Goal: Task Accomplishment & Management: Use online tool/utility

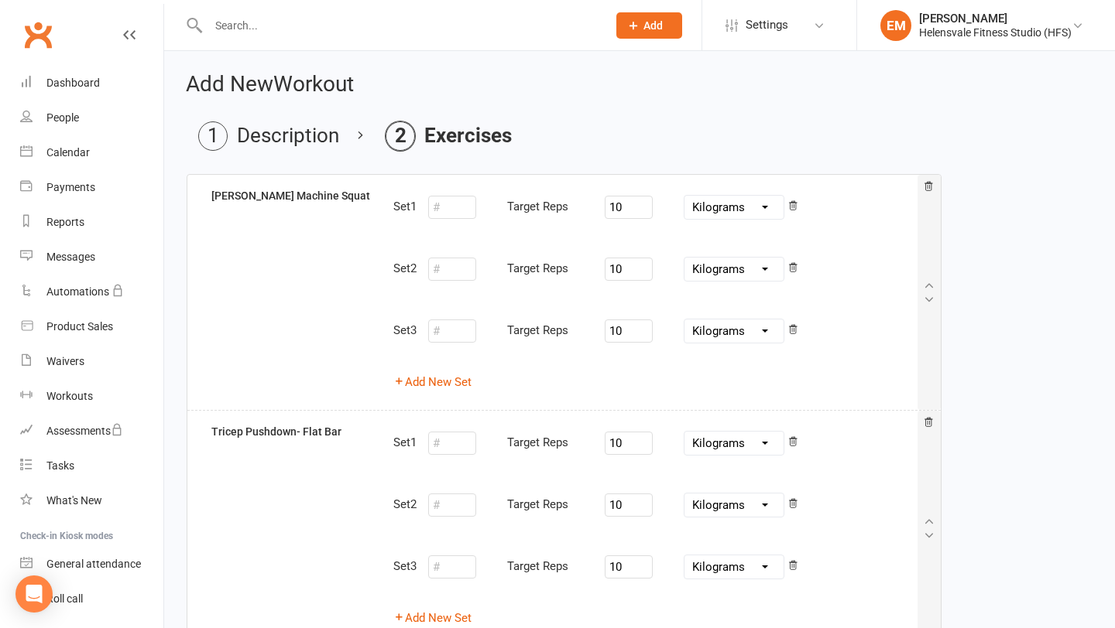
select select "Kilograms"
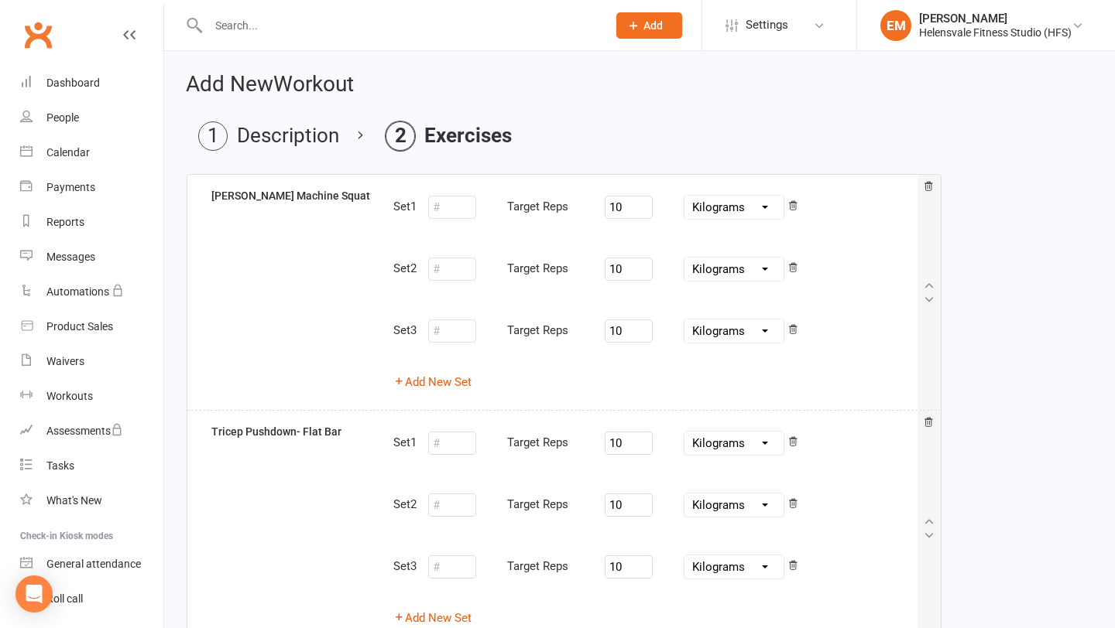
select select "Kilograms"
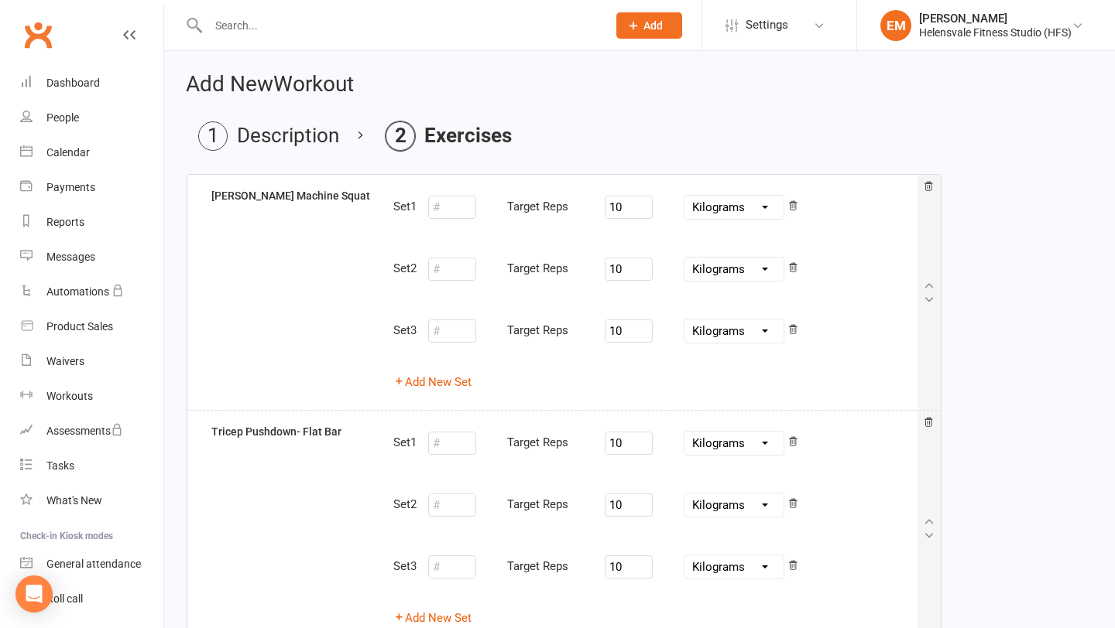
select select "Kilograms"
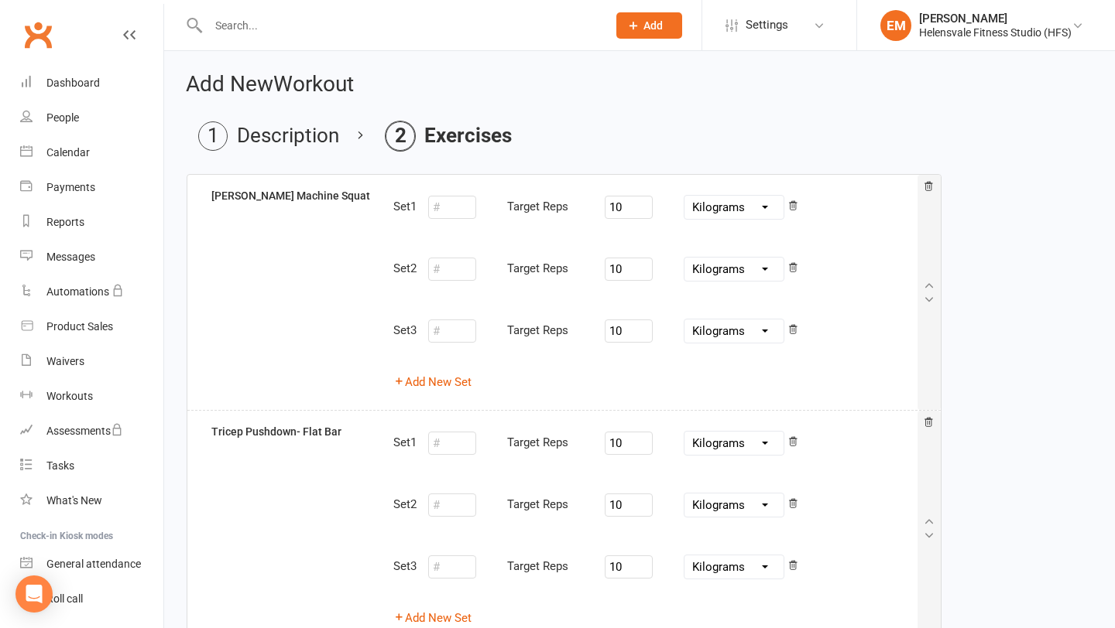
select select "Kilograms"
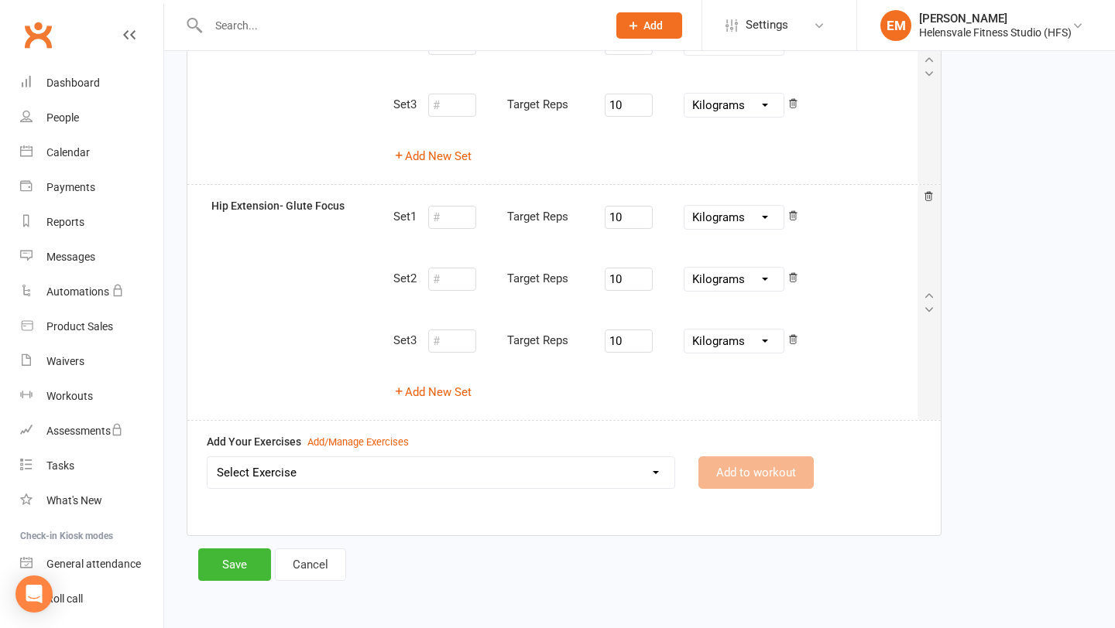
click at [281, 475] on select "Select Exercise 1 Leg Leg curl Machine 1 Leg Leg Extension Machine 1 Leg Legpre…" at bounding box center [440, 472] width 467 height 31
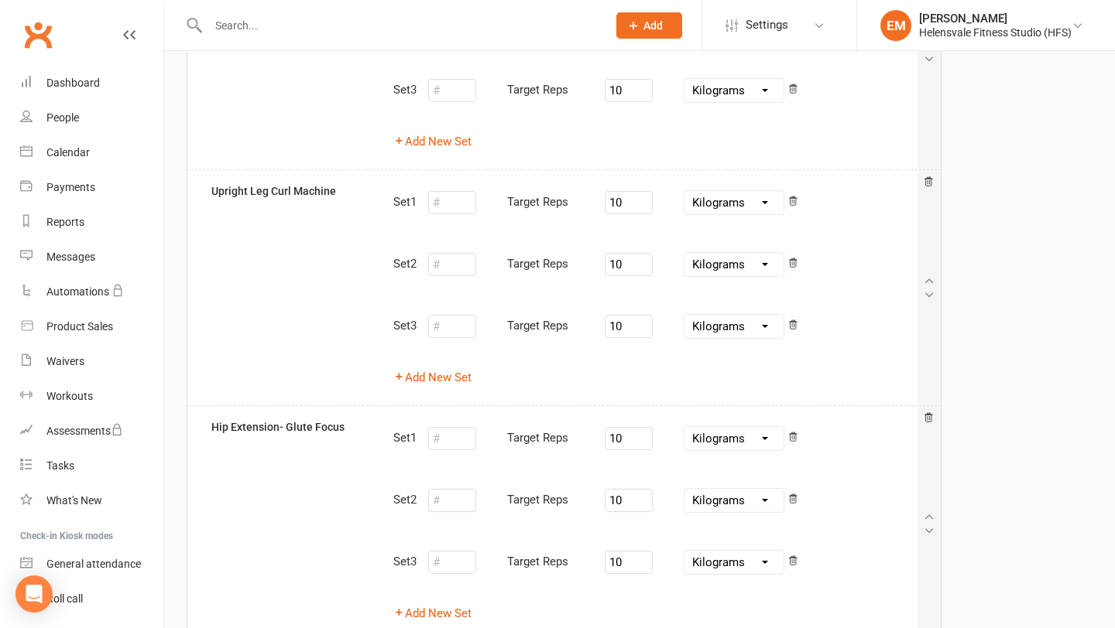
scroll to position [1170, 0]
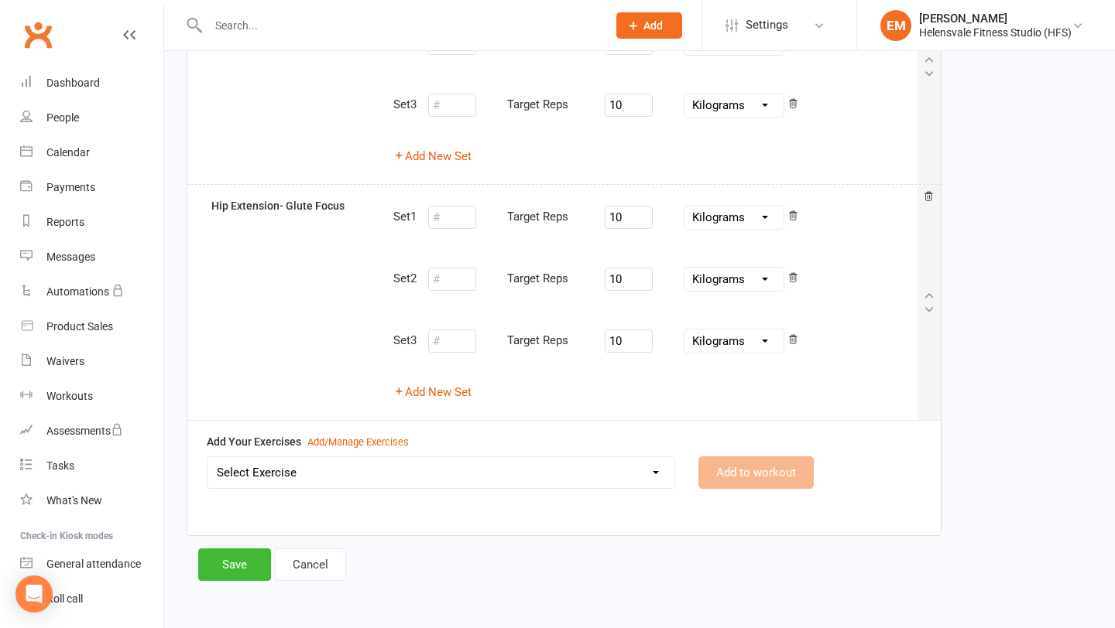
click at [283, 463] on select "Select Exercise 1 Leg Leg curl Machine 1 Leg Leg Extension Machine 1 Leg Legpre…" at bounding box center [440, 472] width 467 height 31
click at [546, 495] on div "Select Exercise 1 Leg Leg curl Machine 1 Leg Leg Extension Machine 1 Leg Legpre…" at bounding box center [564, 484] width 738 height 54
click at [546, 471] on select "Select Exercise 1 Leg Leg curl Machine 1 Leg Leg Extension Machine 1 Leg Legpre…" at bounding box center [440, 472] width 467 height 31
click at [265, 471] on select "Select Exercise 1 Leg Leg curl Machine 1 Leg Leg Extension Machine 1 Leg Legpre…" at bounding box center [440, 472] width 467 height 31
select select "12281"
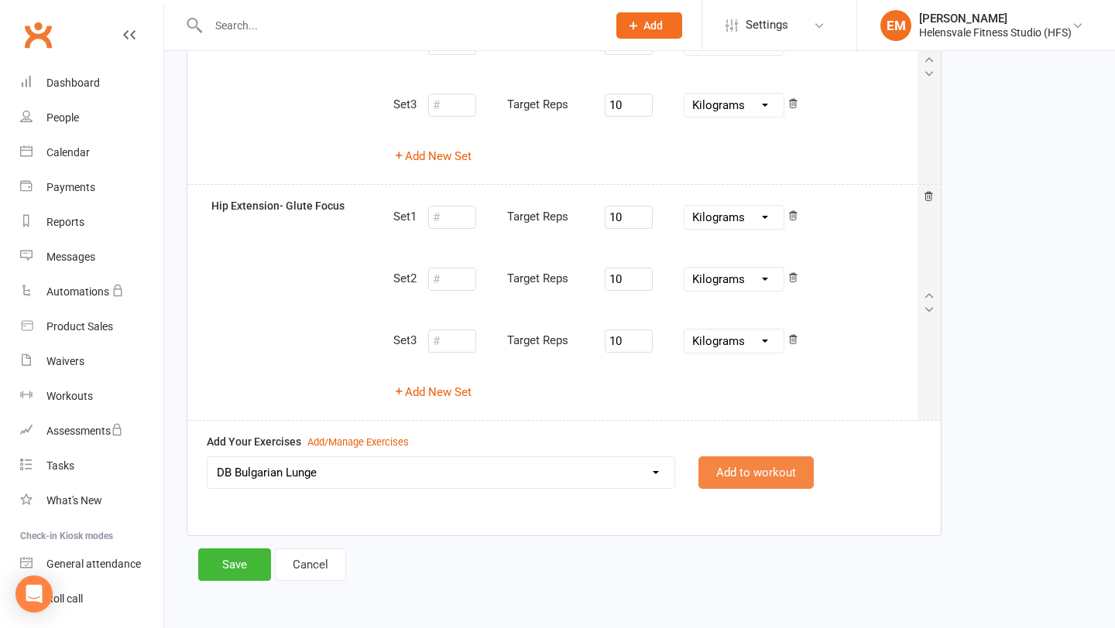
click at [802, 474] on button "Add to workout" at bounding box center [755, 473] width 115 height 33
select select
select select "Kilograms"
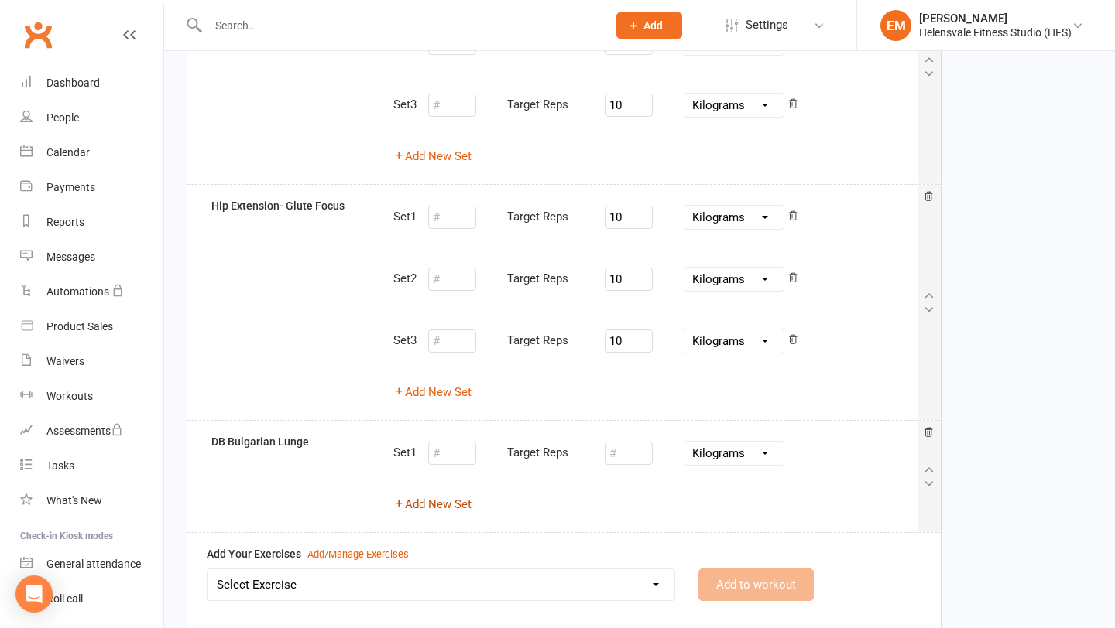
click at [433, 501] on button "Add New Set" at bounding box center [432, 504] width 78 height 19
select select "Kilograms"
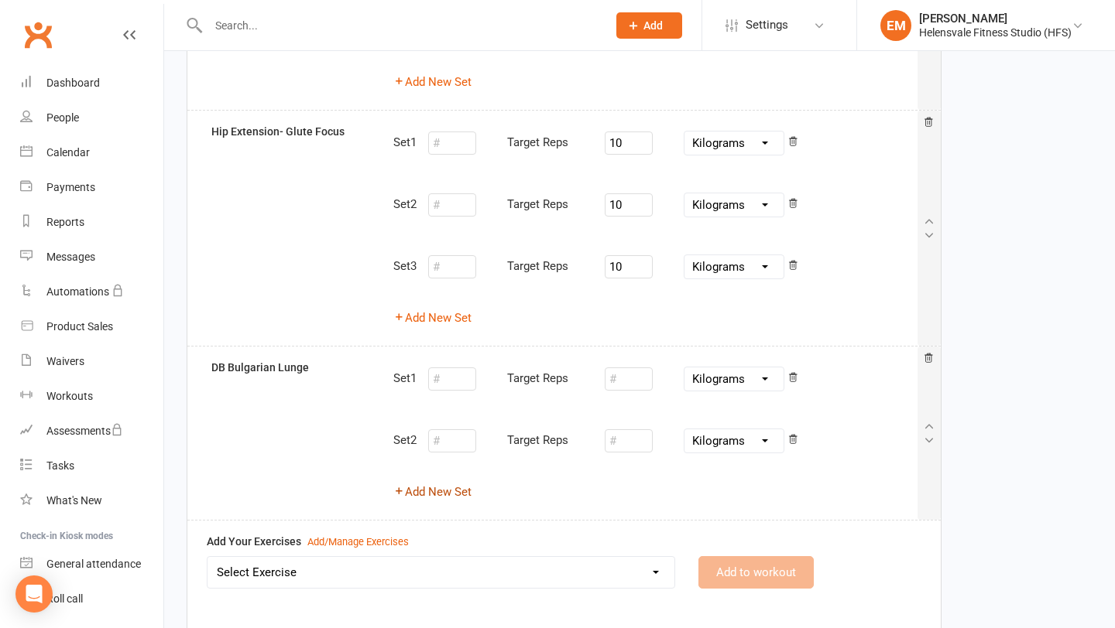
scroll to position [1256, 0]
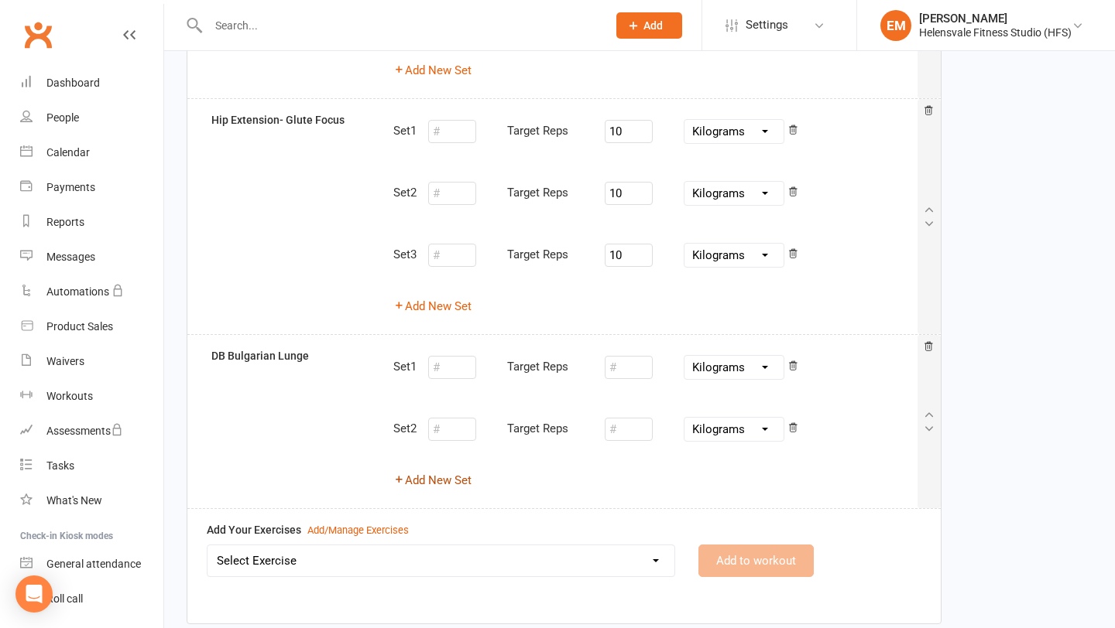
click at [444, 476] on button "Add New Set" at bounding box center [432, 480] width 78 height 19
select select "Kilograms"
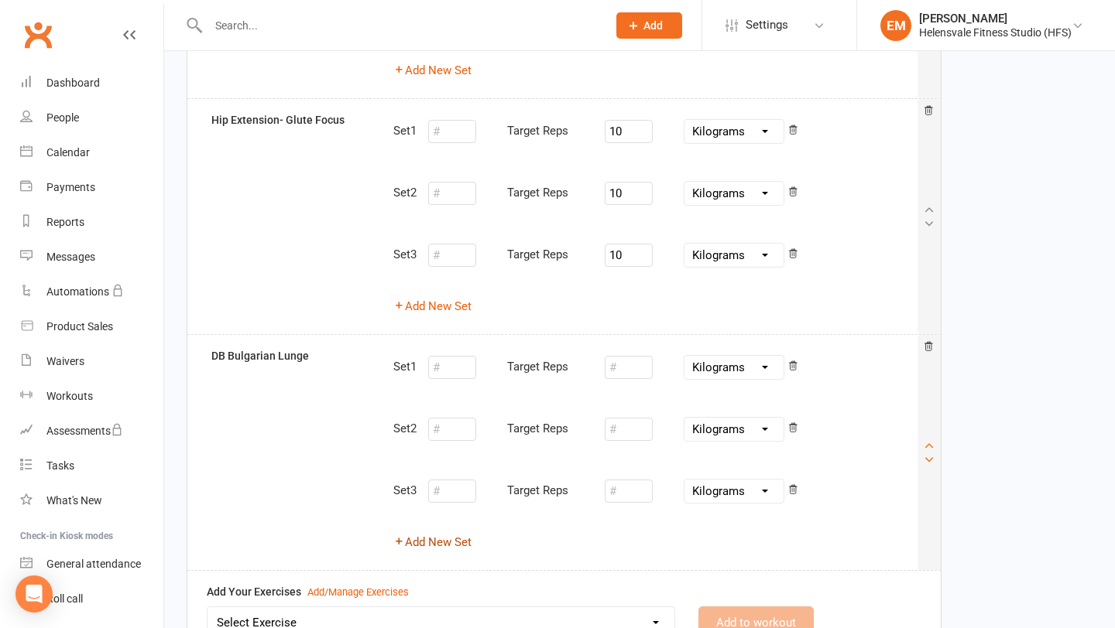
click at [930, 445] on icon at bounding box center [929, 446] width 12 height 12
click at [930, 443] on icon at bounding box center [929, 446] width 12 height 12
click at [931, 442] on icon at bounding box center [929, 446] width 12 height 12
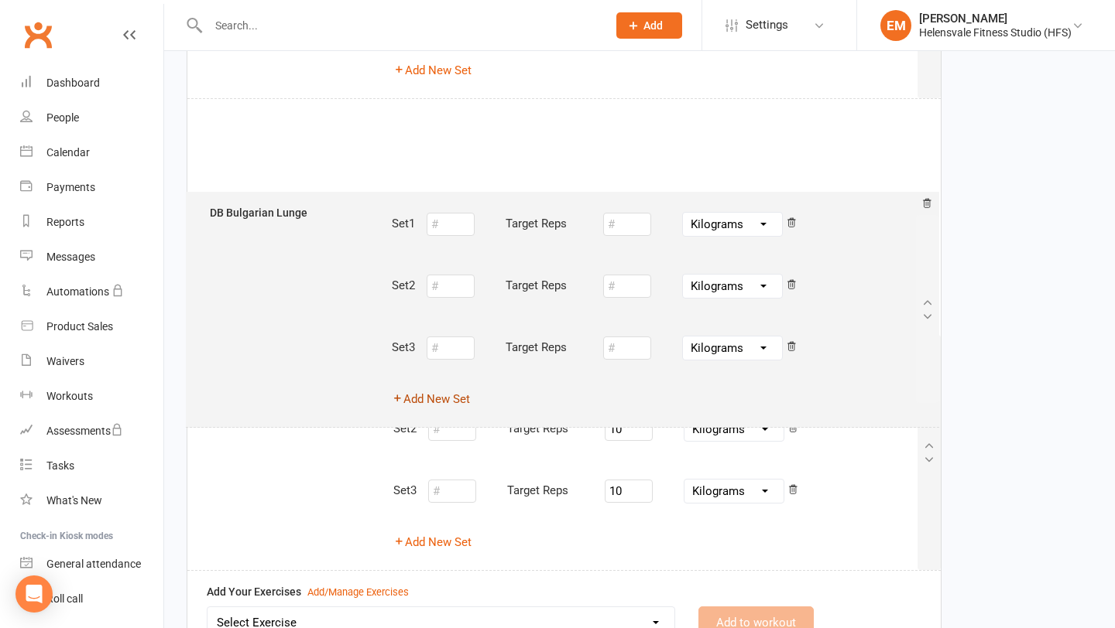
drag, startPoint x: 931, startPoint y: 442, endPoint x: 930, endPoint y: 265, distance: 177.3
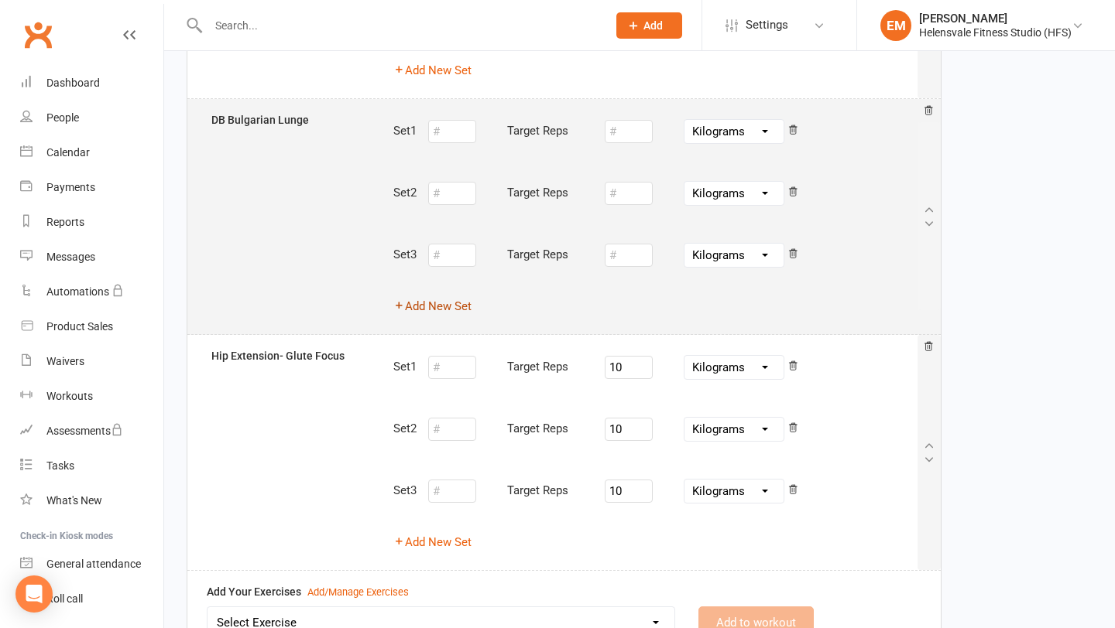
type input "10"
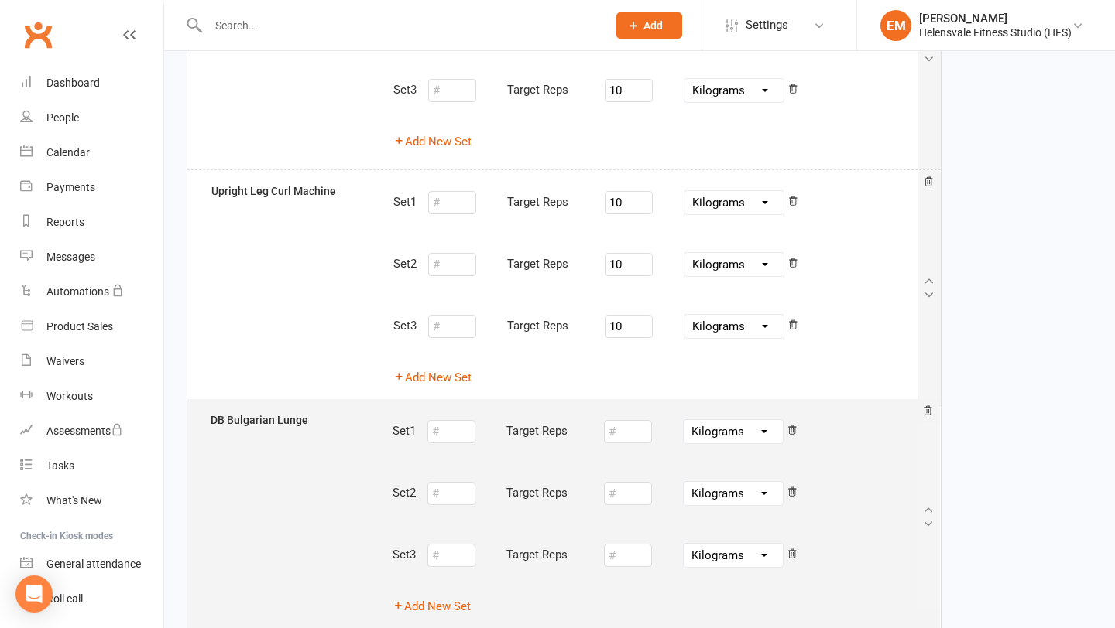
scroll to position [950, 0]
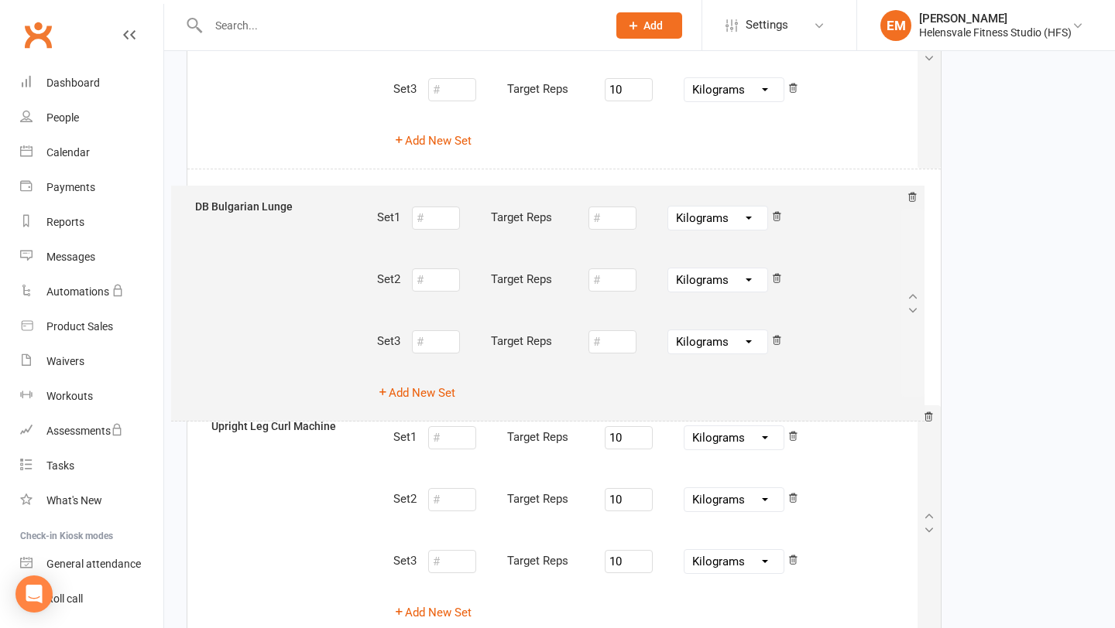
drag, startPoint x: 928, startPoint y: 519, endPoint x: 911, endPoint y: 286, distance: 234.4
click at [911, 286] on div "[PERSON_NAME] Machine Squat Set 1 Target Reps 10 Pounds Grams Kilograms Set 2 T…" at bounding box center [564, 51] width 728 height 1652
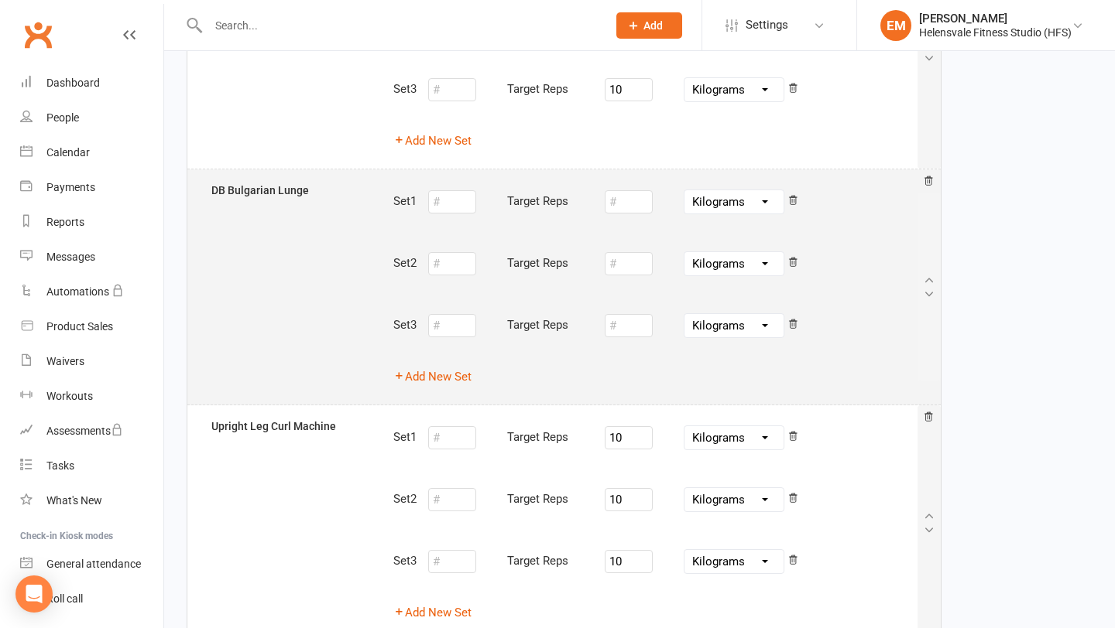
type input "10"
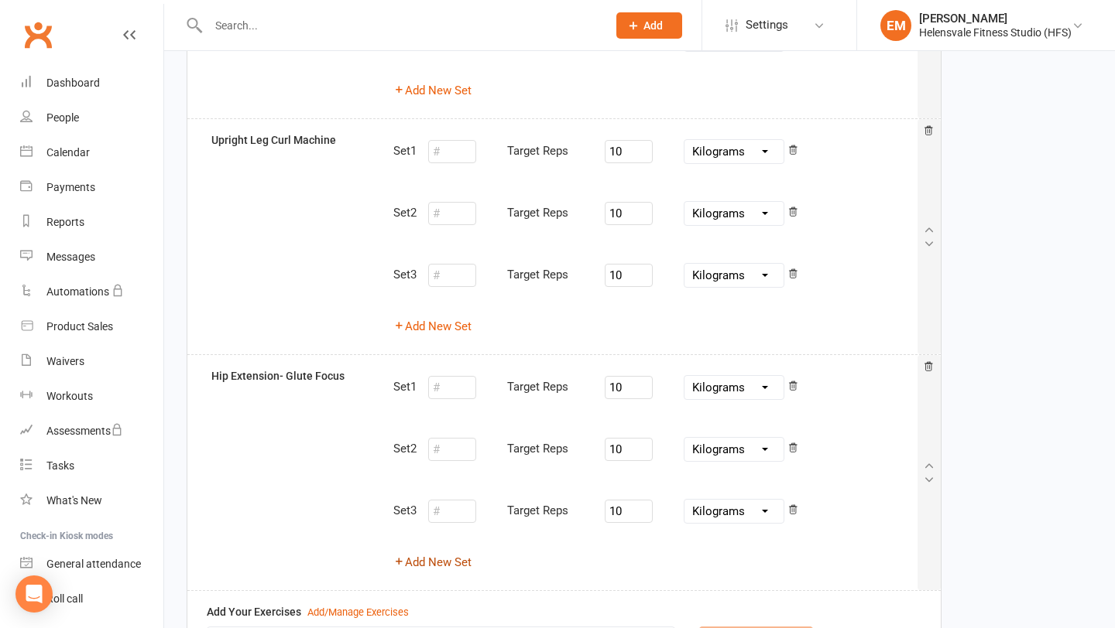
scroll to position [1406, 0]
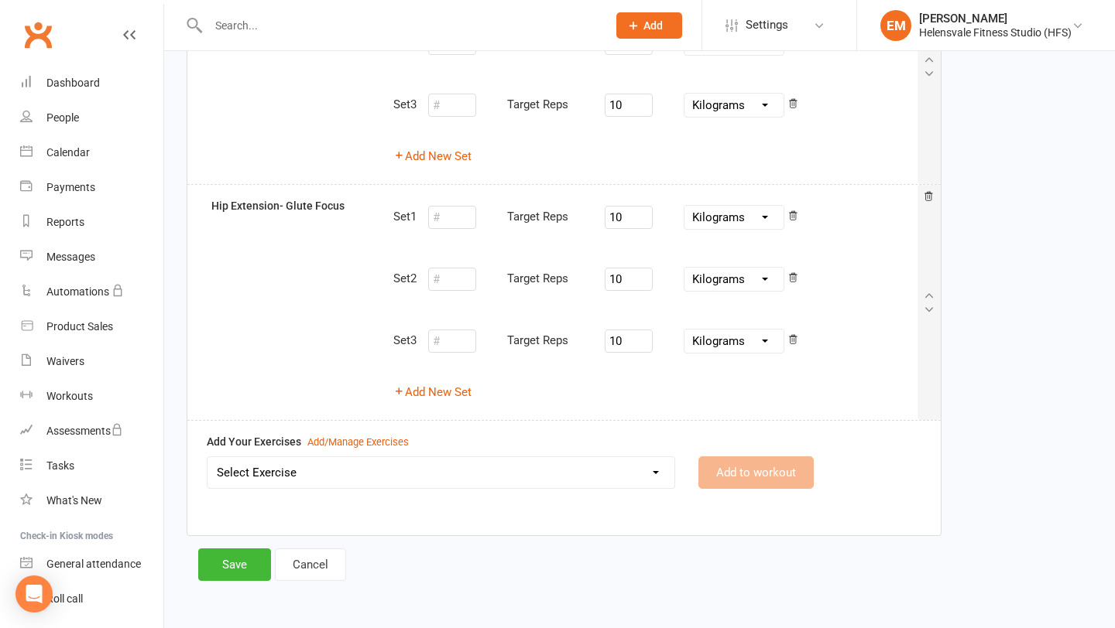
click at [416, 468] on select "Select Exercise 1 Leg Leg curl Machine 1 Leg Leg Extension Machine 1 Leg Legpre…" at bounding box center [440, 472] width 467 height 31
click at [491, 467] on select "Select Exercise 1 Leg Leg curl Machine 1 Leg Leg Extension Machine 1 Leg Legpre…" at bounding box center [440, 472] width 467 height 31
select select "12299"
click at [772, 467] on button "Add to workout" at bounding box center [755, 473] width 115 height 33
select select
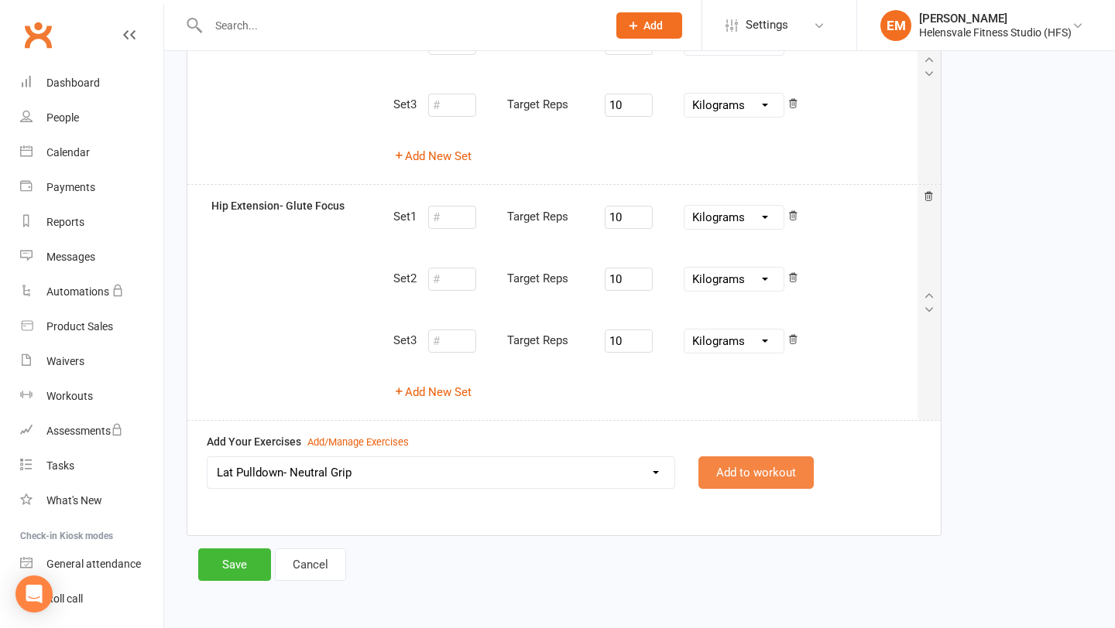
select select "Kilograms"
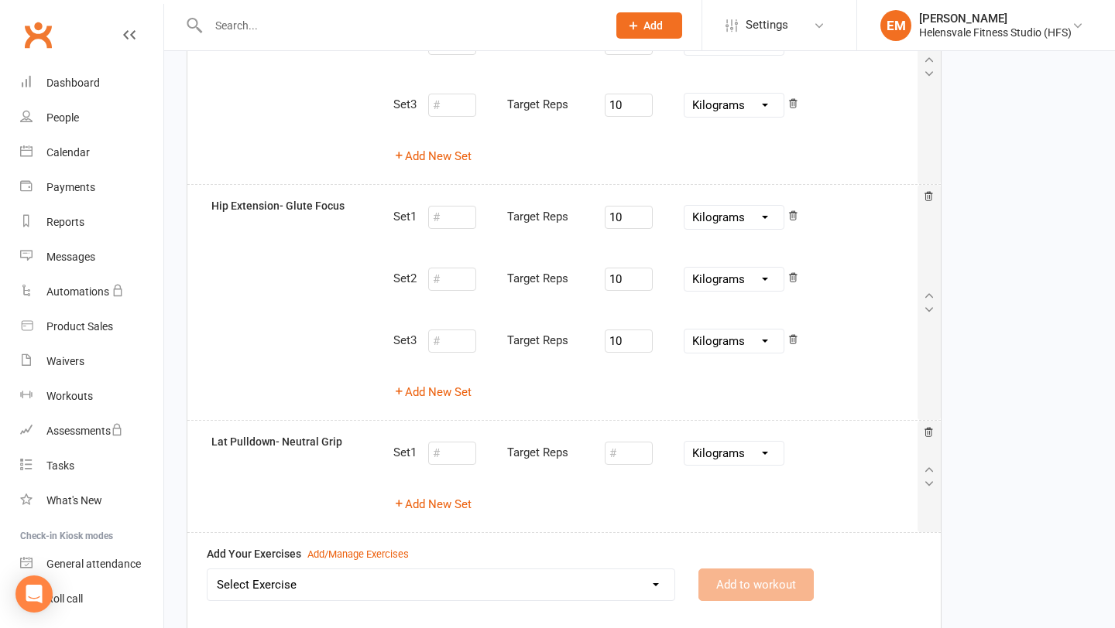
scroll to position [1519, 0]
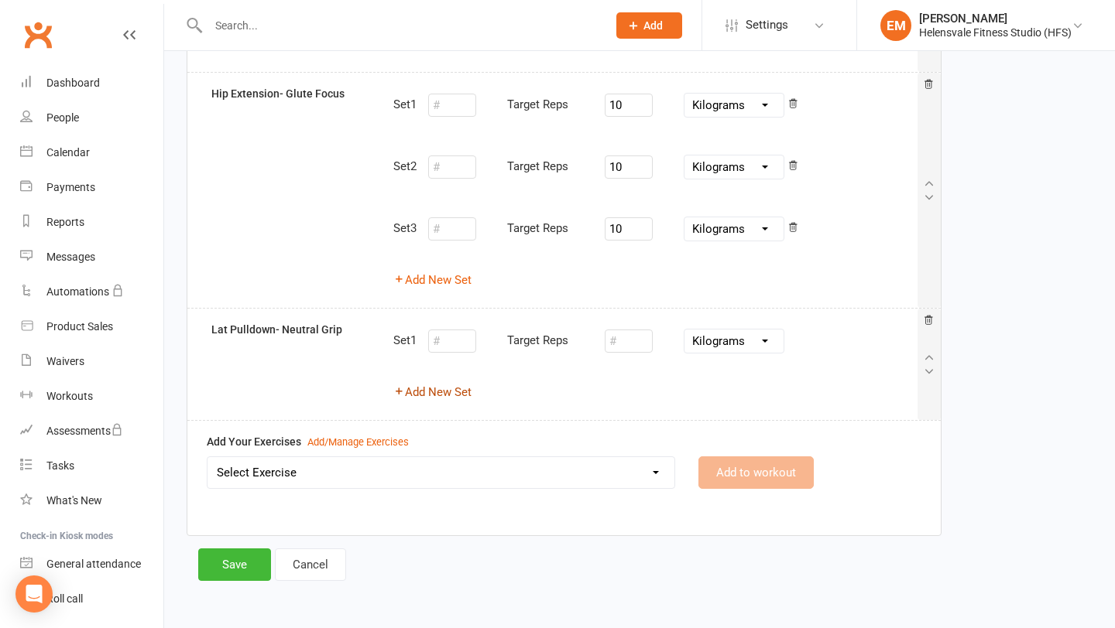
click at [421, 400] on button "Add New Set" at bounding box center [432, 392] width 78 height 19
select select "Kilograms"
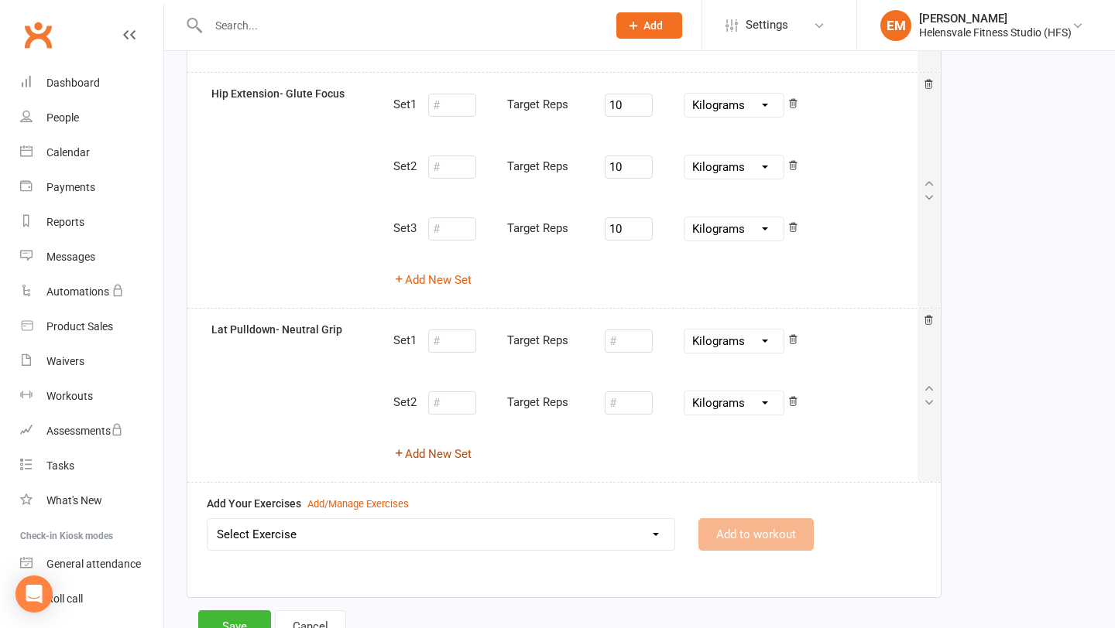
click at [431, 452] on button "Add New Set" at bounding box center [432, 454] width 78 height 19
select select "Kilograms"
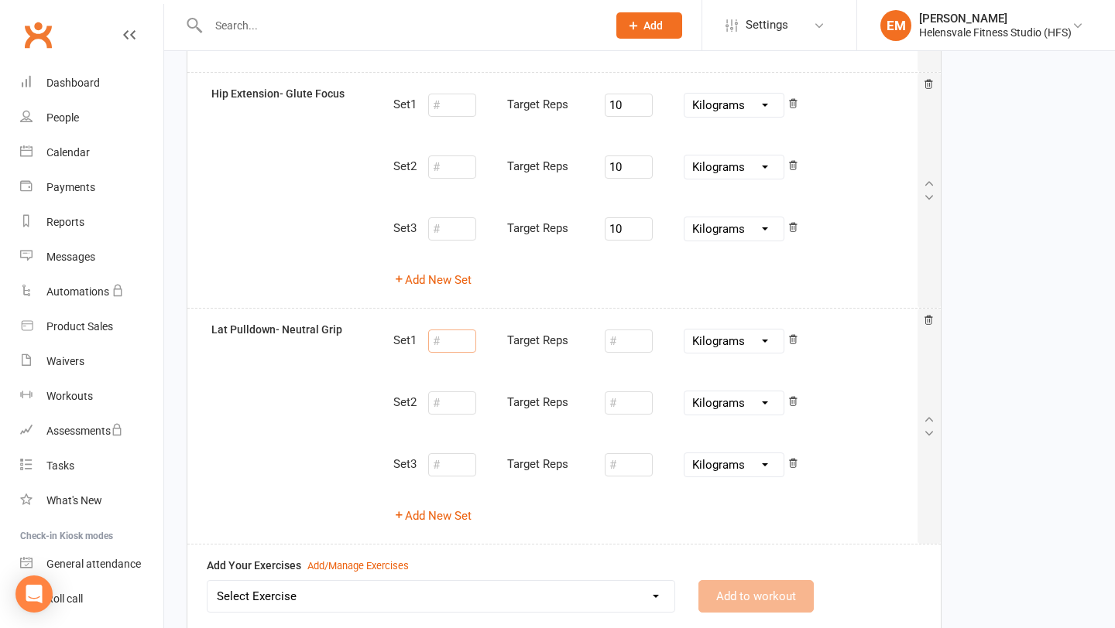
click at [460, 343] on input "number" at bounding box center [452, 341] width 48 height 23
click at [635, 337] on input "number" at bounding box center [628, 341] width 48 height 23
type input "10"
click at [637, 400] on input "number" at bounding box center [628, 403] width 48 height 23
type input "10"
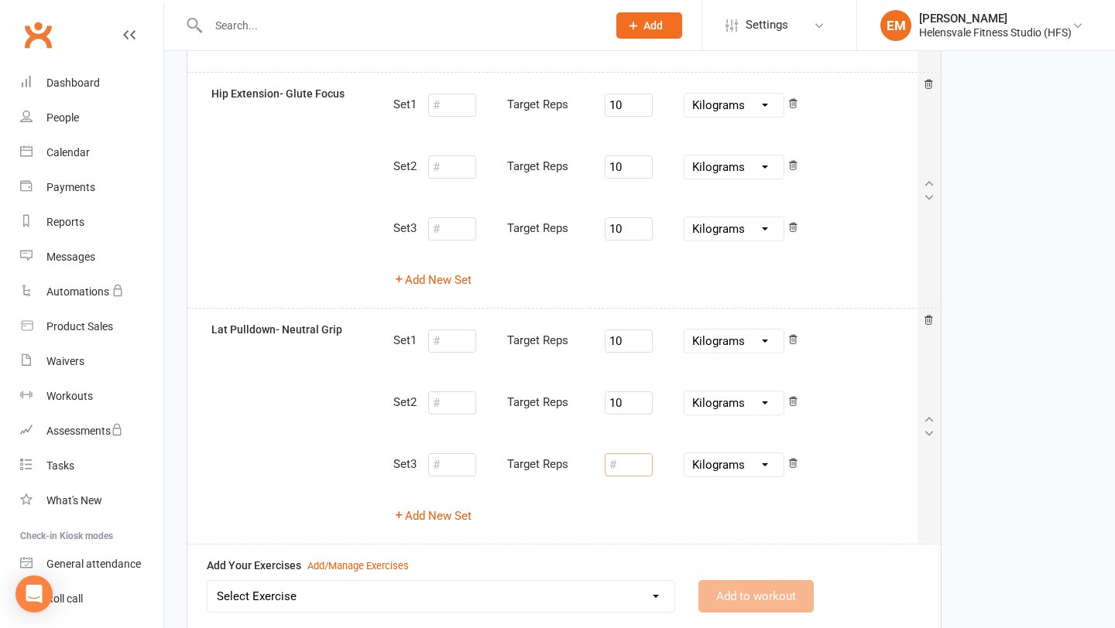
click at [642, 467] on input "number" at bounding box center [628, 465] width 48 height 23
type input "10"
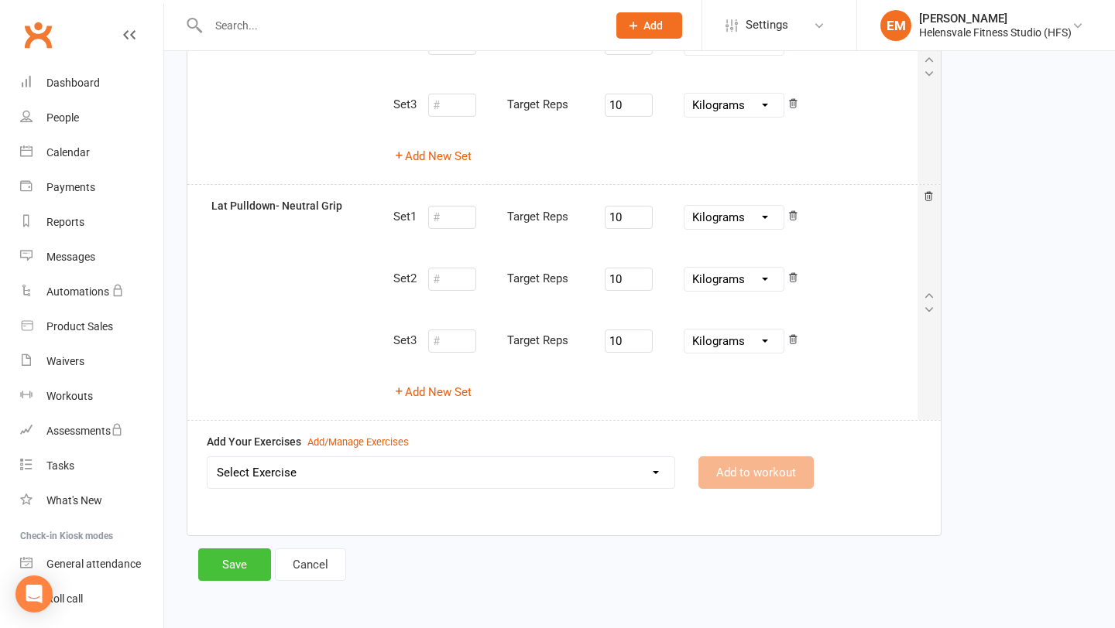
click at [219, 568] on button "Save" at bounding box center [234, 565] width 73 height 33
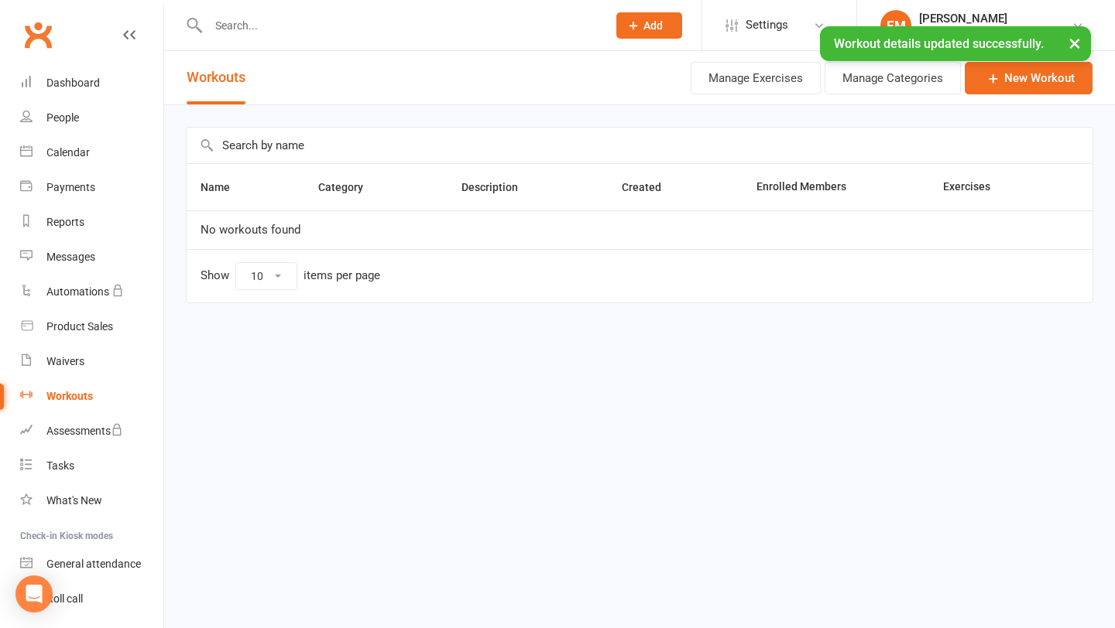
click at [467, 233] on td "No workouts found" at bounding box center [640, 230] width 906 height 39
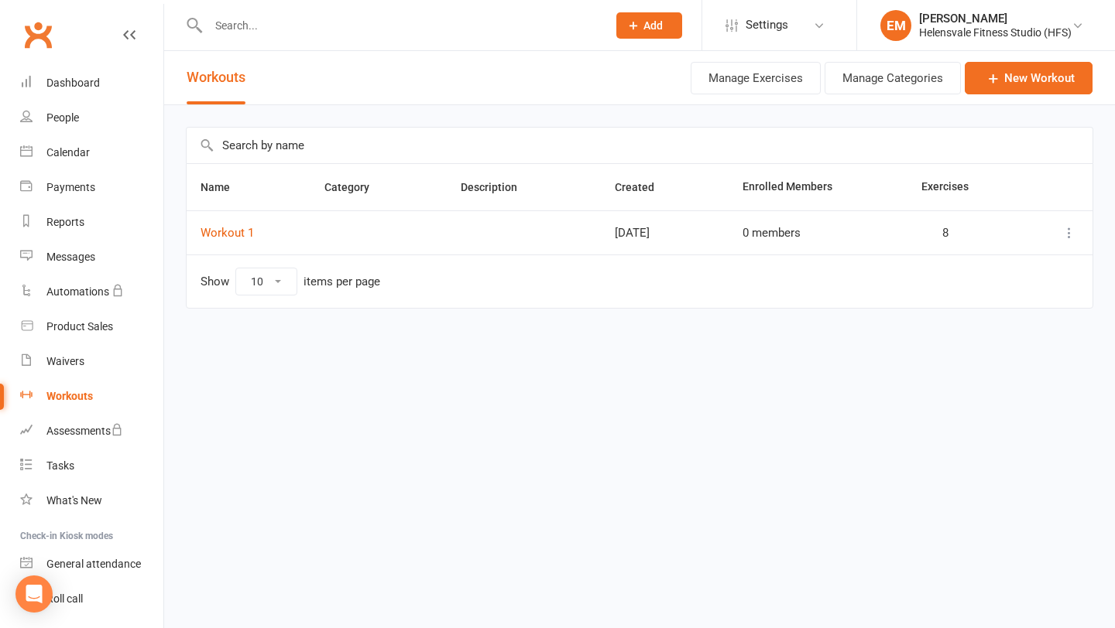
click at [769, 235] on span "0 members" at bounding box center [755, 233] width 27 height 13
click at [1070, 235] on icon at bounding box center [1068, 232] width 15 height 15
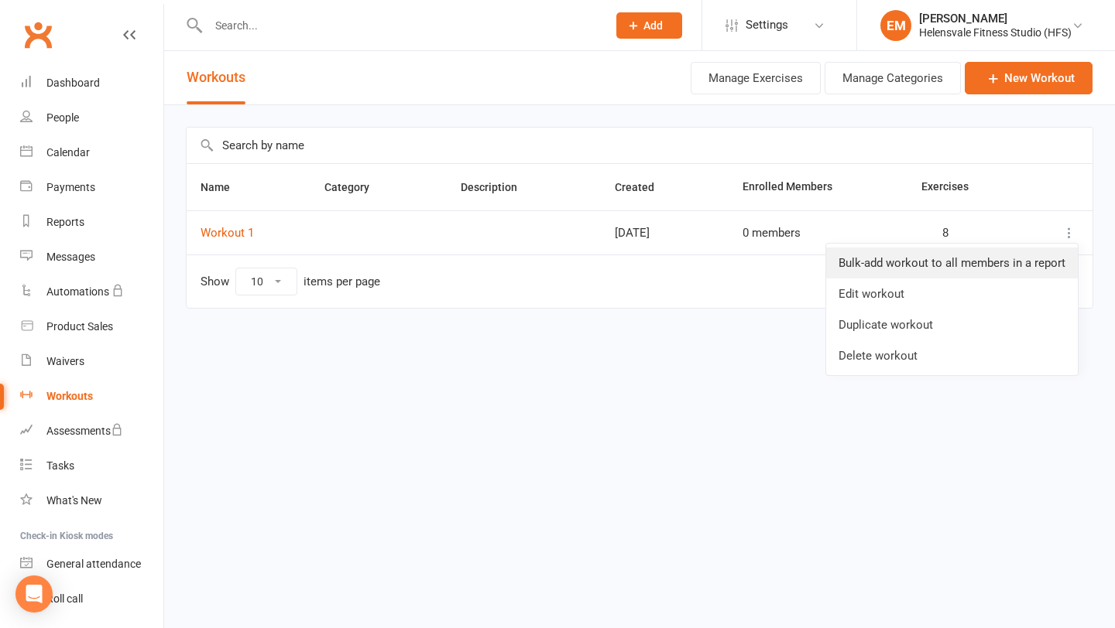
click at [991, 262] on link "Bulk-add workout to all members in a report" at bounding box center [952, 263] width 252 height 31
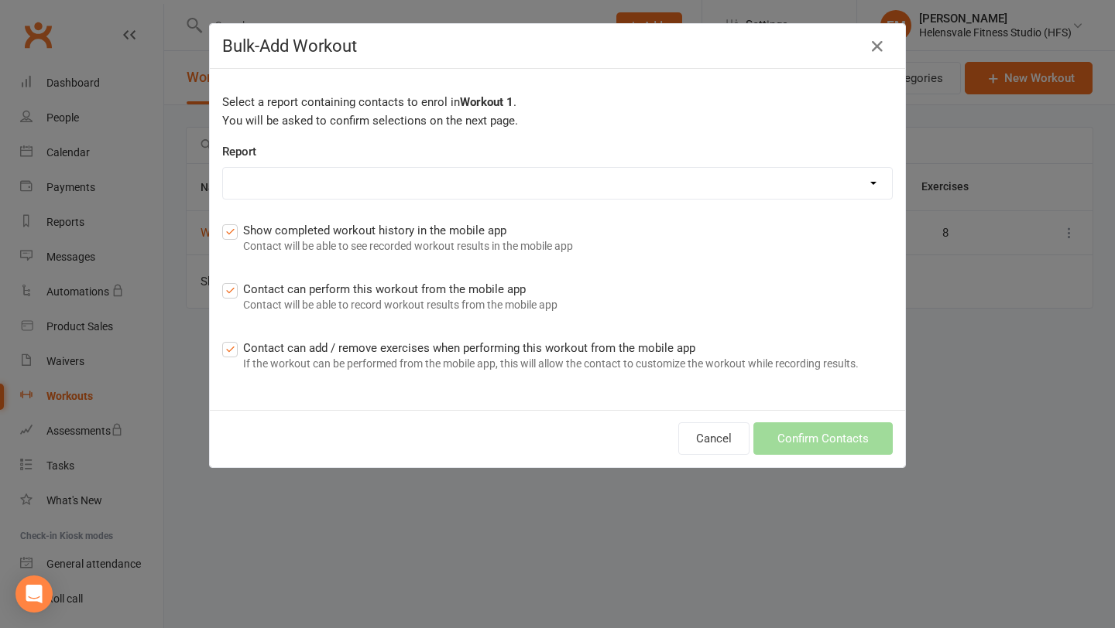
click at [477, 190] on select "Active Trials Complimentary Memberships Members - Absentee Report (last 30 Days…" at bounding box center [557, 183] width 669 height 31
select select "3"
click at [851, 432] on button "Confirm Contacts" at bounding box center [822, 439] width 139 height 33
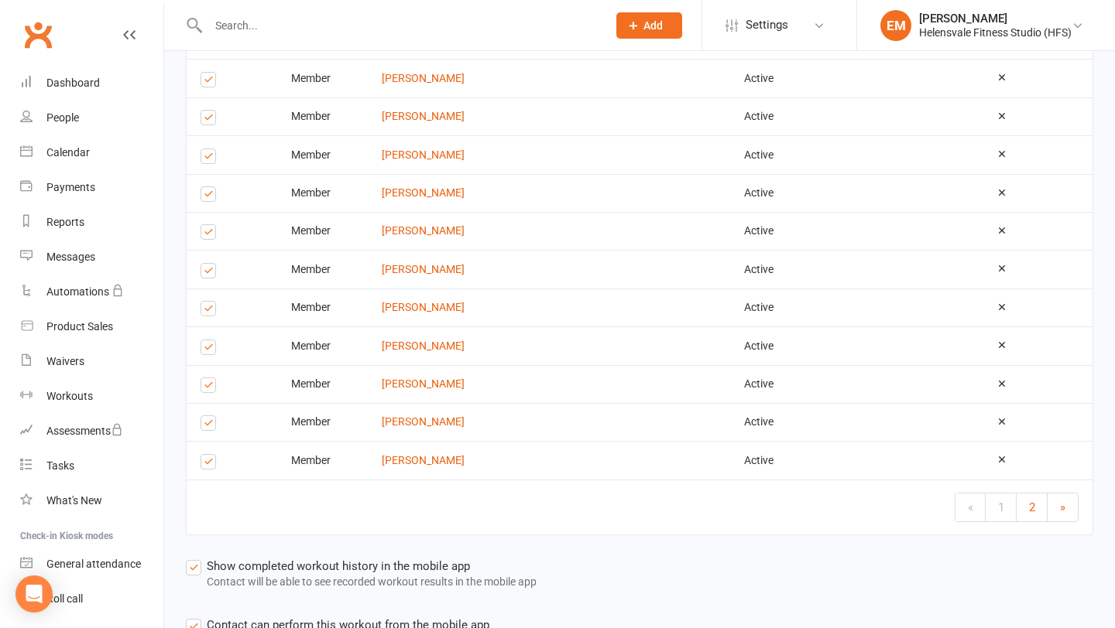
scroll to position [1815, 0]
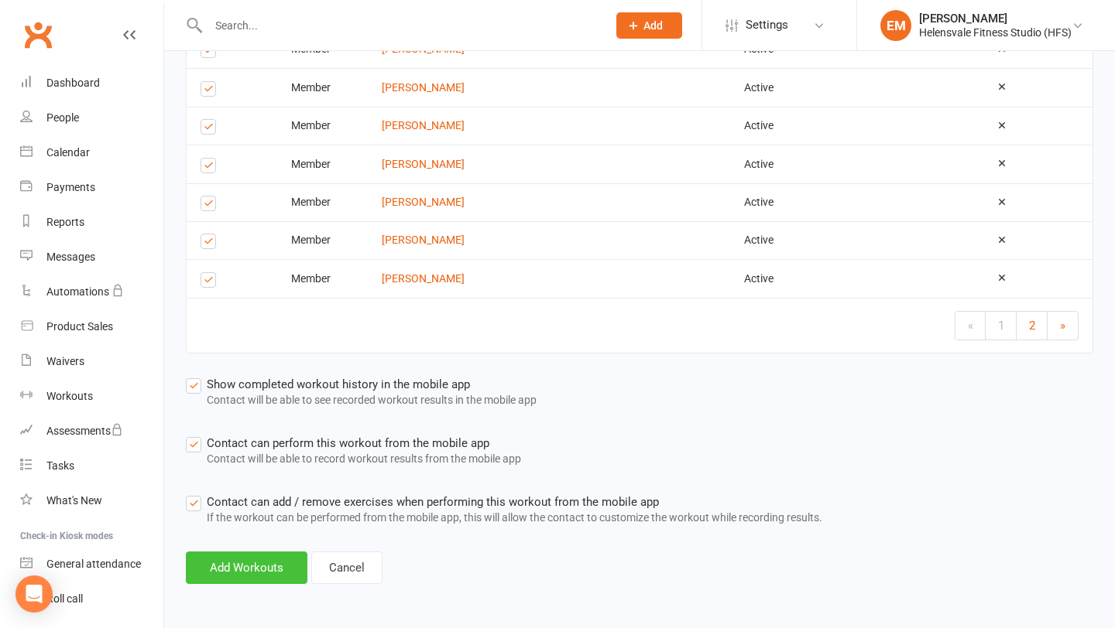
click at [251, 560] on button "Add Workouts" at bounding box center [247, 568] width 122 height 33
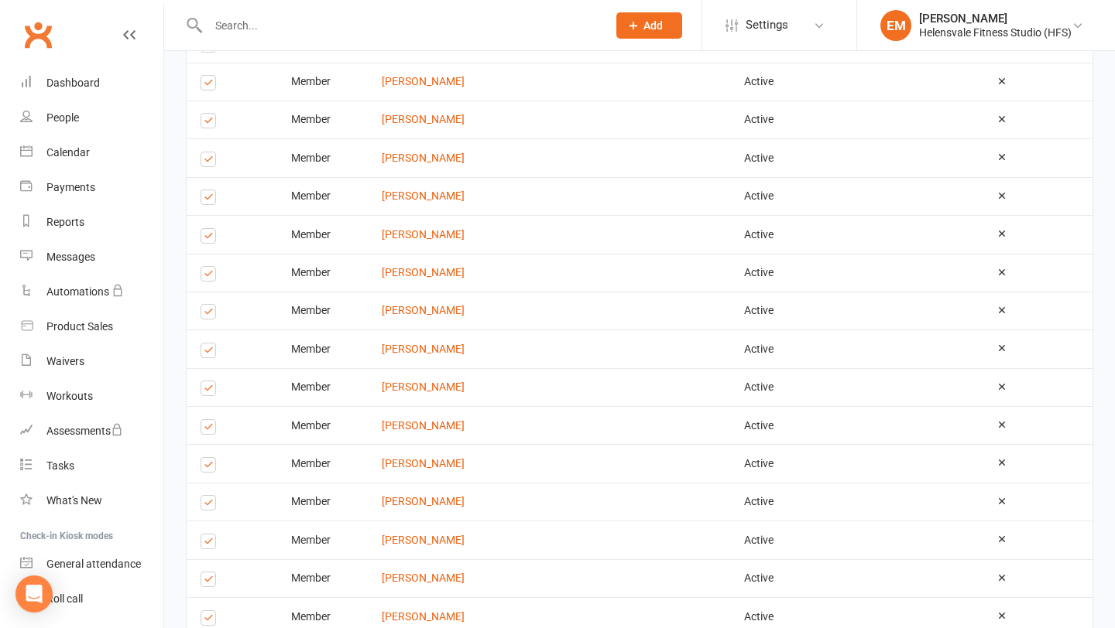
scroll to position [0, 0]
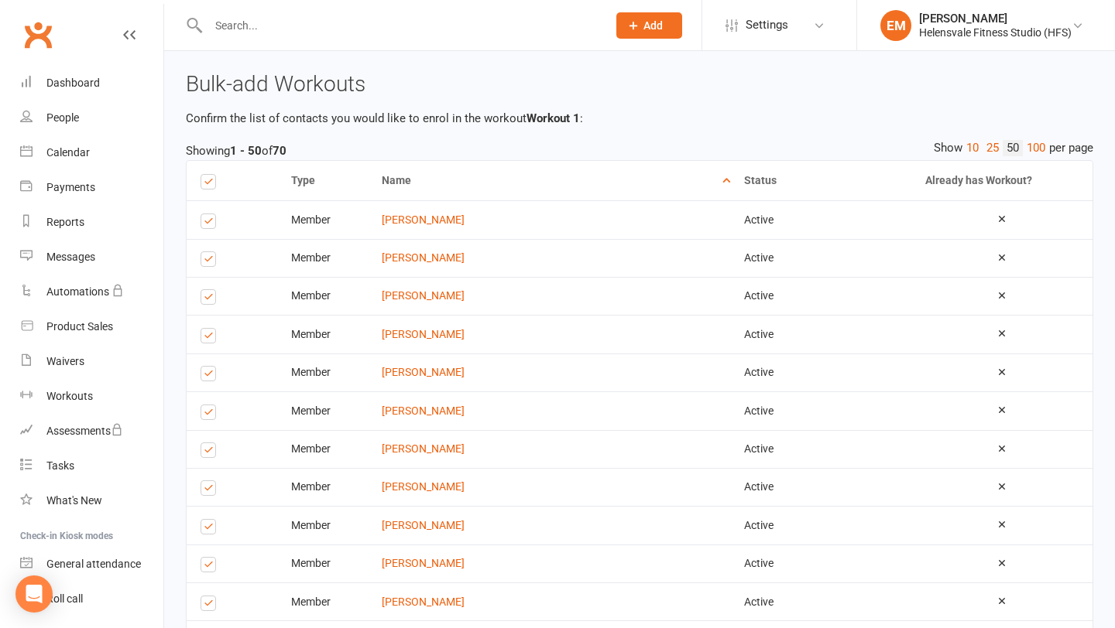
click at [288, 50] on div at bounding box center [391, 25] width 410 height 50
click at [288, 43] on div at bounding box center [391, 25] width 410 height 50
click at [289, 32] on input "text" at bounding box center [400, 26] width 392 height 22
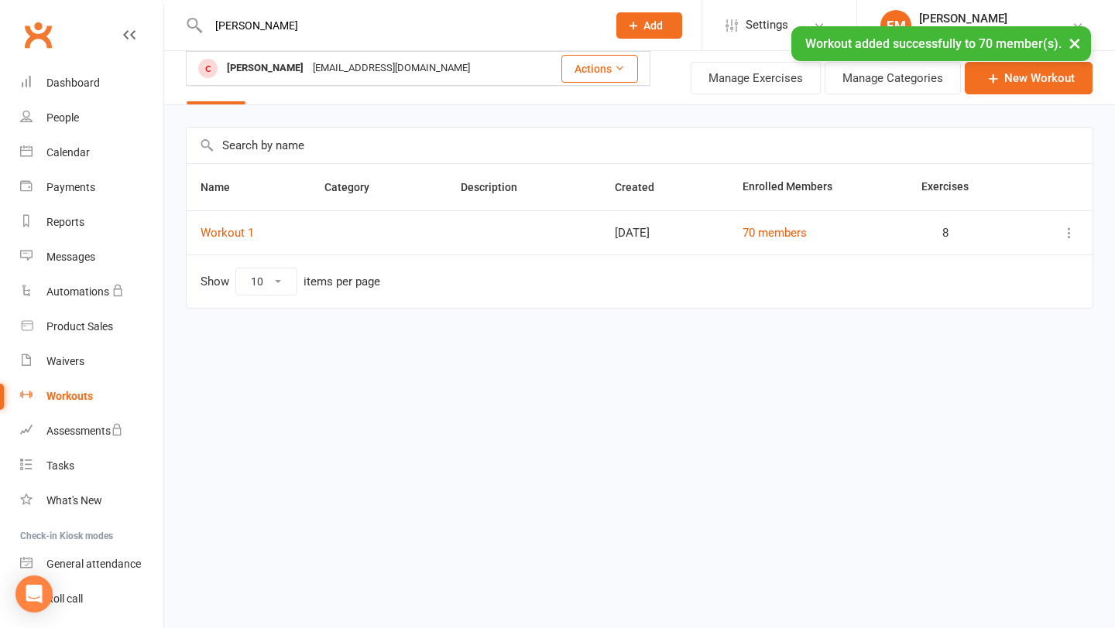
type input "ethan"
click at [279, 26] on div "× Workout added successfully to 70 member(s)." at bounding box center [547, 26] width 1094 height 0
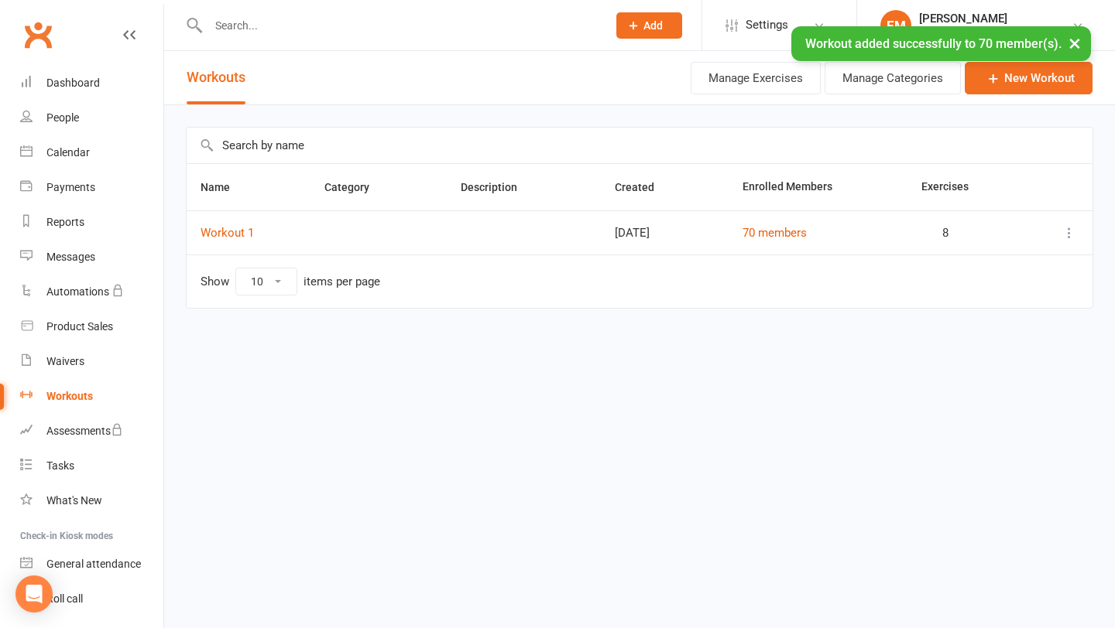
click at [279, 26] on div "× Workout added successfully to 70 member(s)." at bounding box center [547, 26] width 1094 height 0
click at [279, 17] on input "text" at bounding box center [400, 26] width 392 height 22
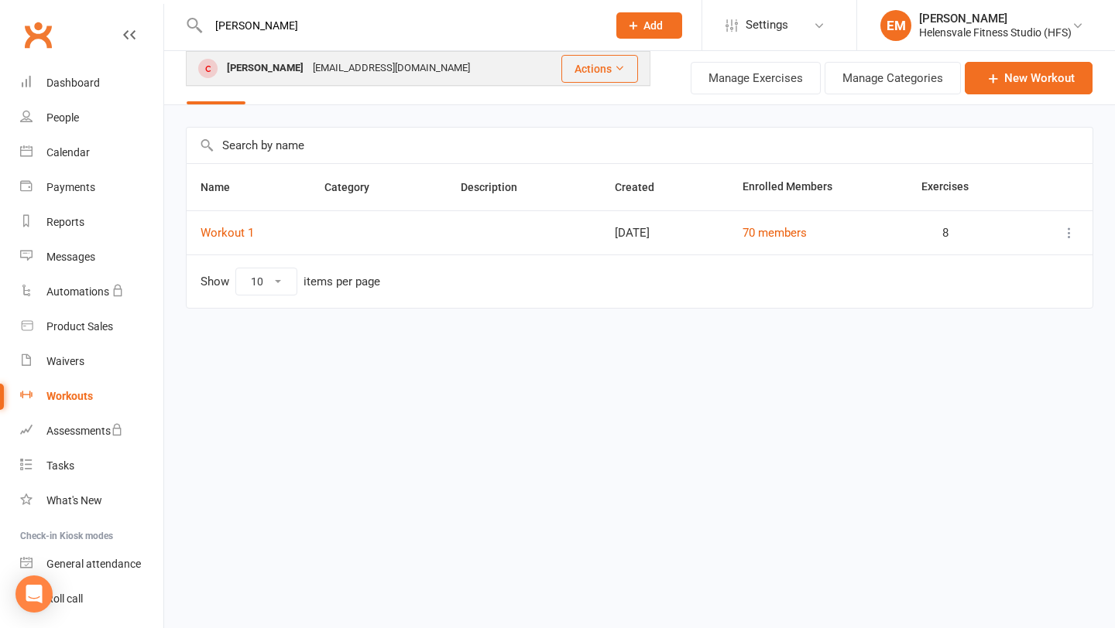
type input "etha"
click at [269, 78] on div "[PERSON_NAME]" at bounding box center [265, 68] width 86 height 22
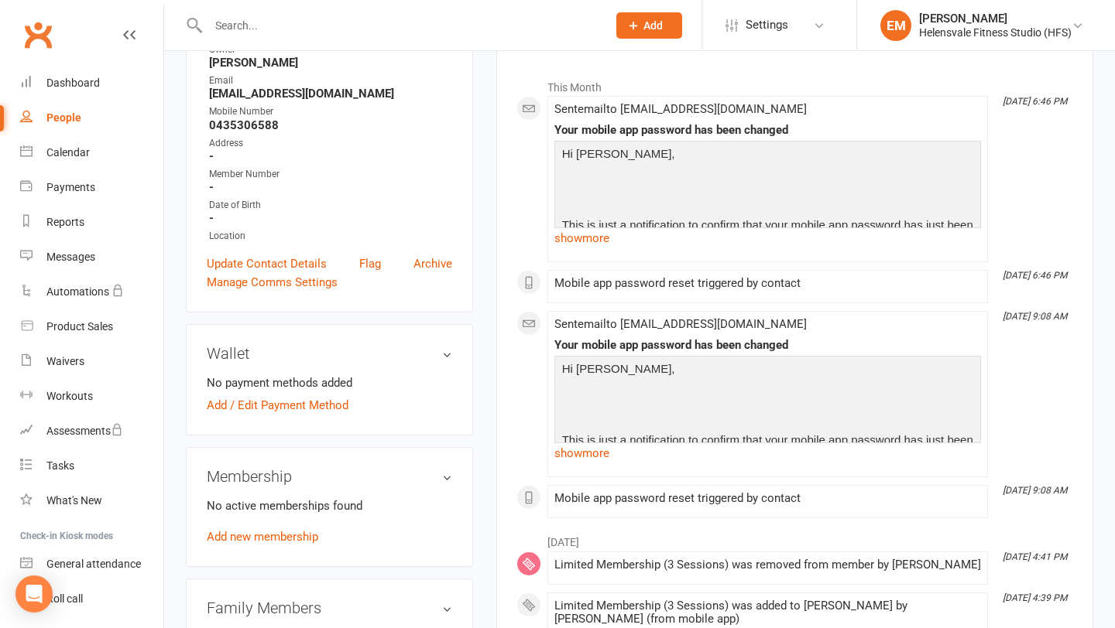
scroll to position [253, 0]
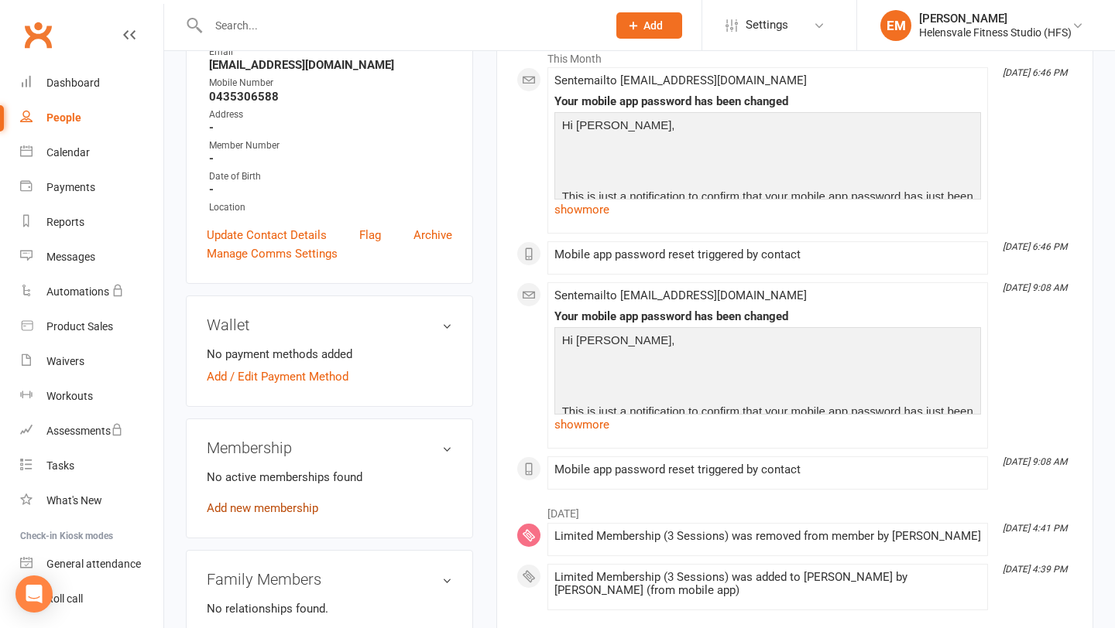
click at [279, 512] on link "Add new membership" at bounding box center [262, 509] width 111 height 14
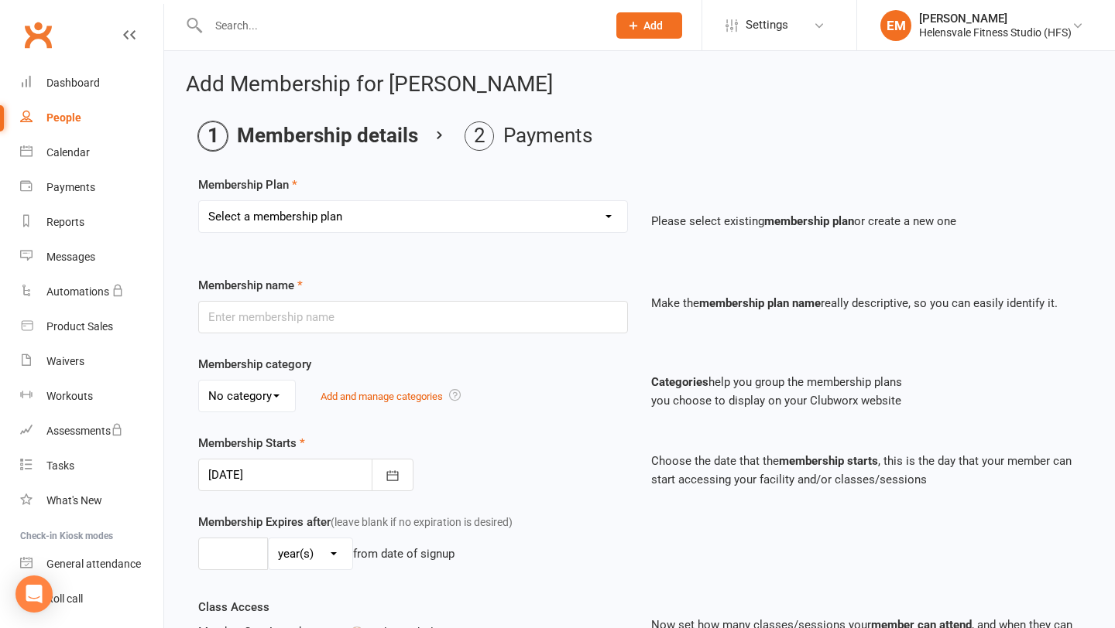
click at [343, 202] on select "Select a membership plan Create new Membership Plan Foundation Membership Casua…" at bounding box center [413, 216] width 428 height 31
select select "12"
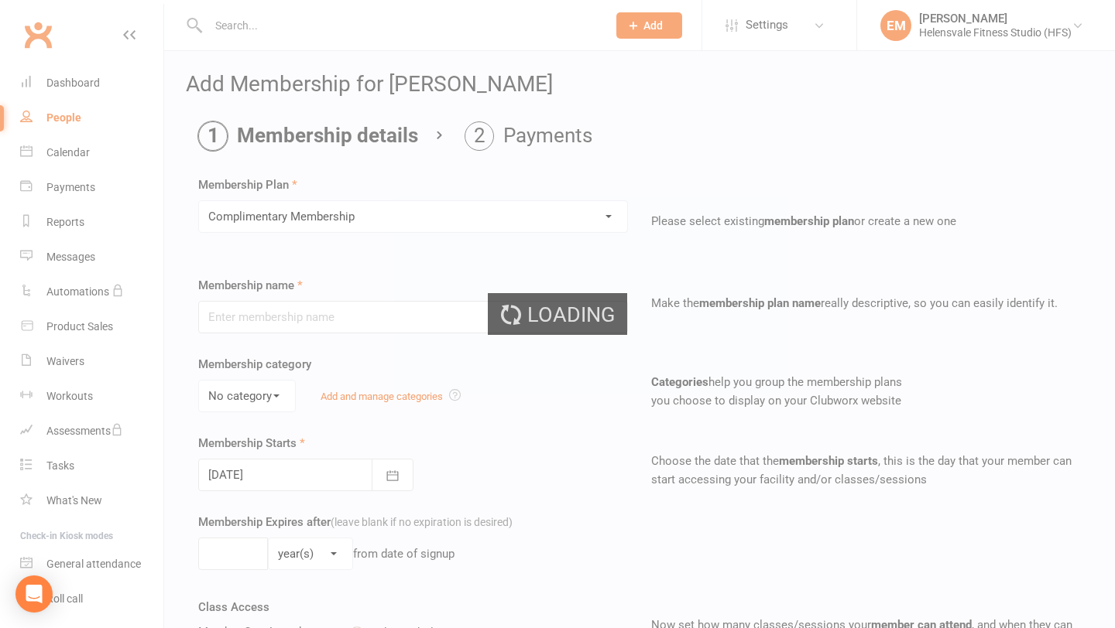
type input "Complimentary Membership"
select select "0"
type input "0"
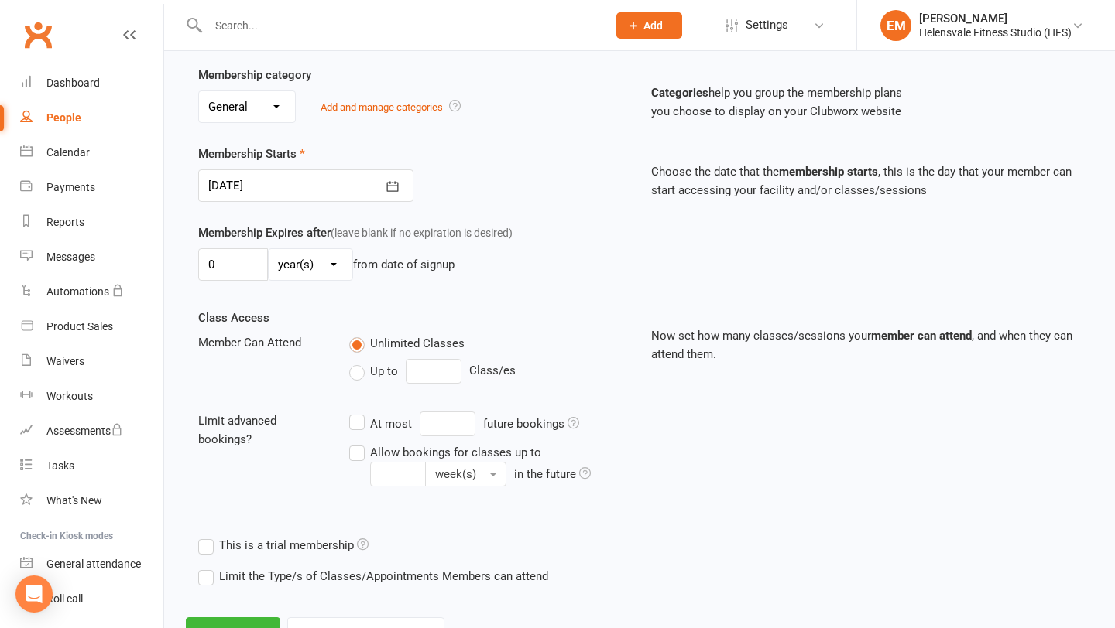
scroll to position [355, 0]
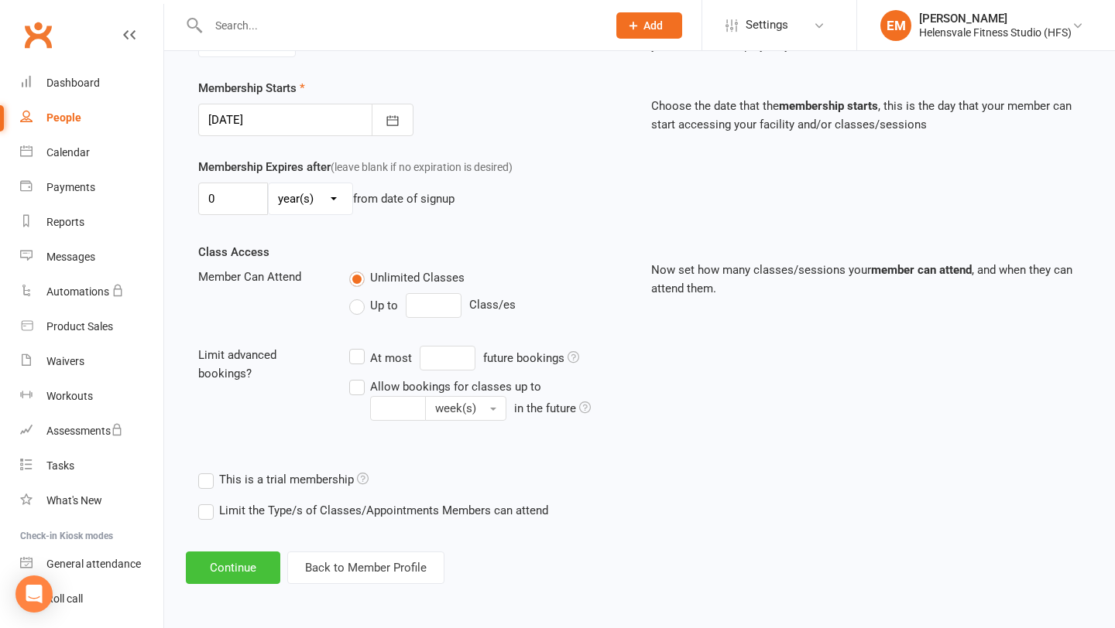
click at [250, 569] on button "Continue" at bounding box center [233, 568] width 94 height 33
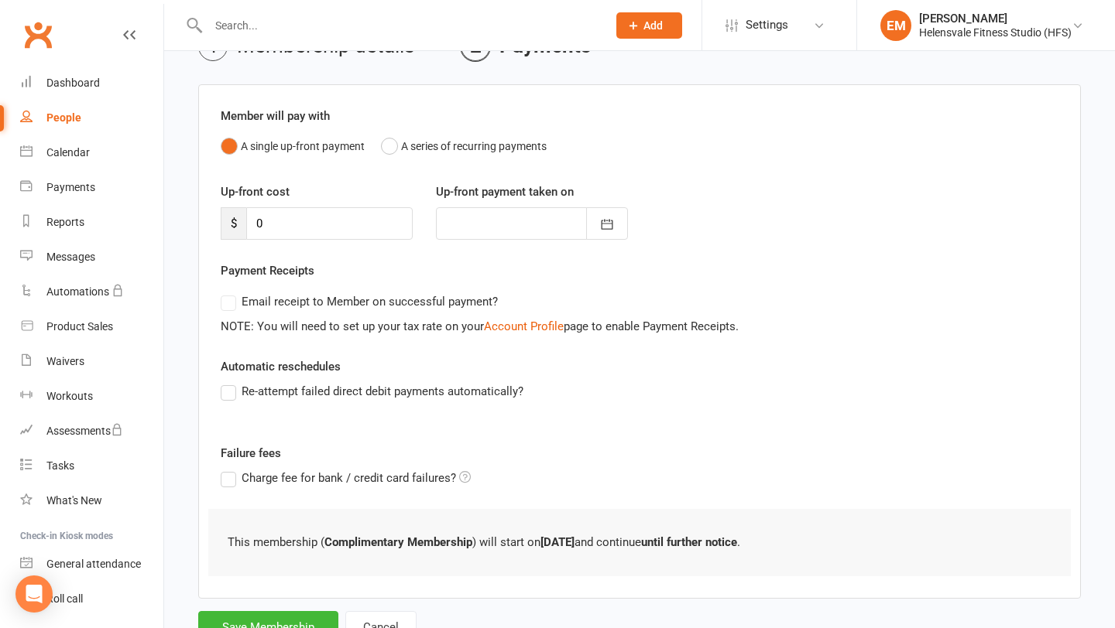
scroll to position [152, 0]
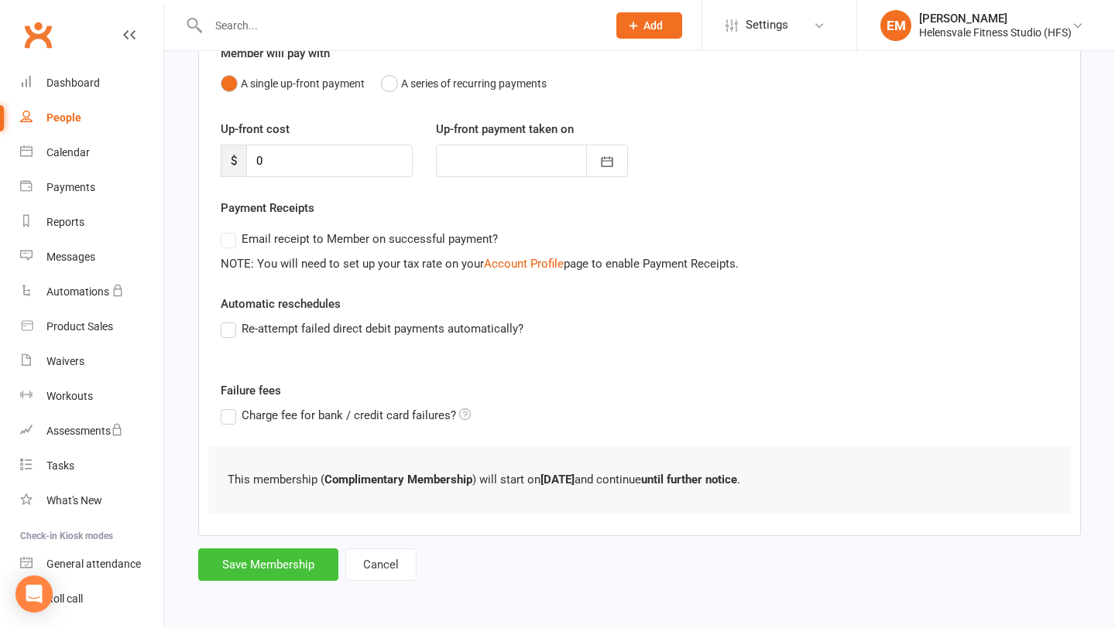
click at [244, 579] on button "Save Membership" at bounding box center [268, 565] width 140 height 33
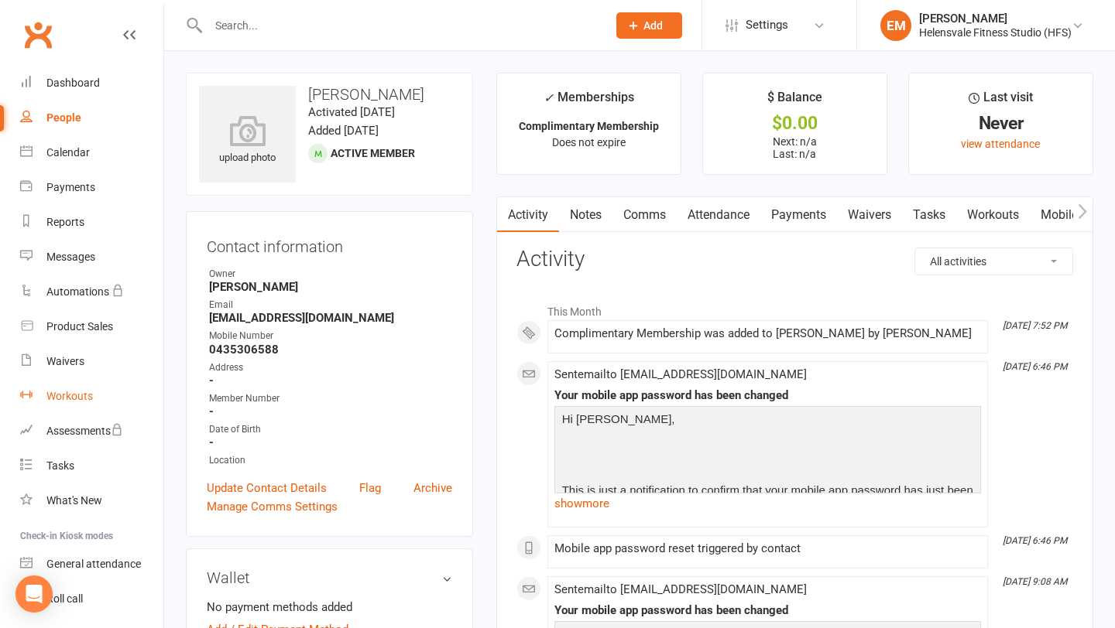
click at [43, 390] on link "Workouts" at bounding box center [91, 396] width 143 height 35
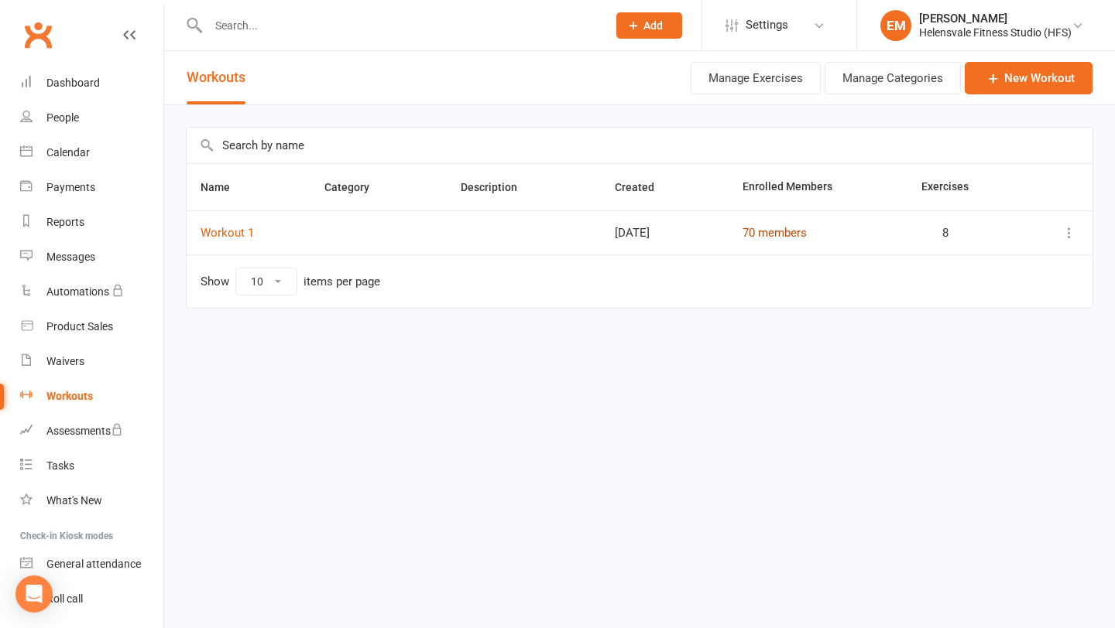
click at [807, 230] on link "70 members" at bounding box center [774, 233] width 64 height 14
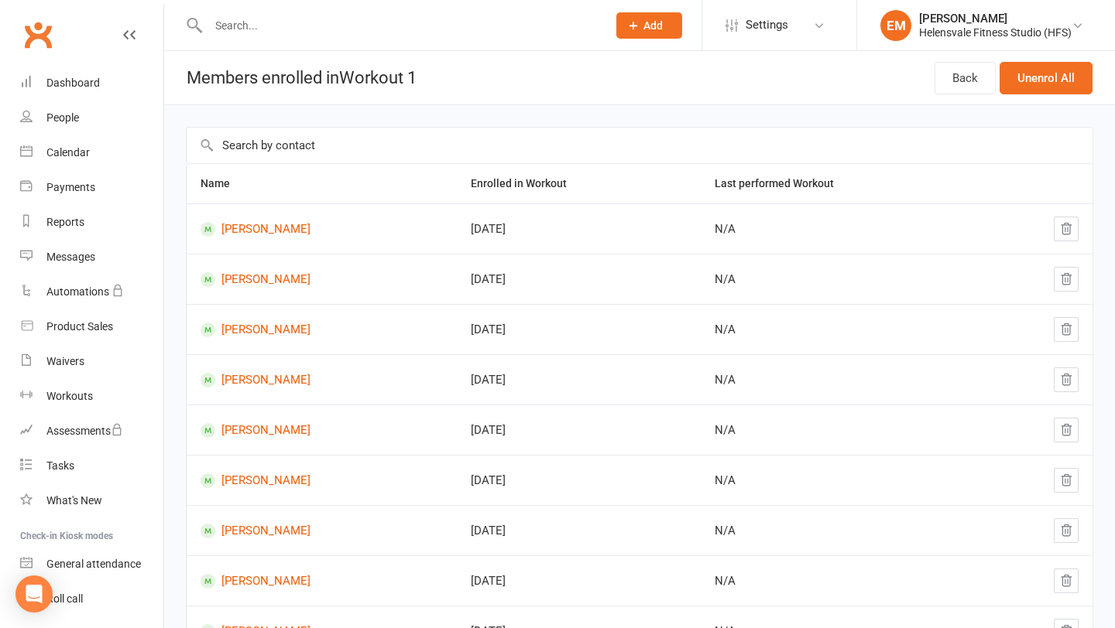
click at [319, 141] on input "text" at bounding box center [640, 146] width 906 height 36
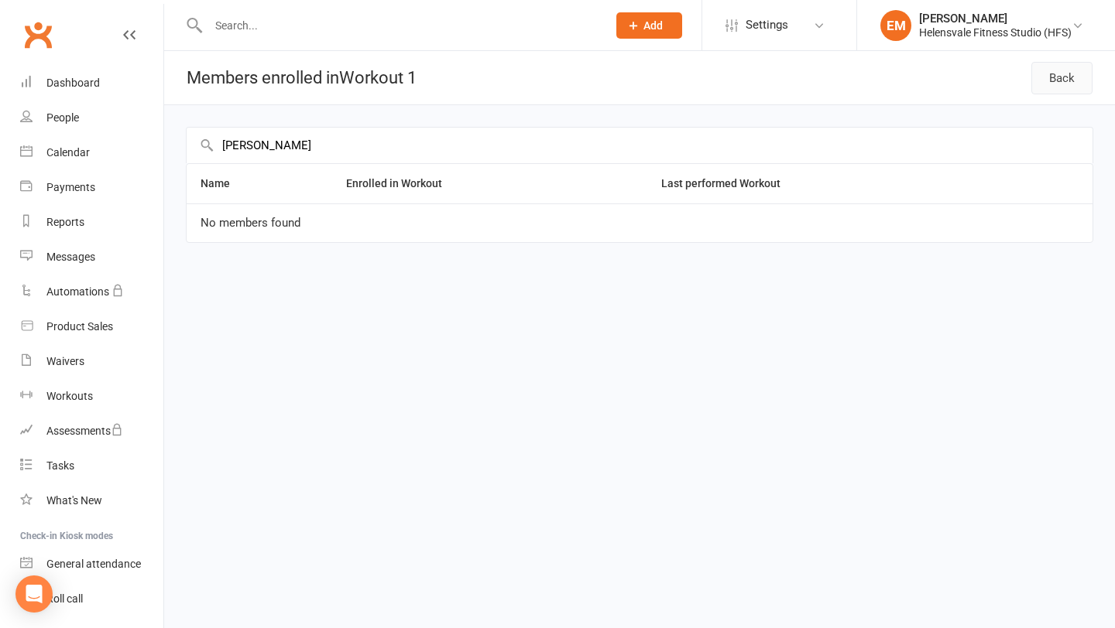
type input "ethan"
click at [1065, 74] on link "Back" at bounding box center [1061, 78] width 61 height 33
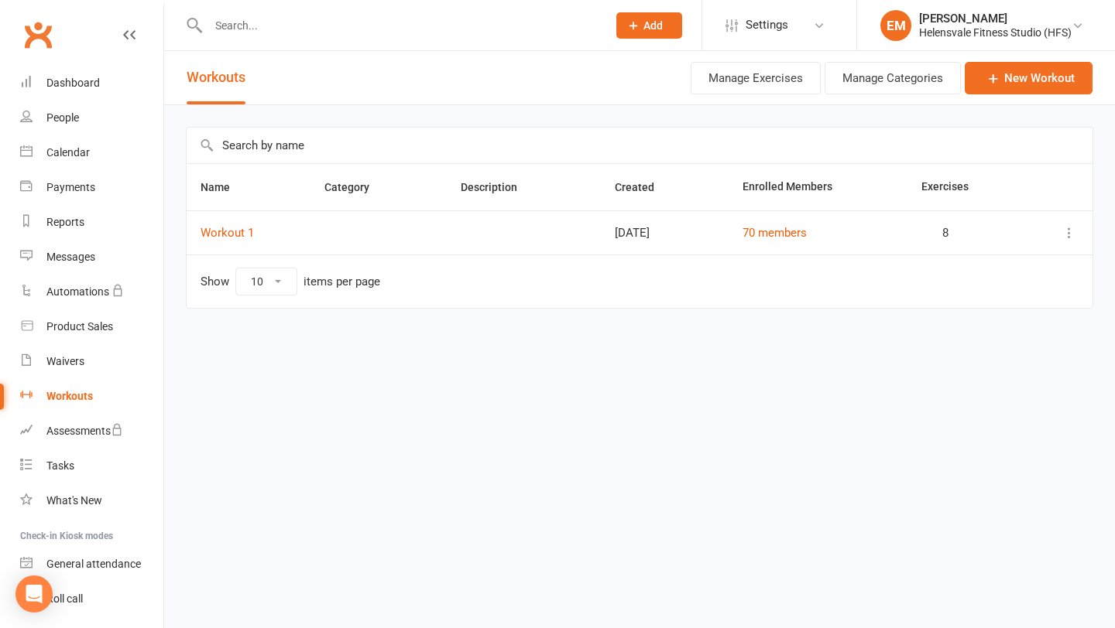
click at [947, 235] on span "8" at bounding box center [934, 233] width 27 height 13
click at [300, 30] on input "text" at bounding box center [400, 26] width 392 height 22
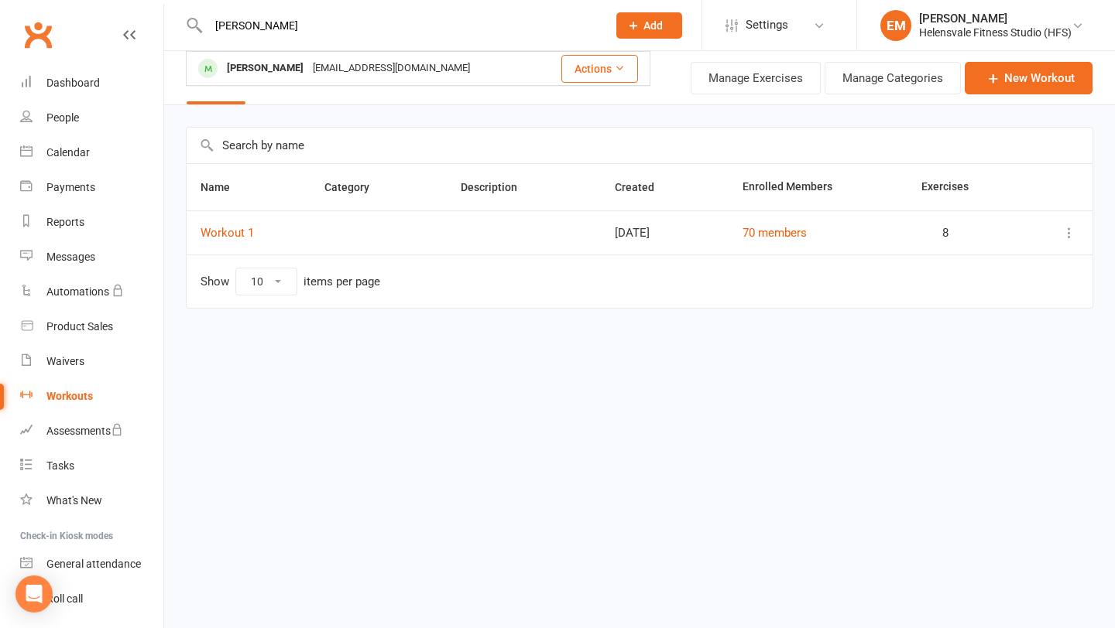
type input "ethan"
click at [290, 74] on div "[PERSON_NAME]" at bounding box center [265, 68] width 86 height 22
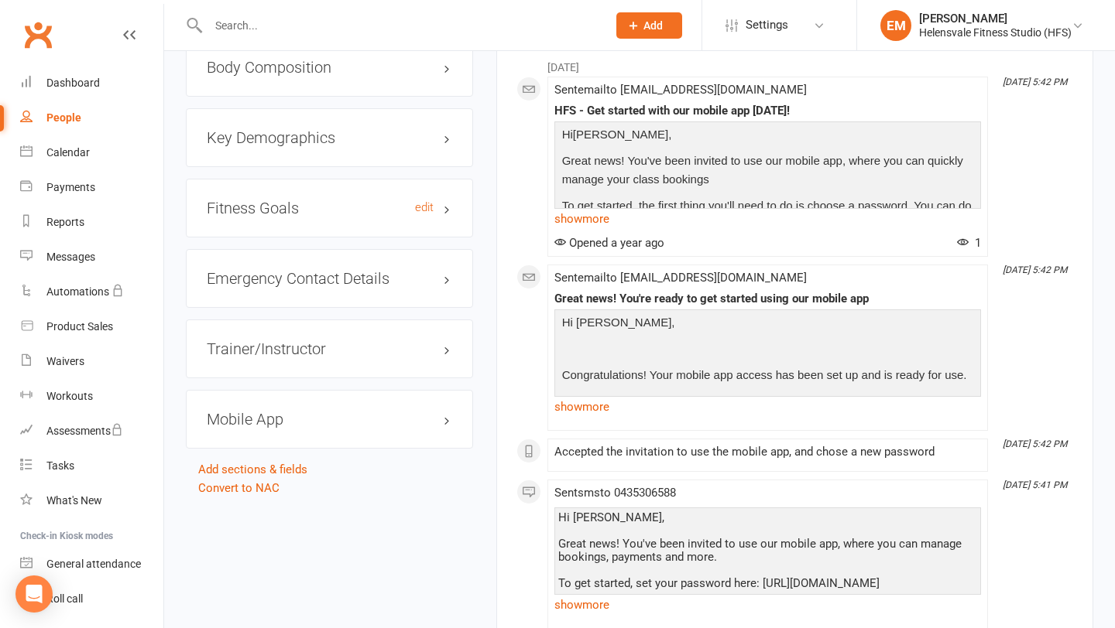
scroll to position [1245, 0]
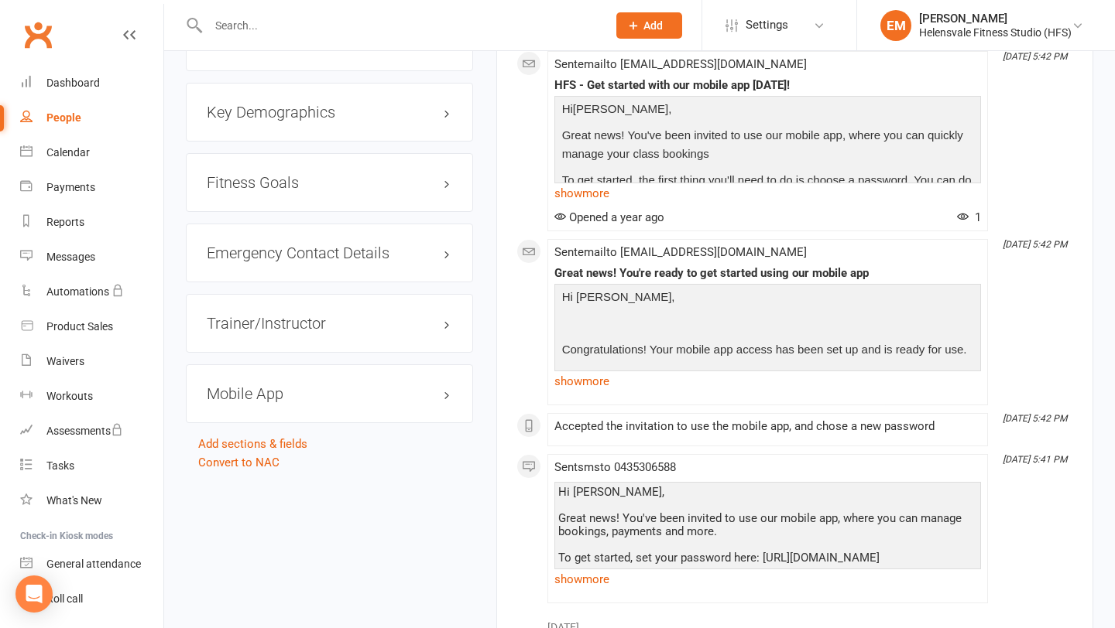
click at [296, 389] on h3 "Mobile App" at bounding box center [329, 393] width 245 height 17
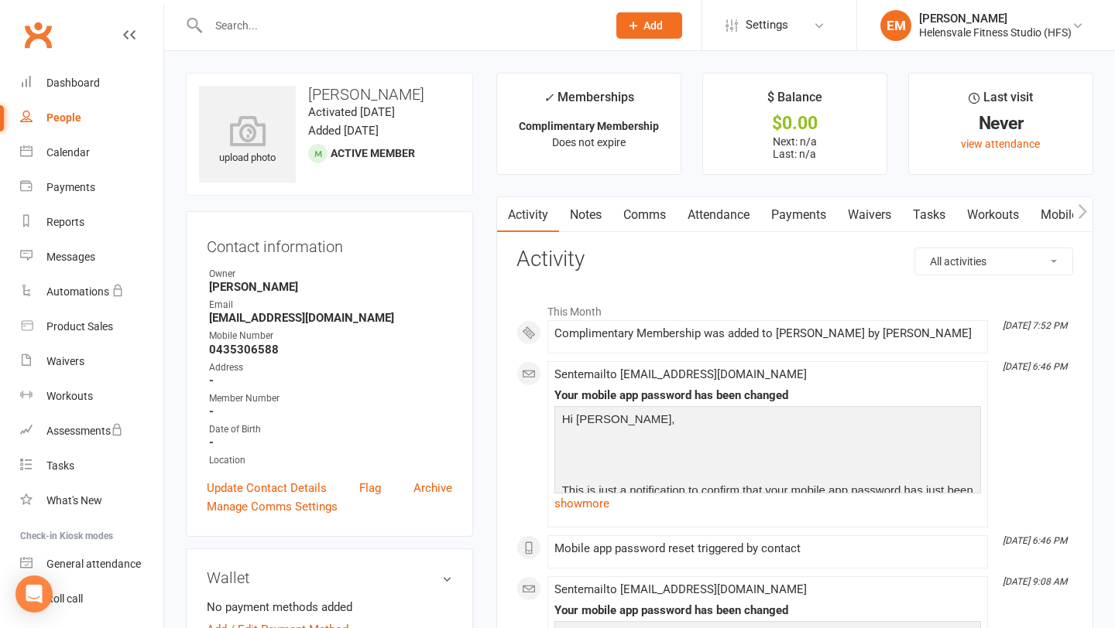
scroll to position [0, 26]
click at [957, 212] on link "Workouts" at bounding box center [972, 215] width 74 height 36
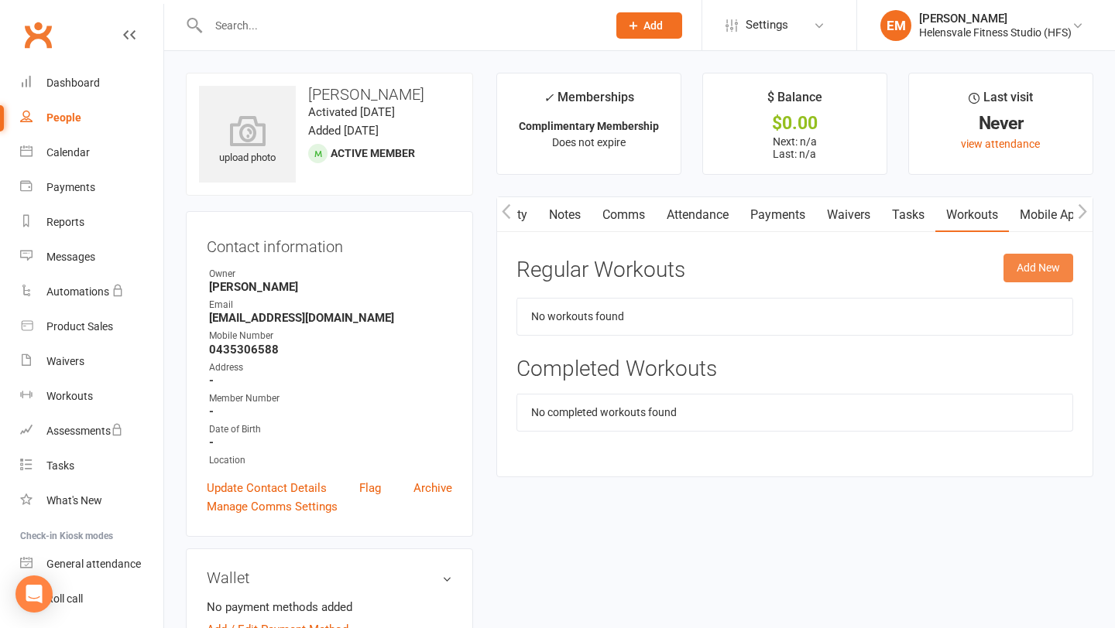
click at [1035, 266] on button "Add New" at bounding box center [1038, 268] width 70 height 28
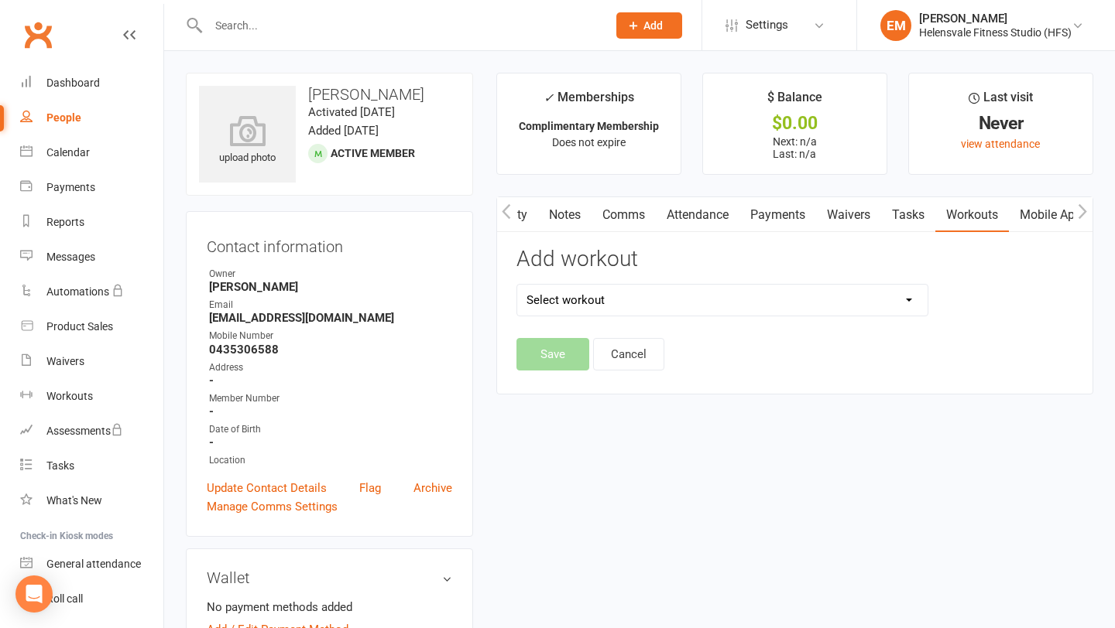
click at [680, 309] on select "Select workout Workout 1" at bounding box center [722, 300] width 410 height 31
select select "6478"
click at [529, 348] on button "Save" at bounding box center [552, 354] width 73 height 33
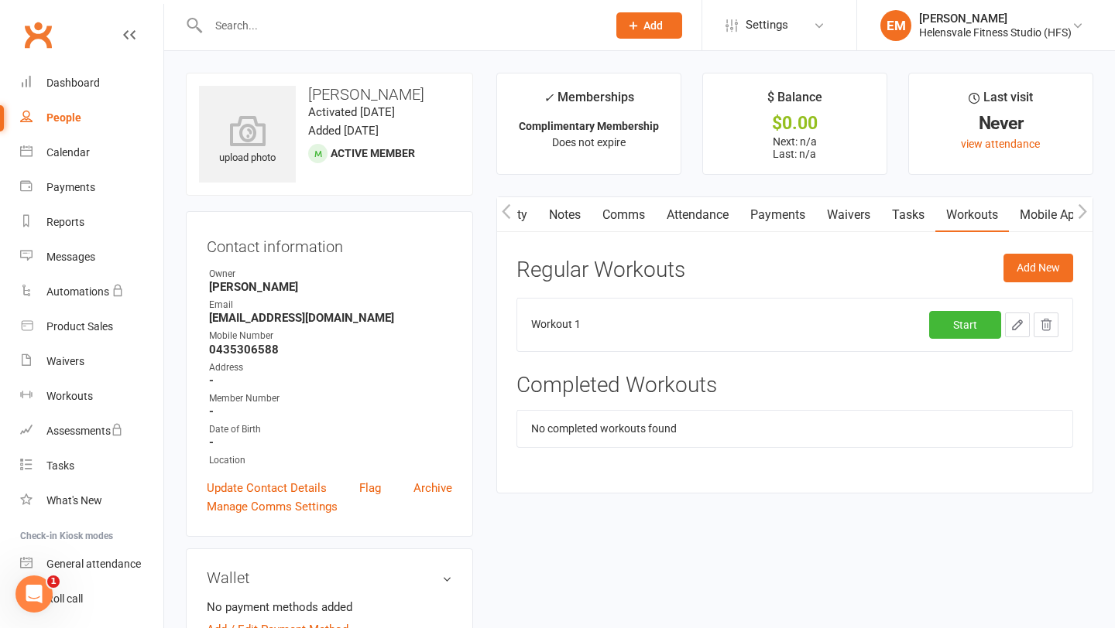
click at [529, 348] on td "Workout 1" at bounding box center [608, 324] width 183 height 53
click at [498, 213] on button "button" at bounding box center [506, 214] width 19 height 35
click at [59, 428] on div "Assessments" at bounding box center [84, 431] width 77 height 12
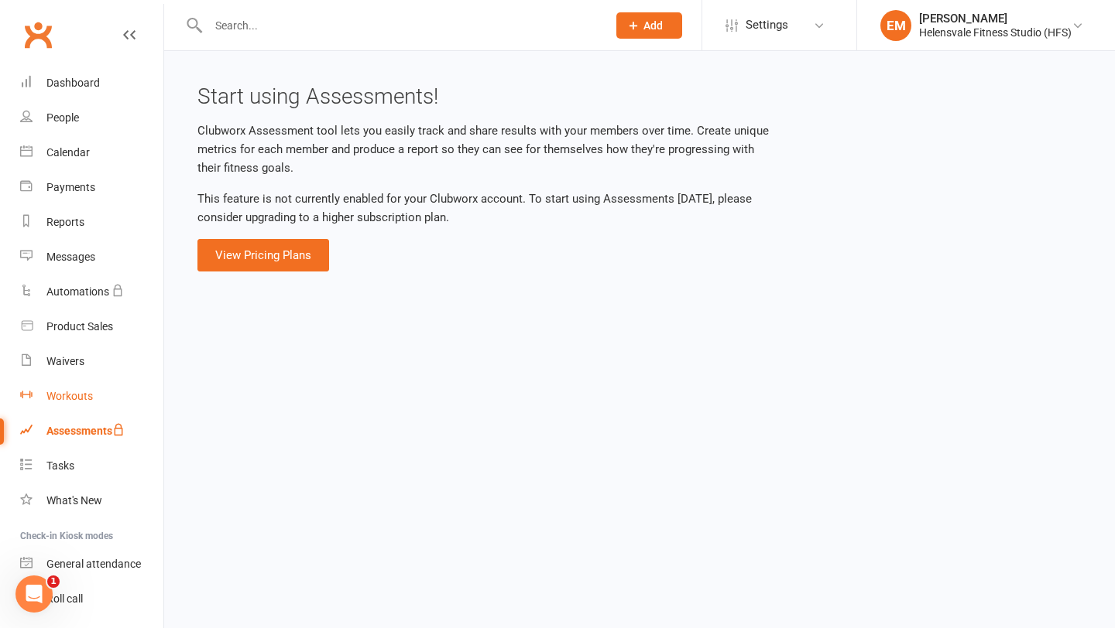
click at [69, 404] on link "Workouts" at bounding box center [91, 396] width 143 height 35
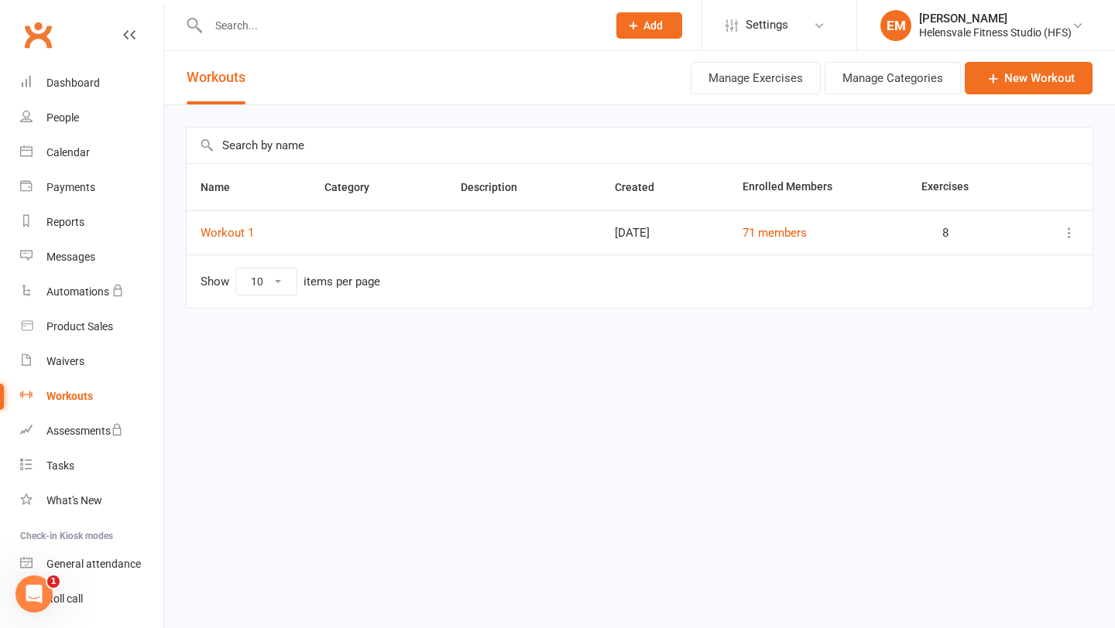
click at [952, 232] on td "8" at bounding box center [964, 233] width 114 height 44
click at [943, 228] on span "8" at bounding box center [934, 233] width 27 height 13
drag, startPoint x: 953, startPoint y: 231, endPoint x: 941, endPoint y: 231, distance: 11.6
click at [941, 231] on td "8" at bounding box center [964, 233] width 114 height 44
click at [921, 297] on td "Show 10 25 50 100 items per page" at bounding box center [640, 281] width 906 height 53
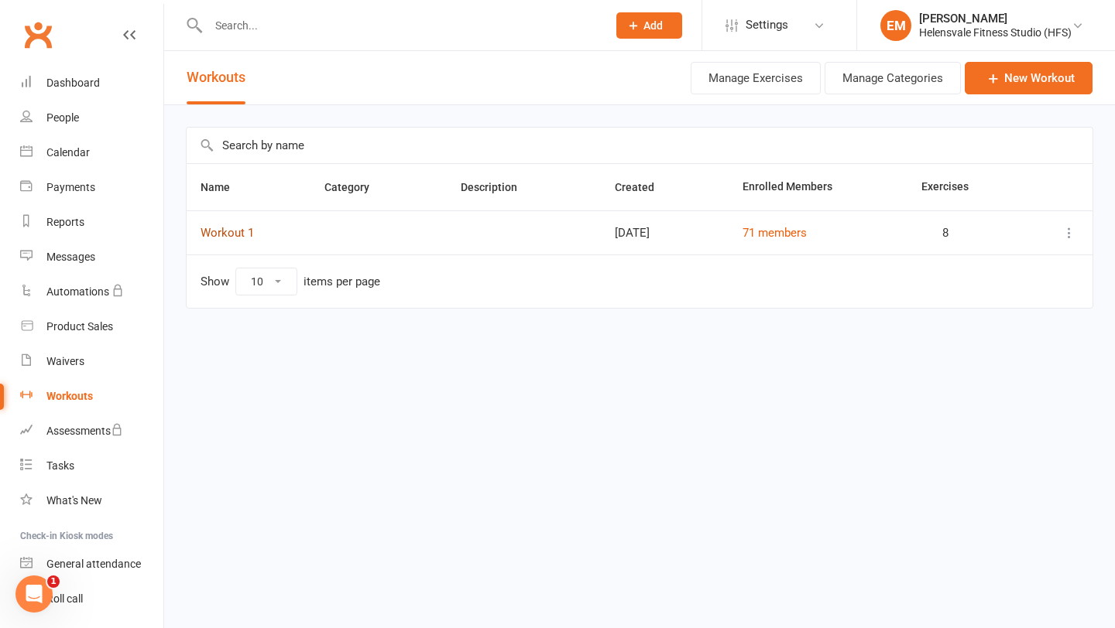
click at [252, 238] on link "Workout 1" at bounding box center [226, 233] width 53 height 14
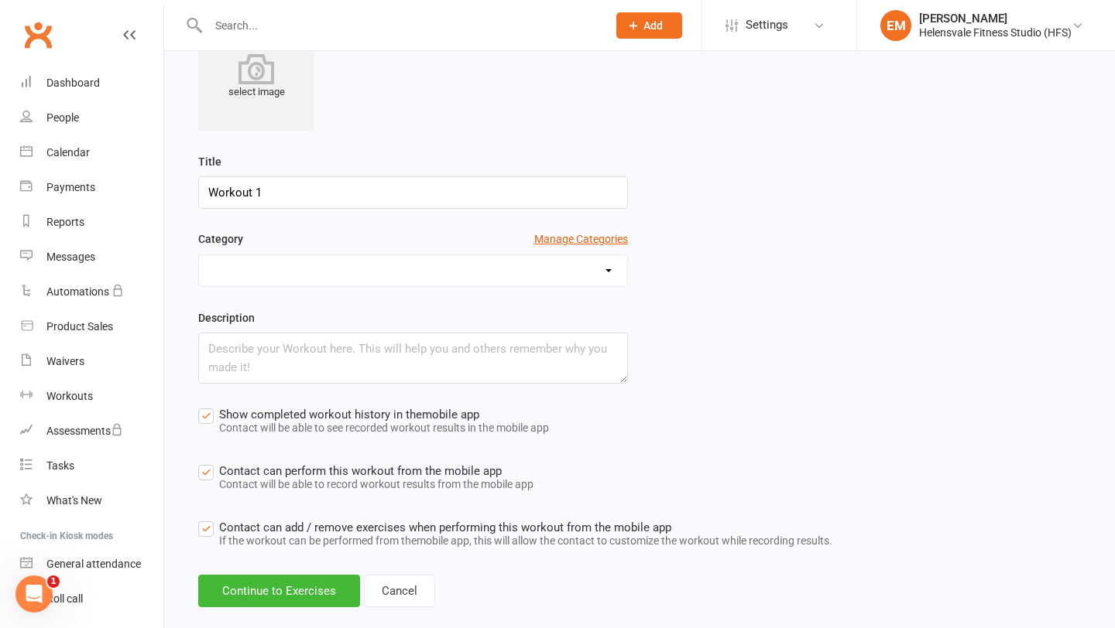
scroll to position [187, 0]
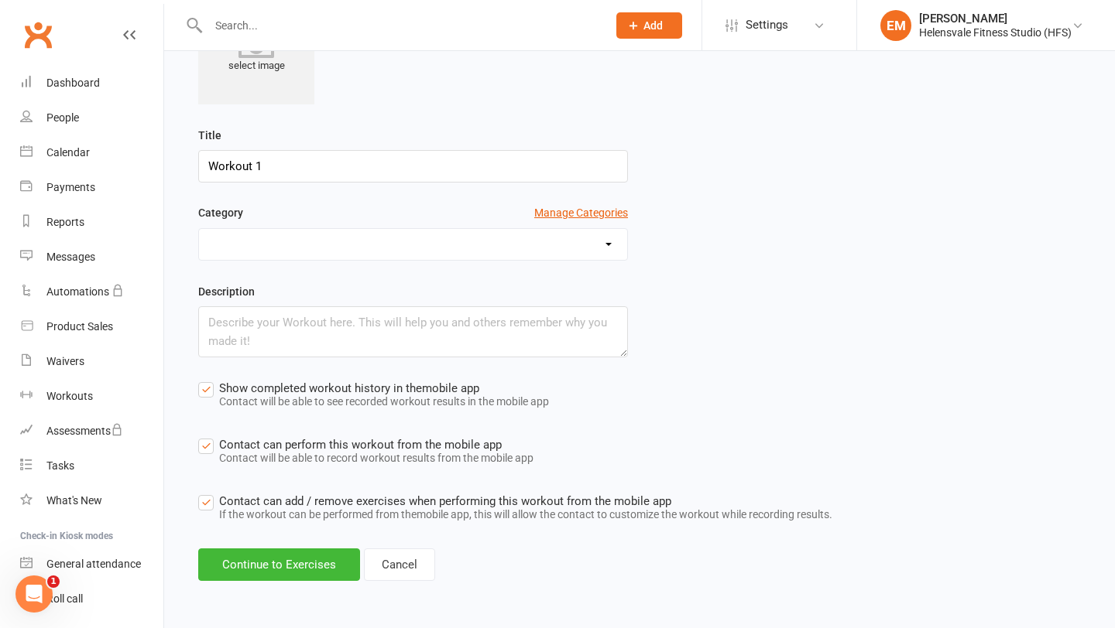
click at [235, 543] on main "Description Exercises select image (displays in mobile app) Title Workout 1 Cat…" at bounding box center [639, 259] width 907 height 646
click at [234, 556] on button "Continue to Exercises" at bounding box center [279, 565] width 162 height 33
select select "Kilograms"
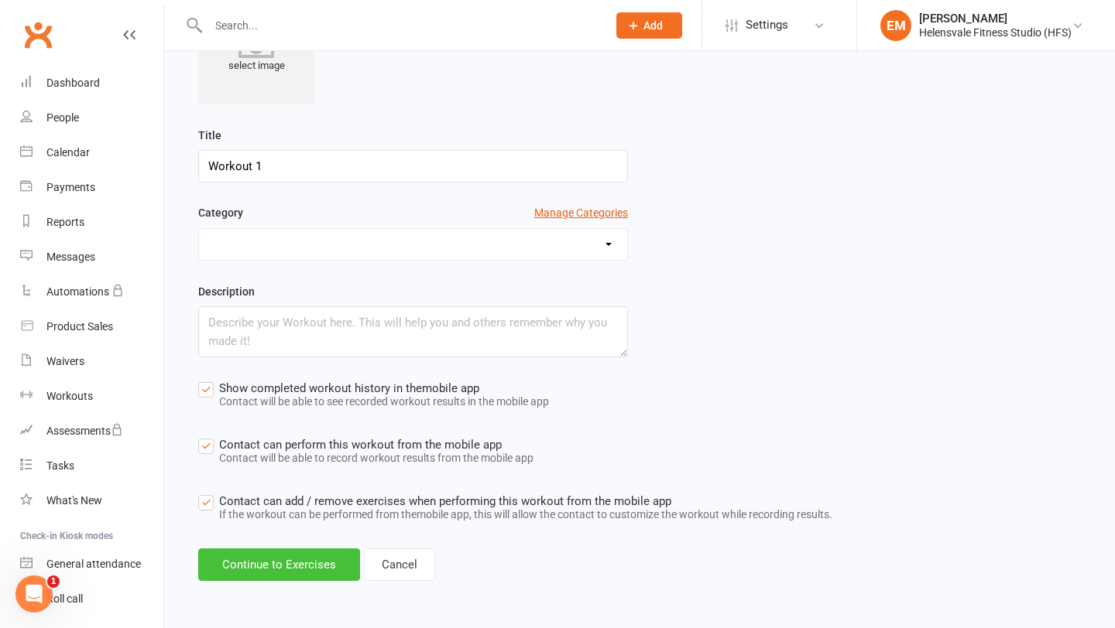
select select "Kilograms"
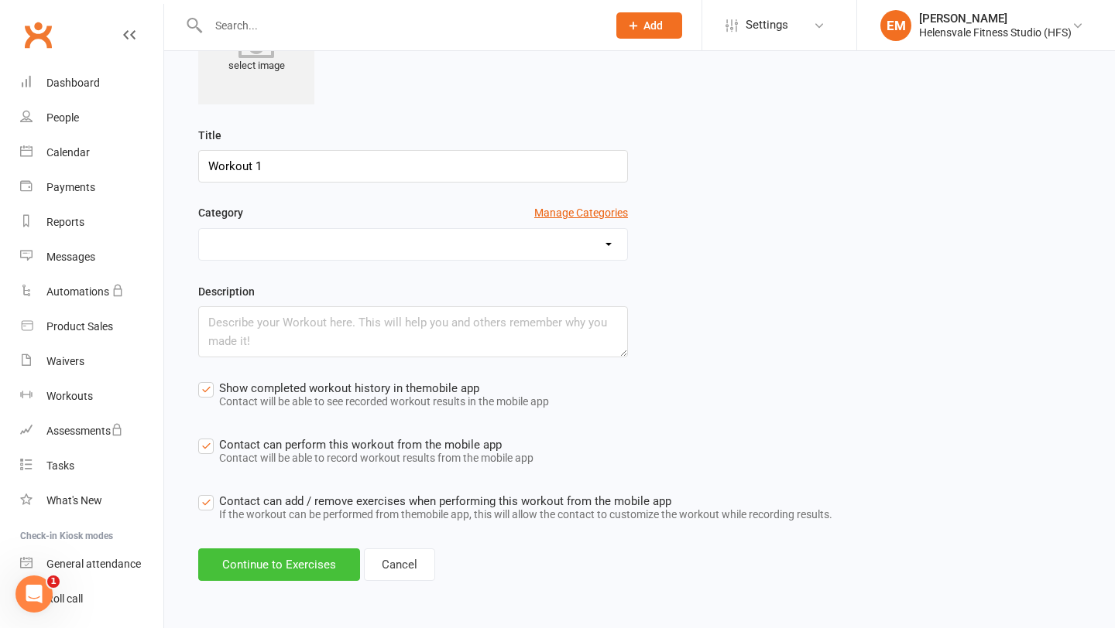
select select "Kilograms"
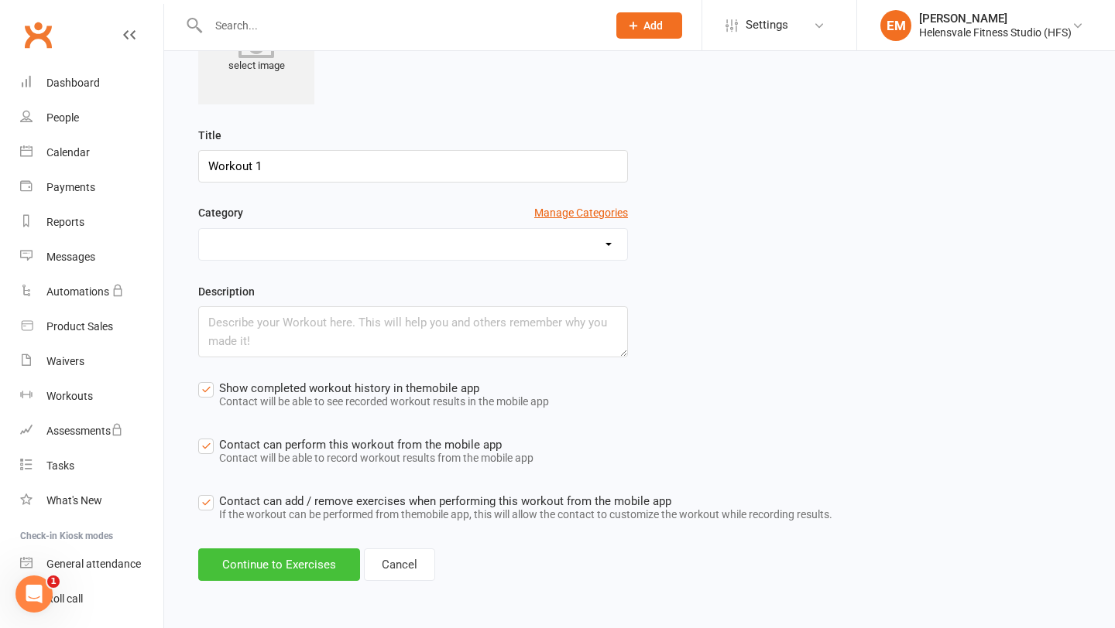
select select "Kilograms"
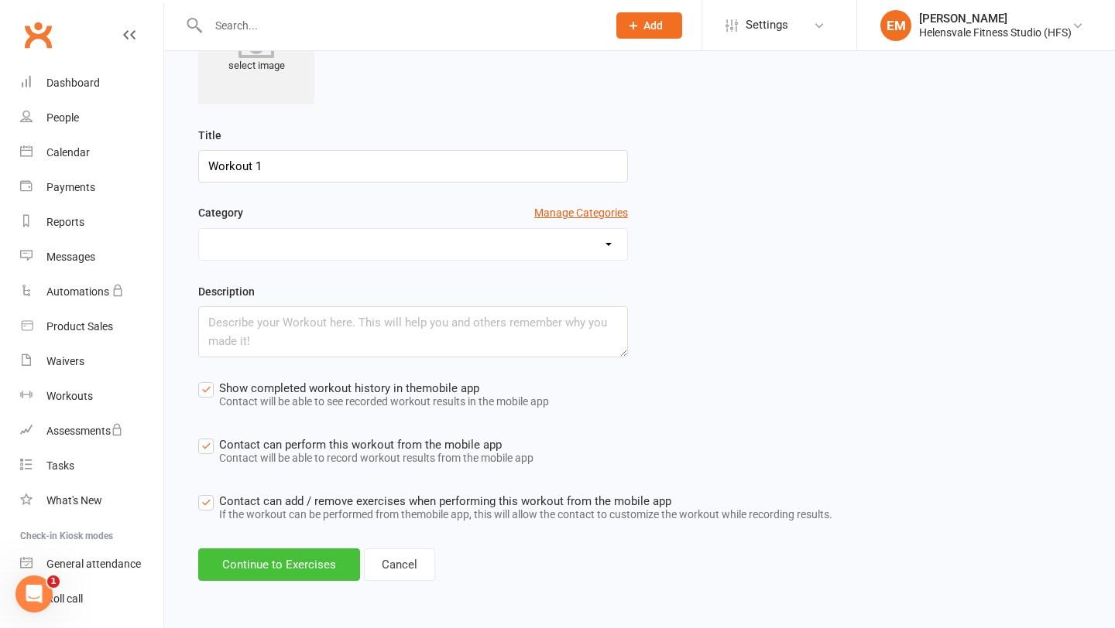
select select "Kilograms"
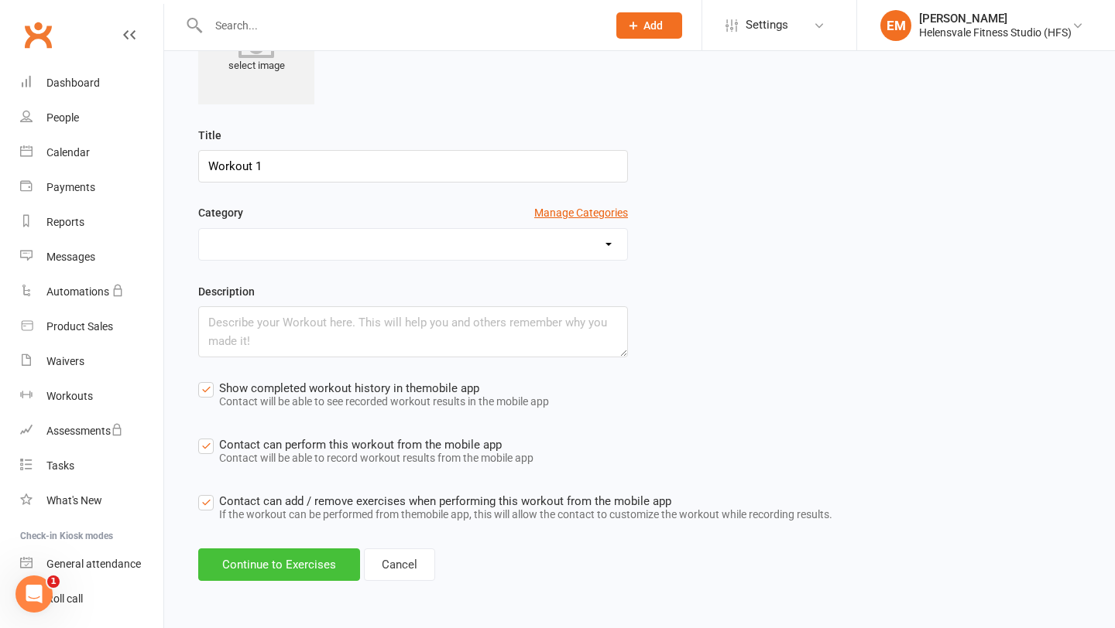
select select "Kilograms"
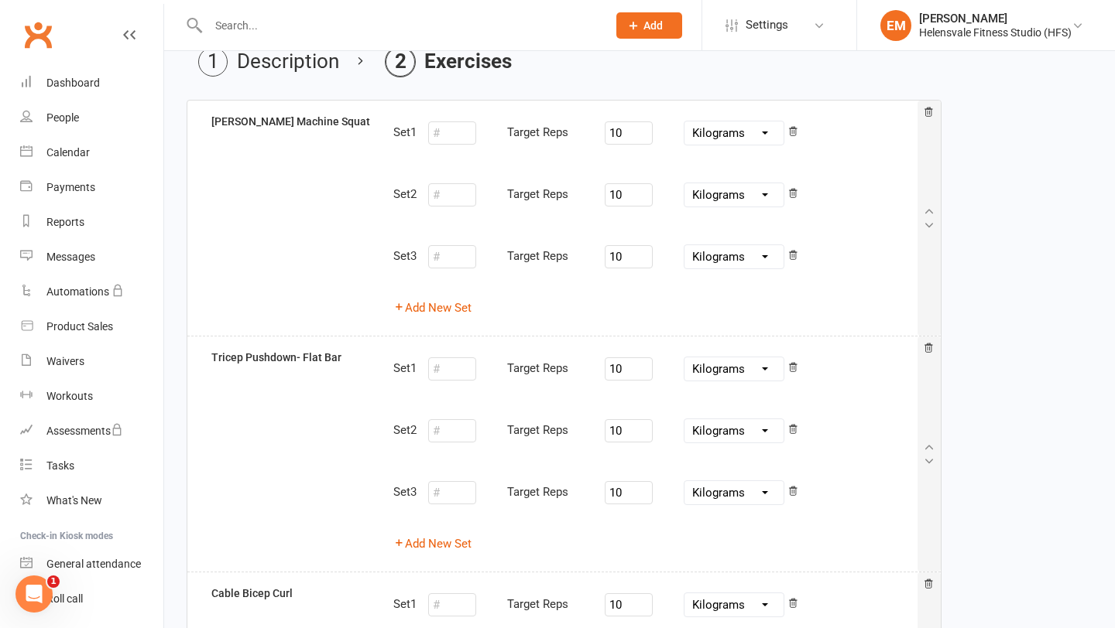
scroll to position [0, 0]
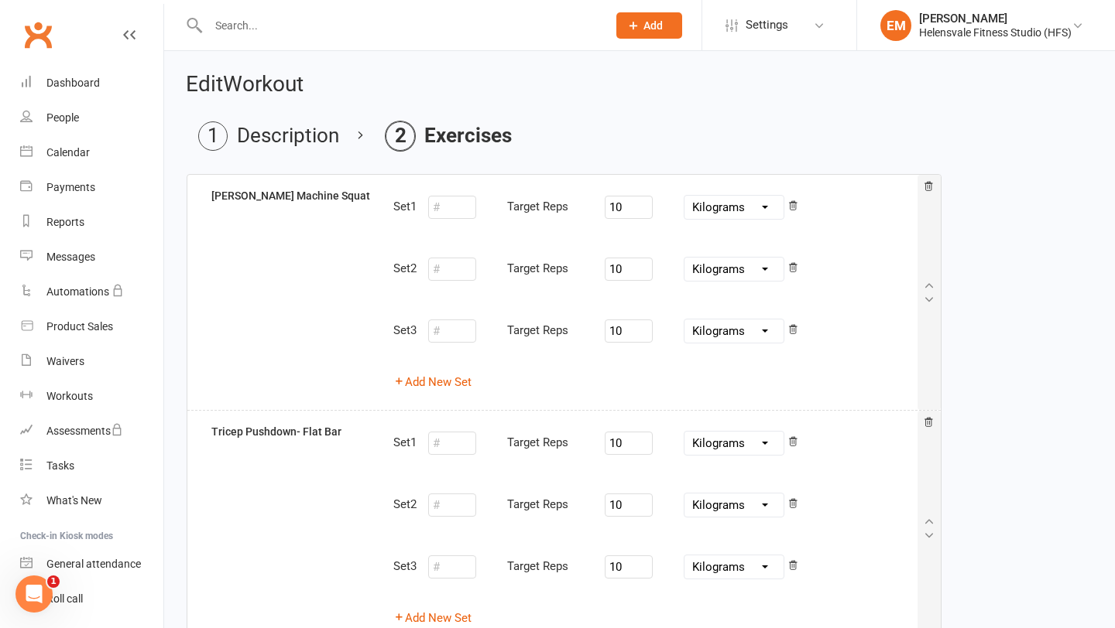
click at [642, 218] on div "10 Pounds Grams Kilograms" at bounding box center [701, 207] width 194 height 33
click at [635, 211] on input "10" at bounding box center [628, 207] width 48 height 23
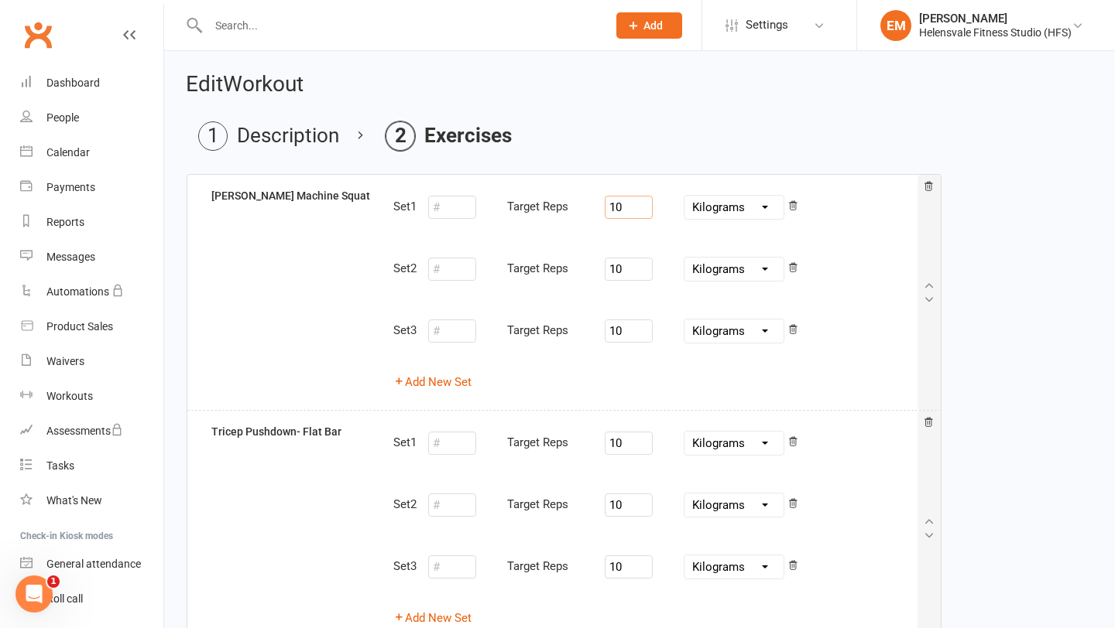
click at [635, 211] on input "10" at bounding box center [628, 207] width 48 height 23
click at [623, 263] on input "10" at bounding box center [628, 269] width 48 height 23
type input "1"
click at [619, 341] on input "10" at bounding box center [628, 331] width 48 height 23
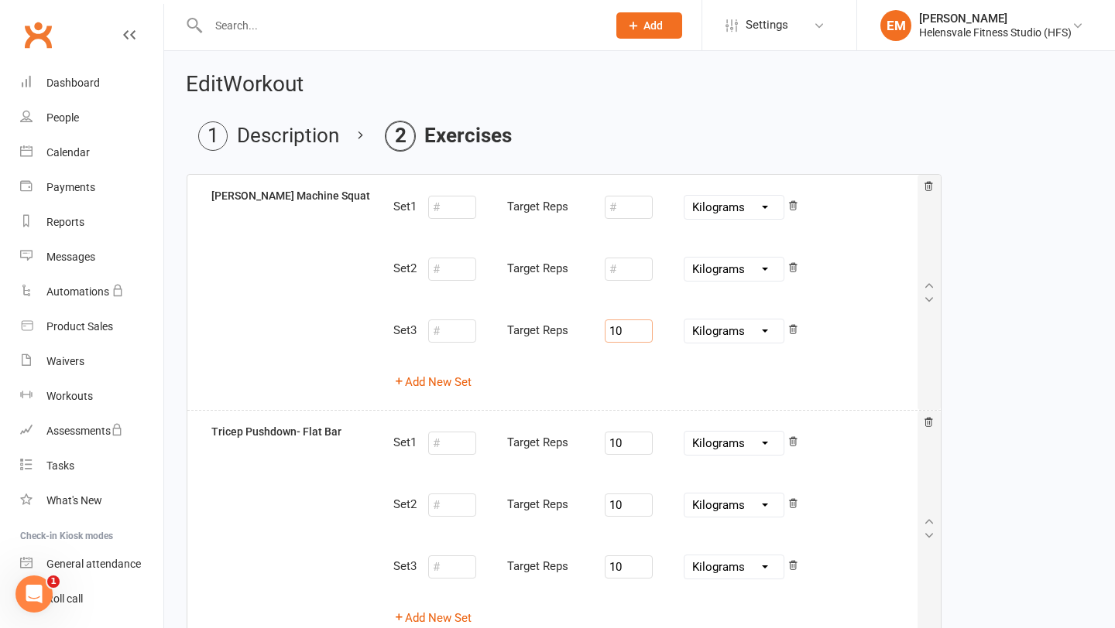
type input "1"
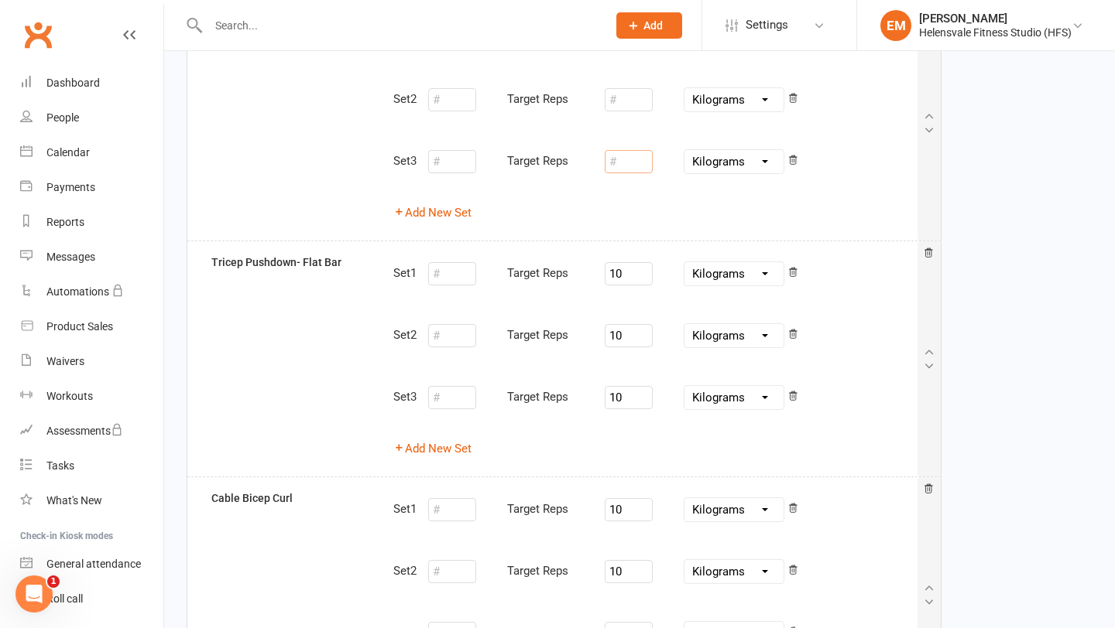
scroll to position [172, 0]
click at [628, 262] on input "10" at bounding box center [628, 271] width 48 height 23
click at [633, 269] on input "10" at bounding box center [628, 271] width 48 height 23
type input "1"
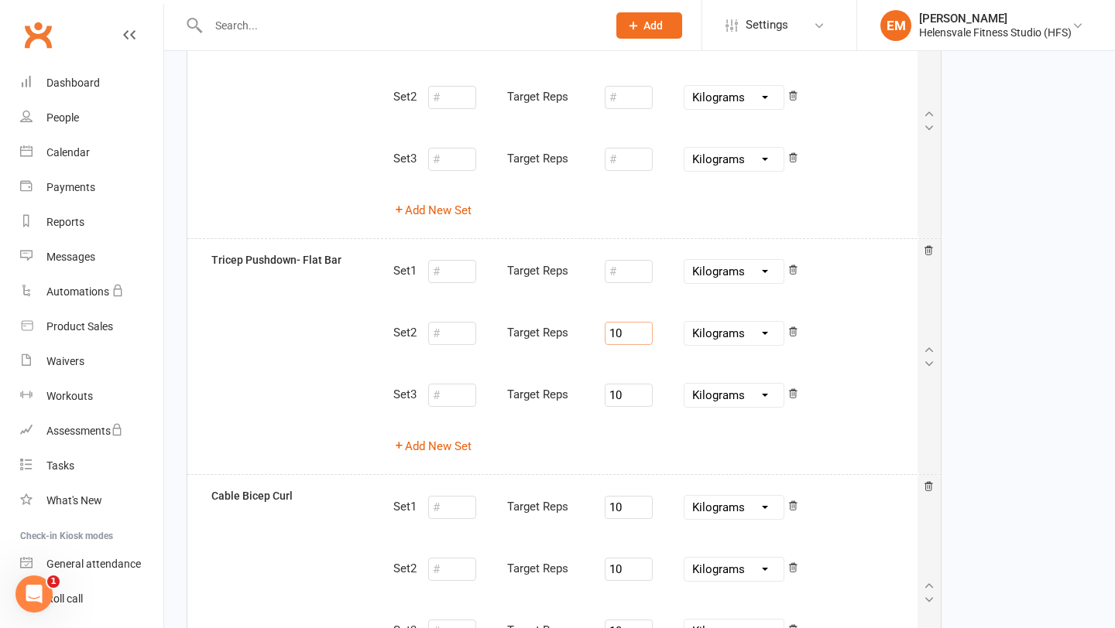
click at [646, 336] on input "10" at bounding box center [628, 333] width 48 height 23
type input "1"
click at [645, 394] on input "10" at bounding box center [628, 395] width 48 height 23
type input "1"
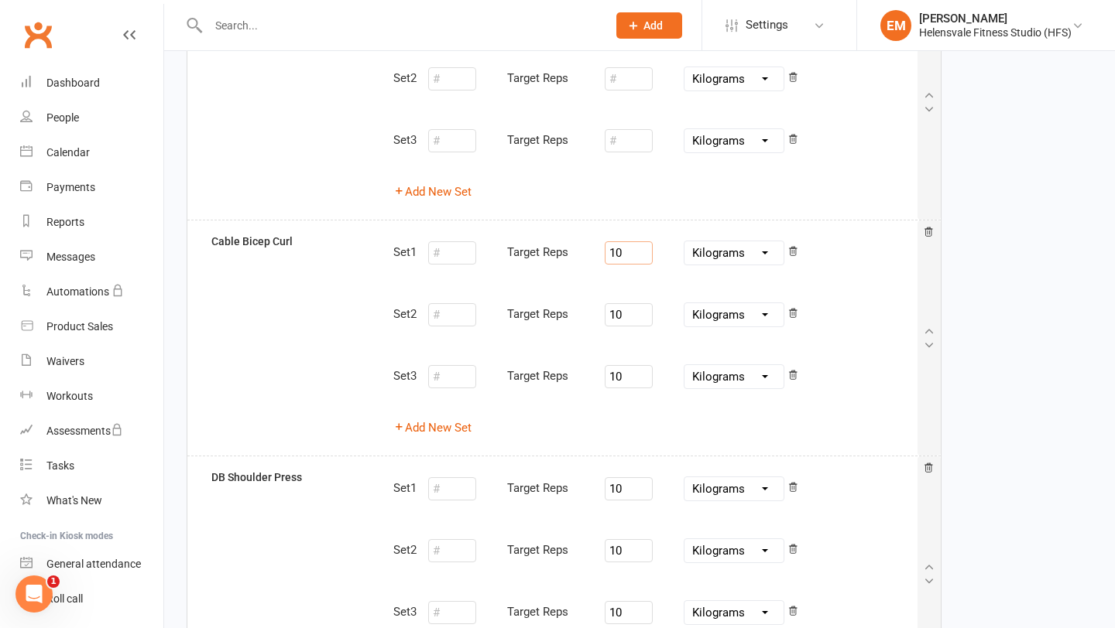
click at [628, 244] on input "10" at bounding box center [628, 252] width 48 height 23
click at [634, 259] on input "10" at bounding box center [628, 252] width 48 height 23
type input "1"
click at [644, 320] on input "10" at bounding box center [628, 314] width 48 height 23
type input "1"
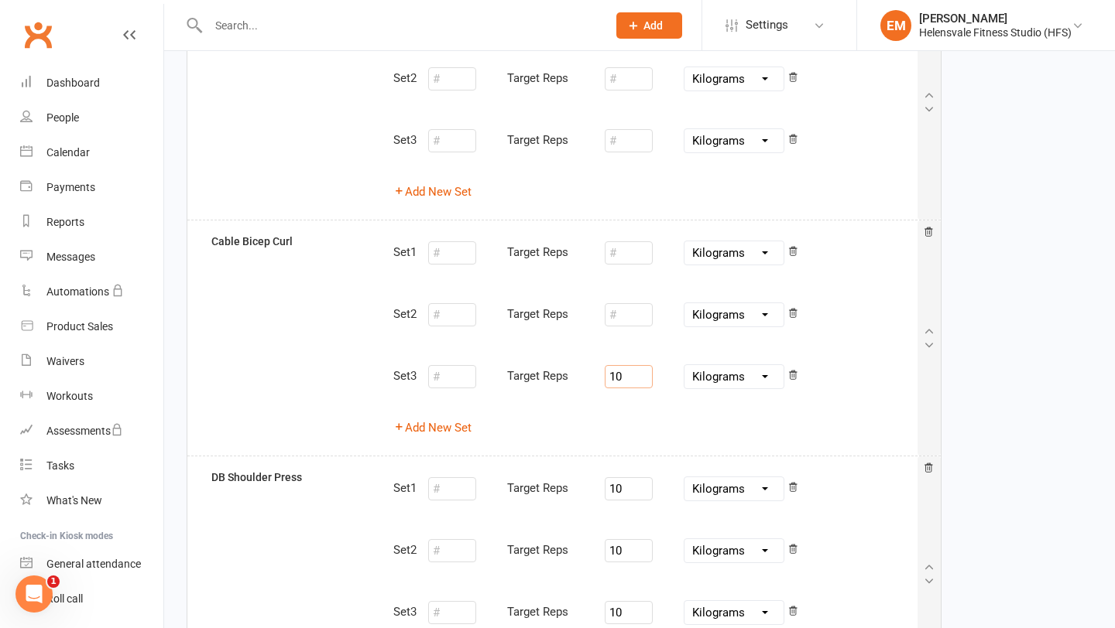
click at [642, 365] on input "10" at bounding box center [628, 376] width 48 height 23
click at [645, 378] on input "10" at bounding box center [628, 376] width 48 height 23
type input "1"
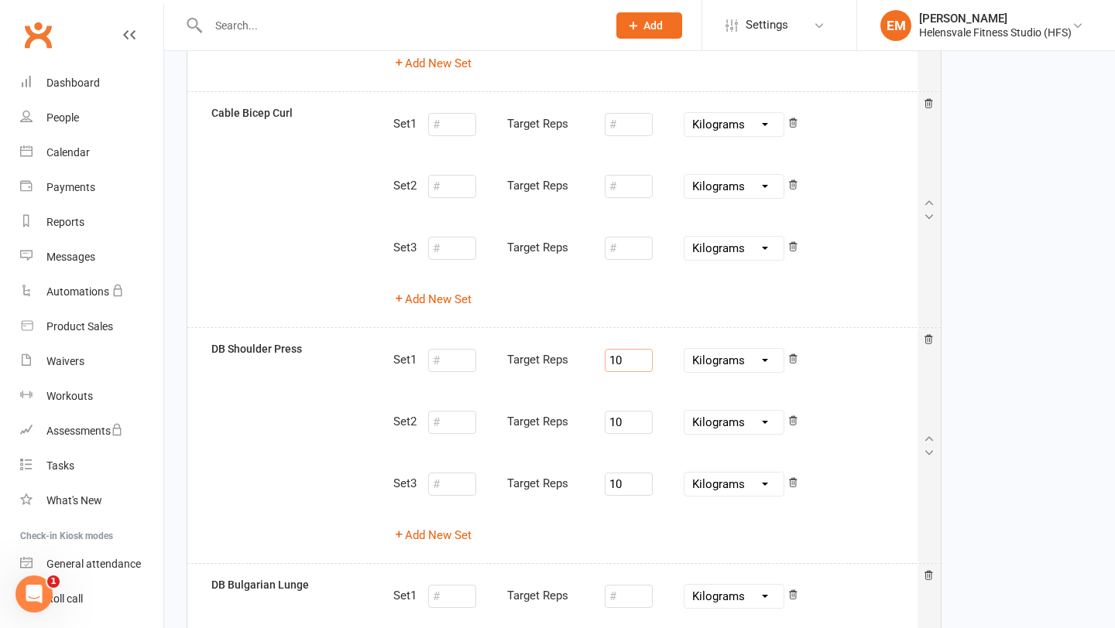
click at [632, 363] on input "10" at bounding box center [628, 360] width 48 height 23
type input "1"
click at [634, 420] on input "10" at bounding box center [628, 422] width 48 height 23
type input "1"
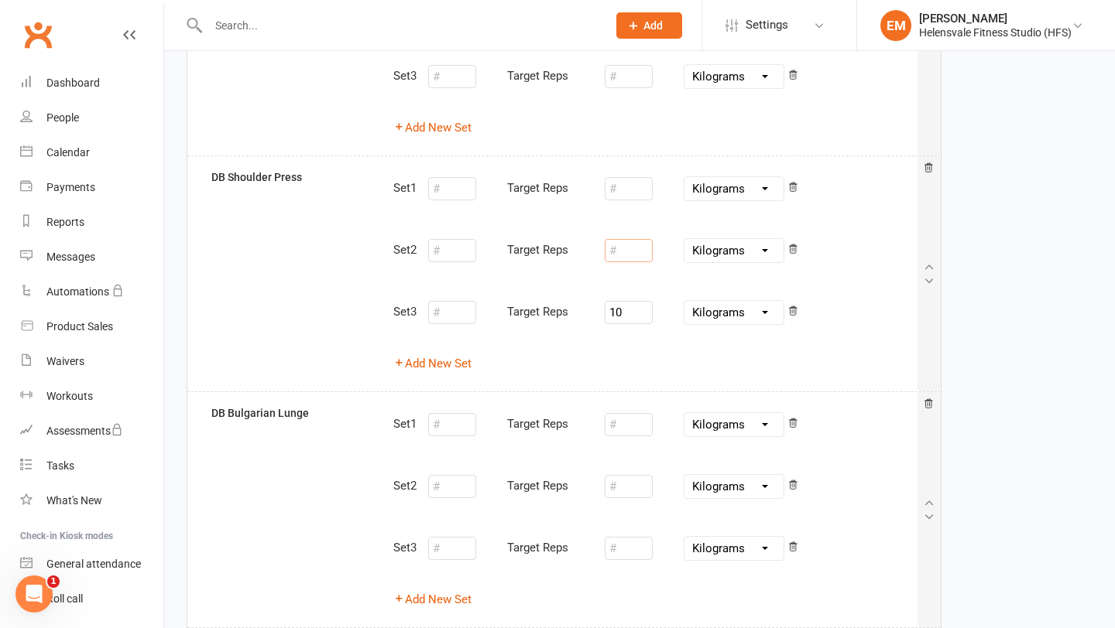
scroll to position [789, 0]
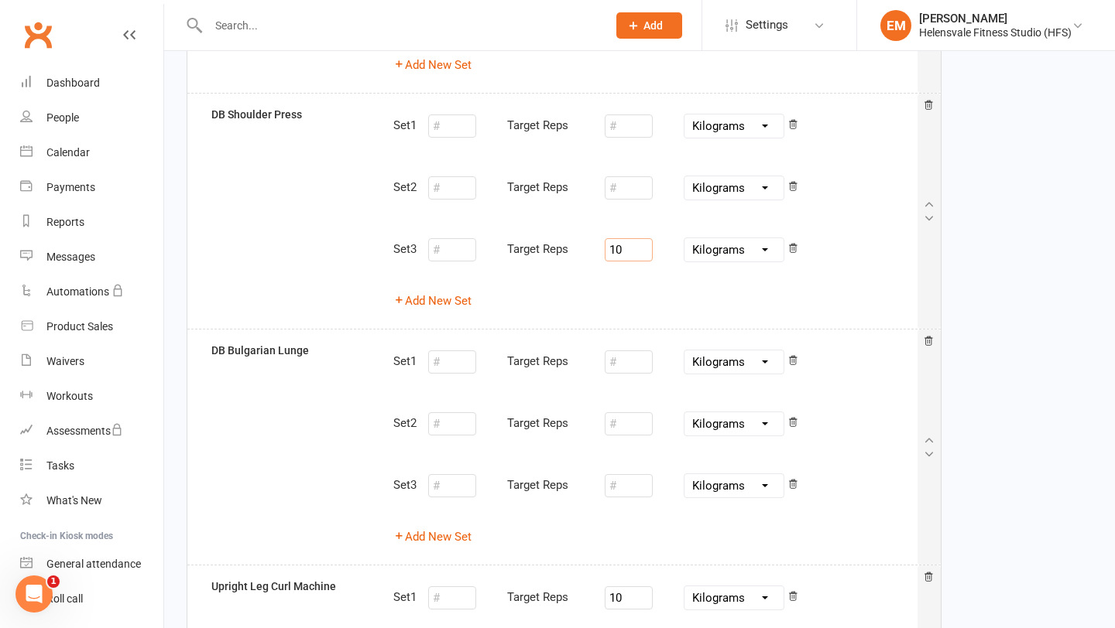
click at [649, 255] on input "10" at bounding box center [628, 249] width 48 height 23
type input "1"
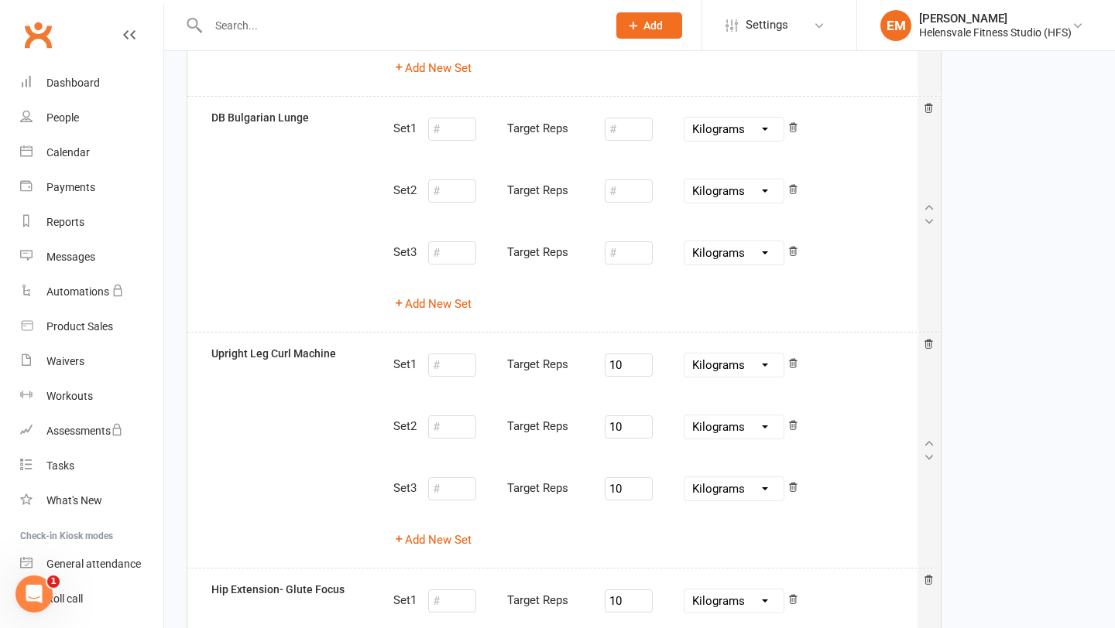
scroll to position [1045, 0]
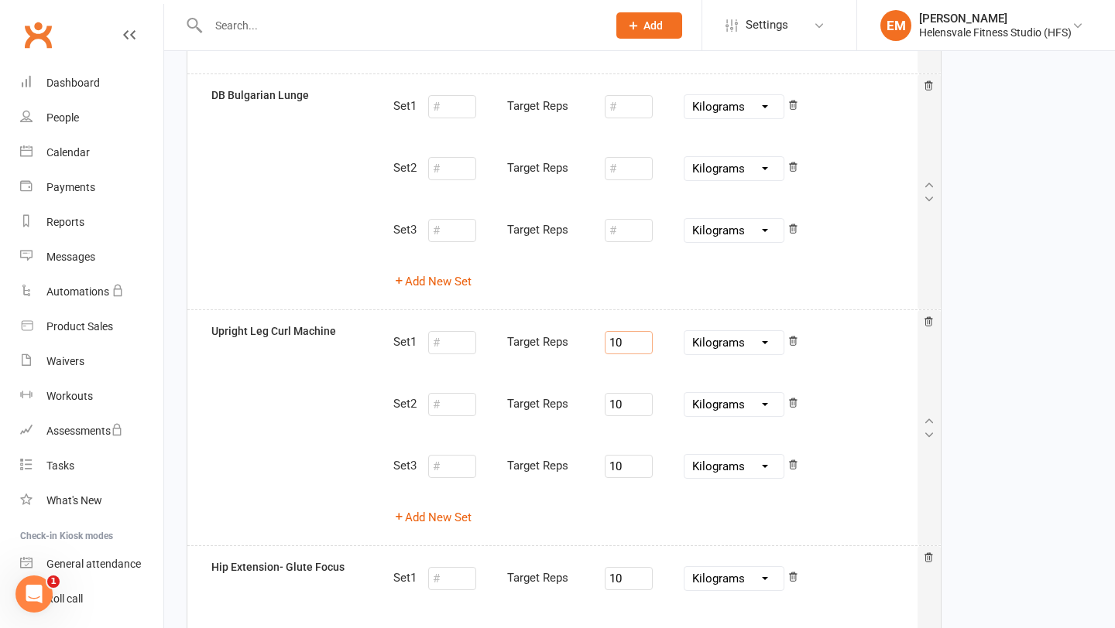
click at [651, 338] on input "10" at bounding box center [628, 342] width 48 height 23
type input "1"
click at [639, 426] on div "Set 1 Target Reps Pounds Grams Kilograms Set 2 Target Reps 10 Pounds Grams Kilo…" at bounding box center [655, 428] width 546 height 211
click at [639, 400] on input "10" at bounding box center [628, 404] width 48 height 23
type input "1"
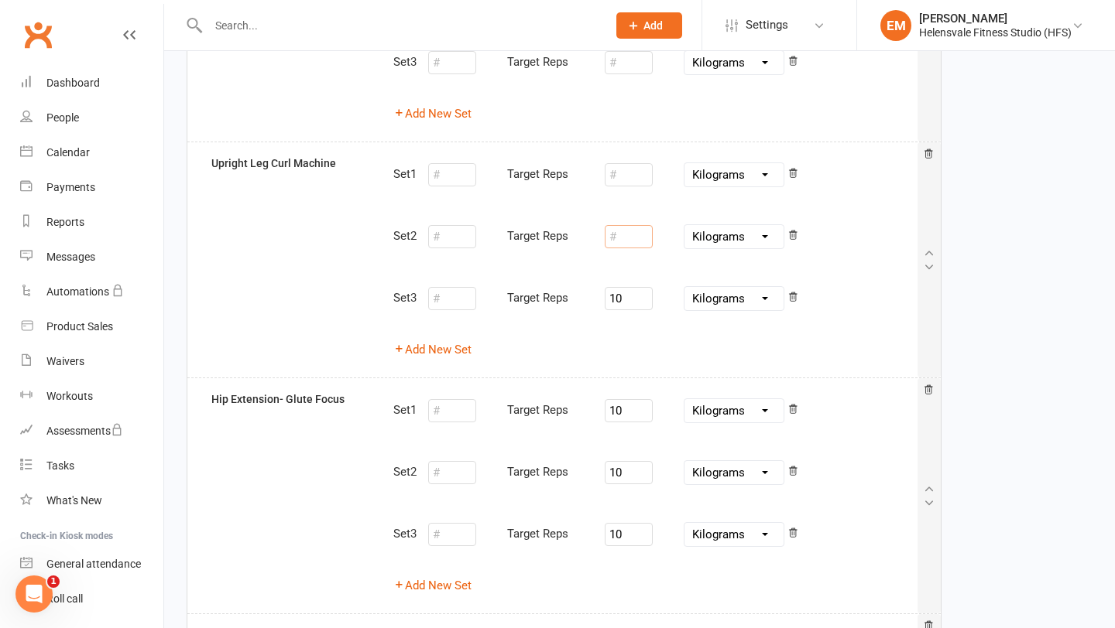
scroll to position [1216, 0]
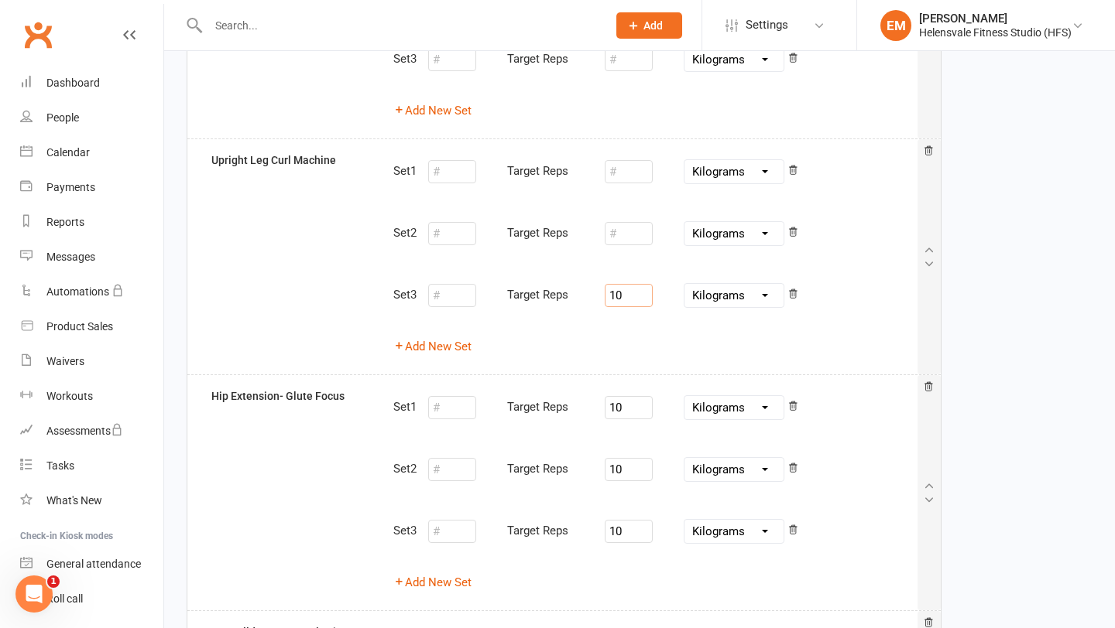
click at [645, 291] on input "10" at bounding box center [628, 295] width 48 height 23
type input "1"
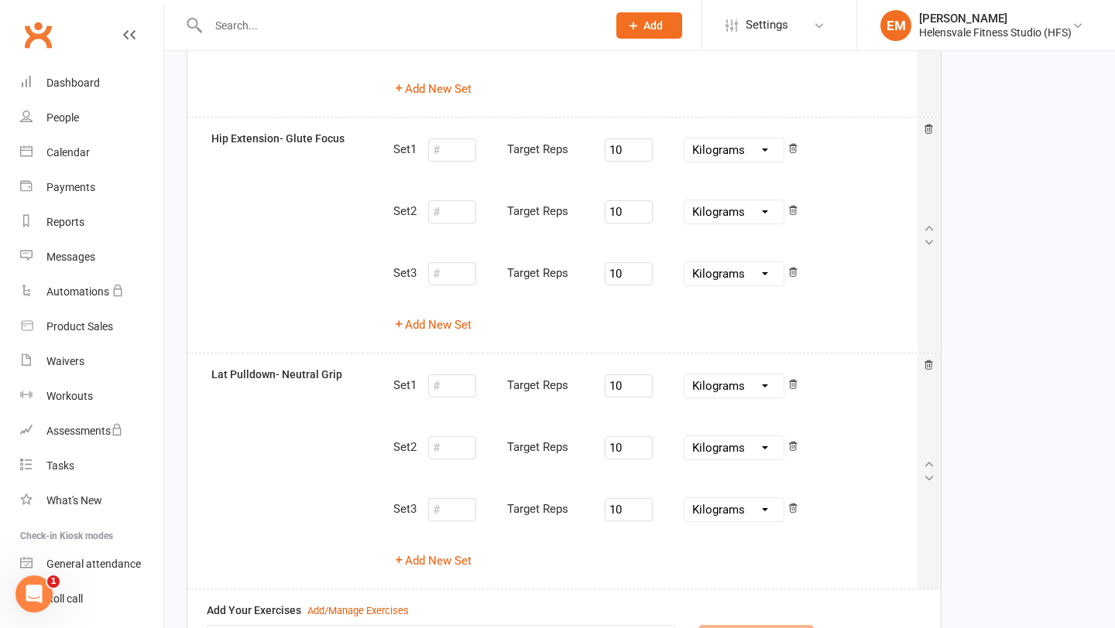
scroll to position [1473, 0]
click at [635, 162] on input "10" at bounding box center [628, 150] width 48 height 23
type input "1"
click at [642, 213] on input "10" at bounding box center [628, 212] width 48 height 23
type input "1"
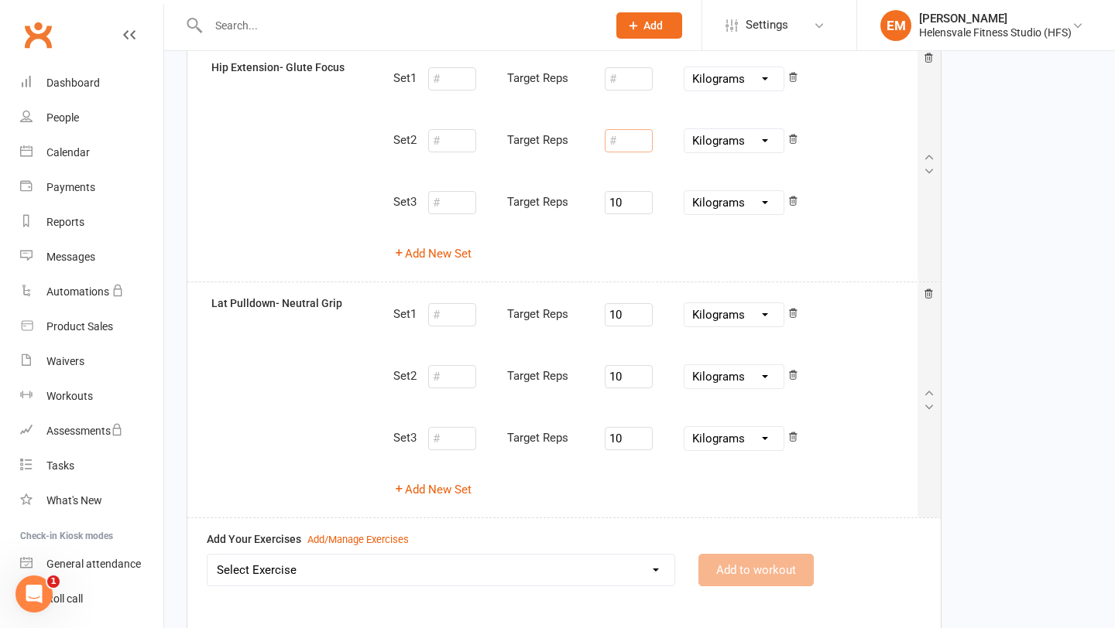
scroll to position [1557, 0]
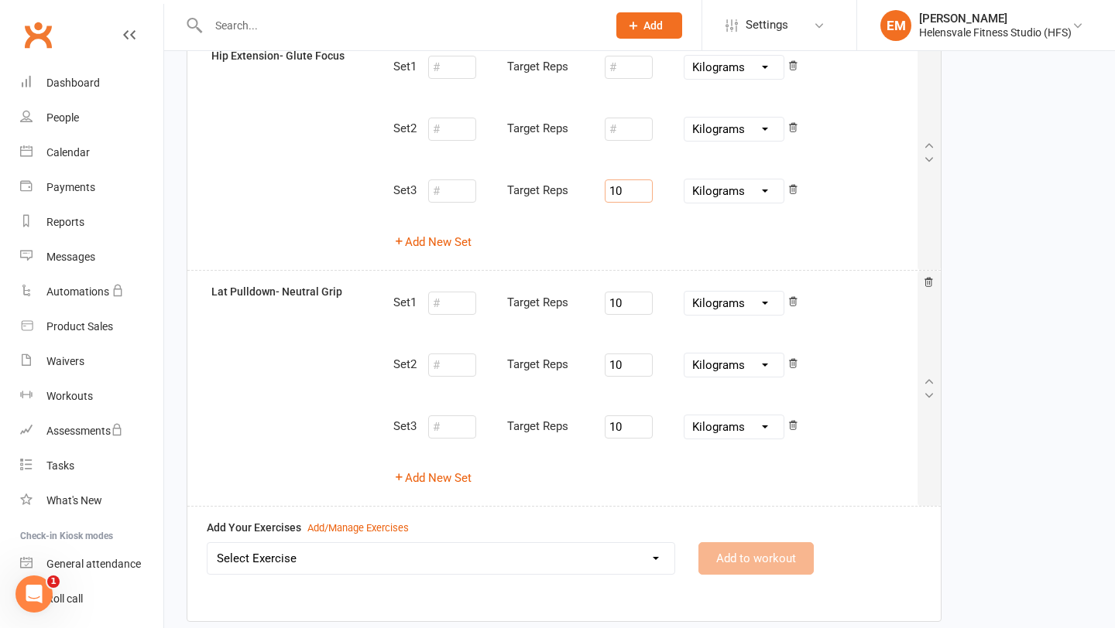
click at [642, 197] on input "10" at bounding box center [628, 191] width 48 height 23
type input "1"
click at [649, 300] on input "10" at bounding box center [628, 303] width 48 height 23
type input "1"
click at [640, 367] on input "10" at bounding box center [628, 365] width 48 height 23
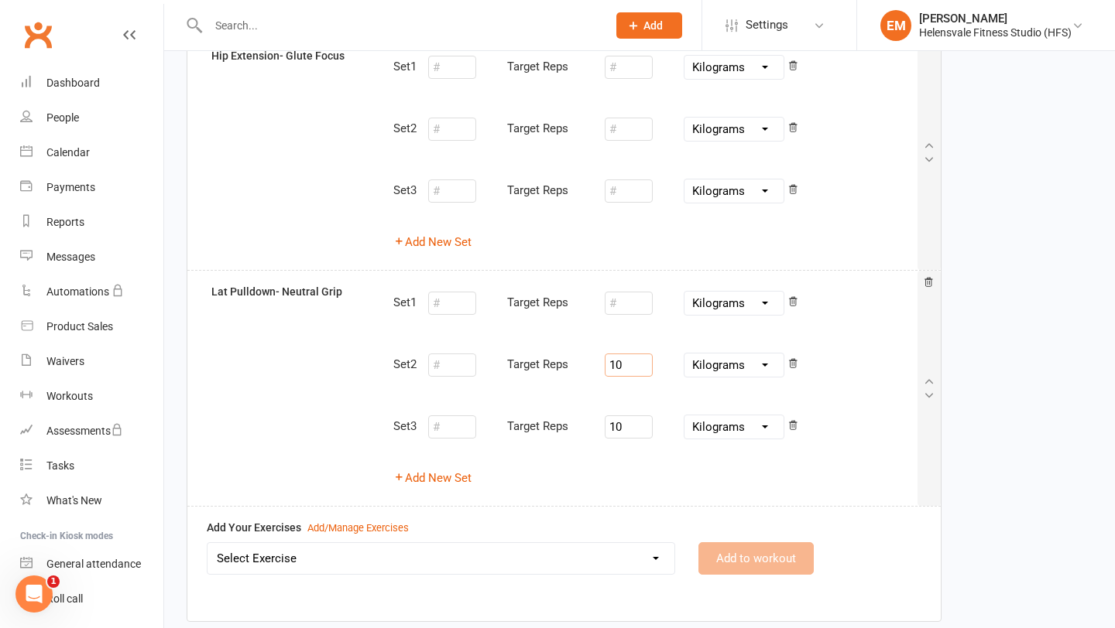
type input "1"
click at [640, 428] on input "10" at bounding box center [628, 427] width 48 height 23
type input "1"
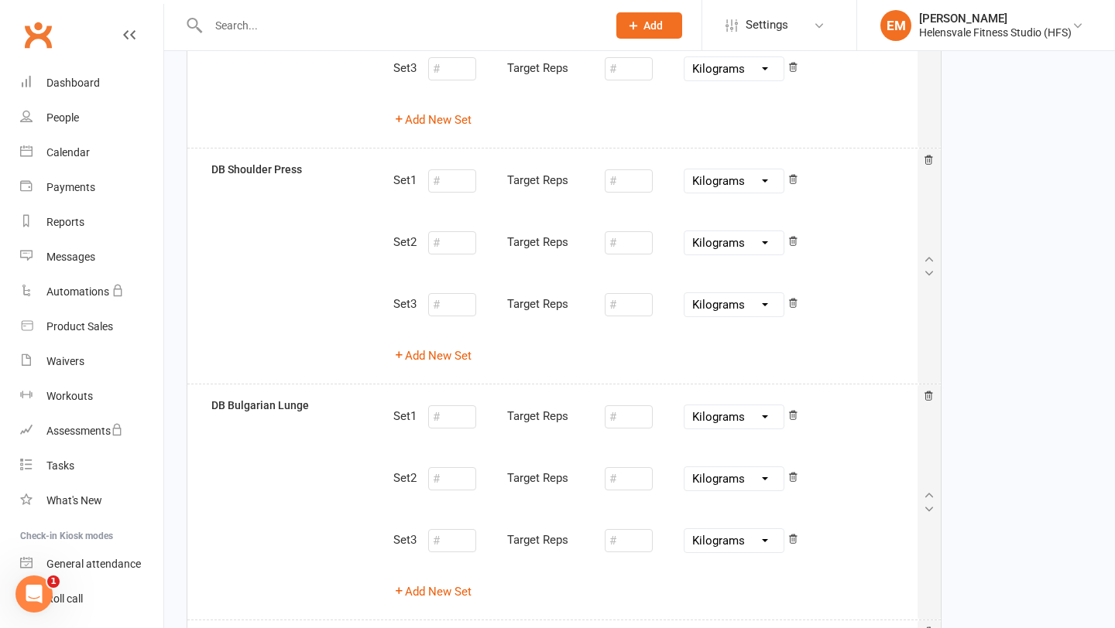
scroll to position [0, 0]
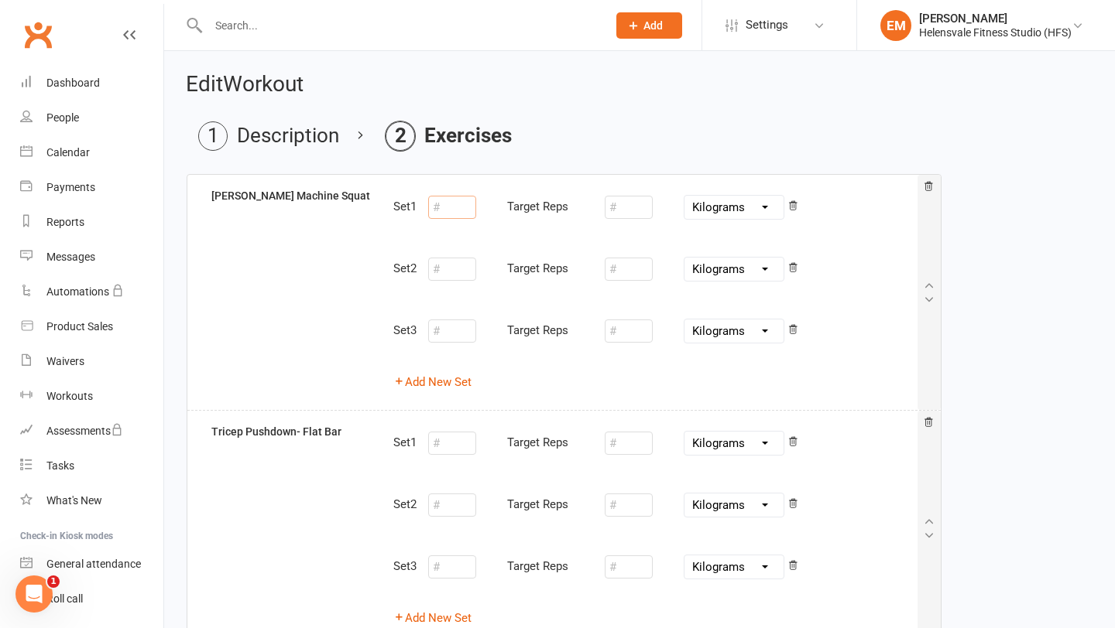
click at [440, 210] on input "number" at bounding box center [452, 207] width 48 height 23
click at [440, 210] on input "10" at bounding box center [452, 207] width 48 height 23
type input "10"
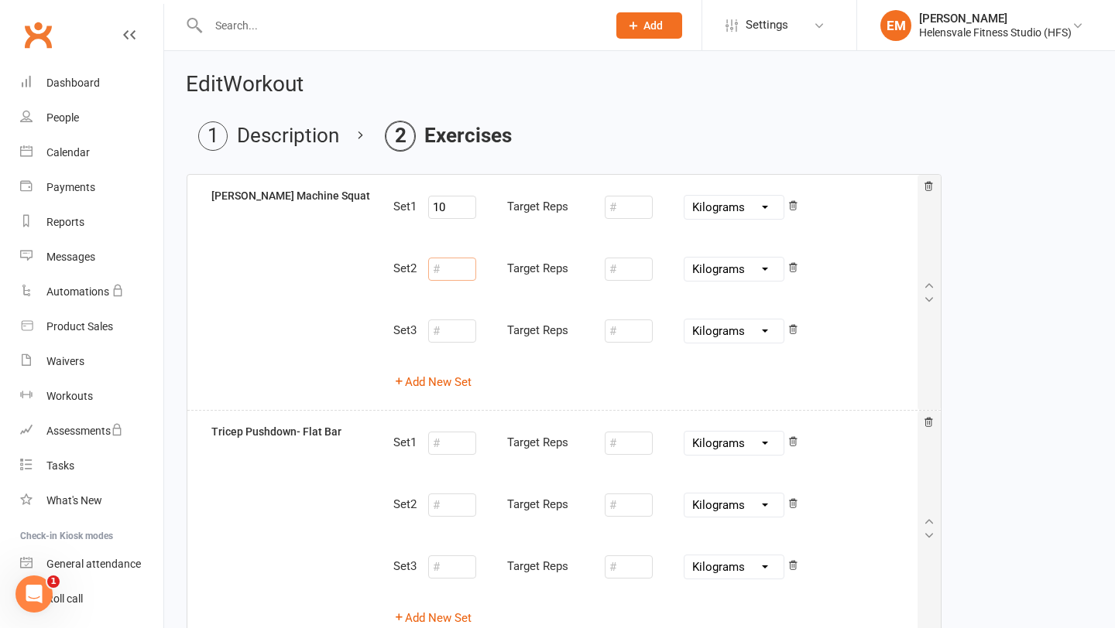
click at [445, 270] on input "number" at bounding box center [452, 269] width 48 height 23
paste input "10"
click at [443, 309] on div "Set 1 10 Target Reps Pounds Grams Kilograms Set 2 10 Target Reps Pounds Grams K…" at bounding box center [655, 292] width 546 height 211
type input "10"
click at [440, 334] on input "number" at bounding box center [452, 331] width 48 height 23
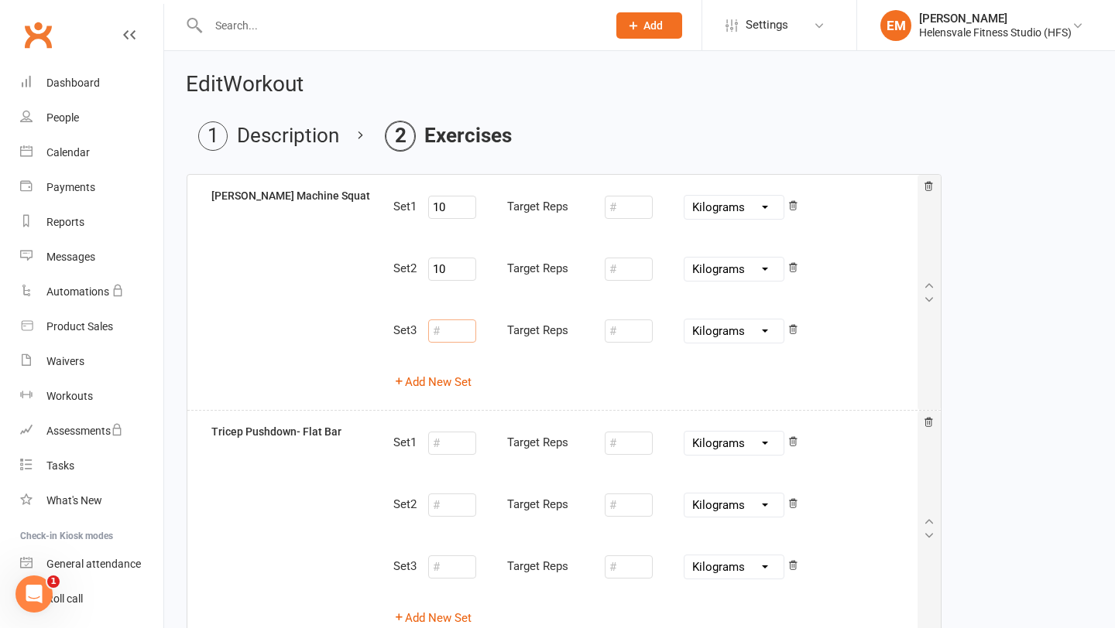
paste input "10"
type input "10"
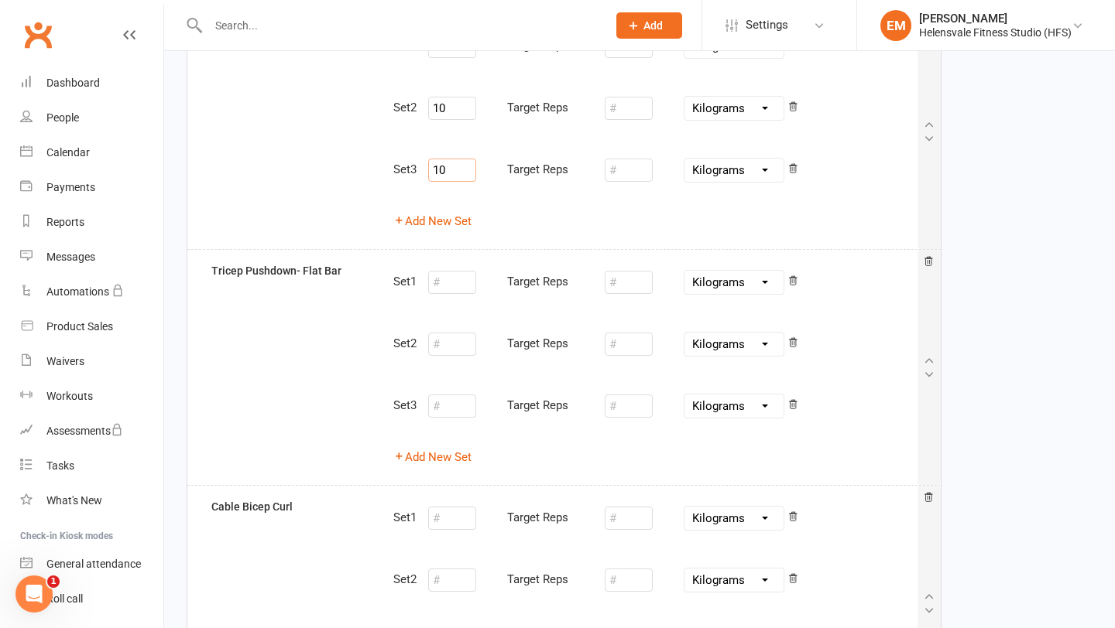
scroll to position [162, 0]
click at [447, 270] on input "number" at bounding box center [452, 281] width 48 height 23
paste input "10"
type input "10"
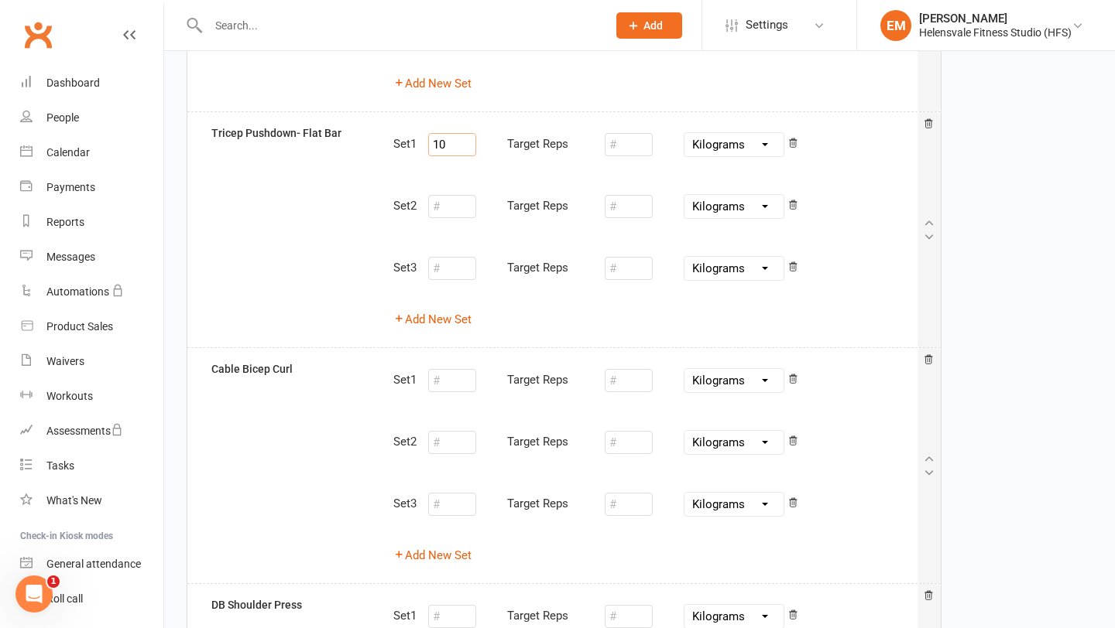
scroll to position [316, 0]
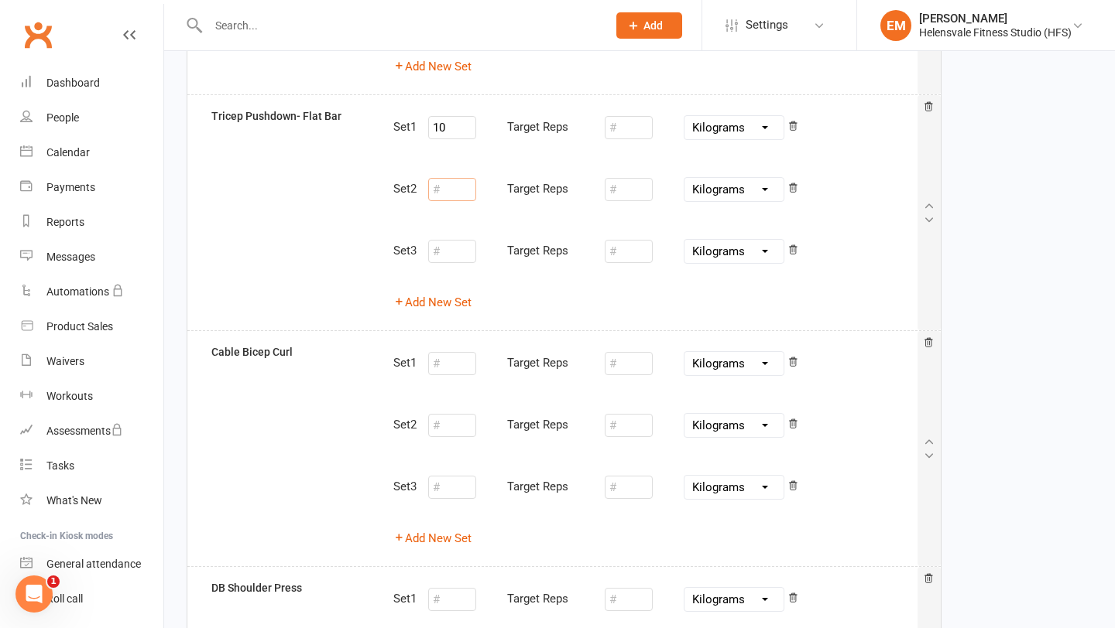
click at [455, 198] on input "number" at bounding box center [452, 189] width 48 height 23
paste input "10"
click at [450, 264] on div "Target Reps" at bounding box center [504, 251] width 152 height 31
type input "10"
click at [451, 260] on input "number" at bounding box center [452, 251] width 48 height 23
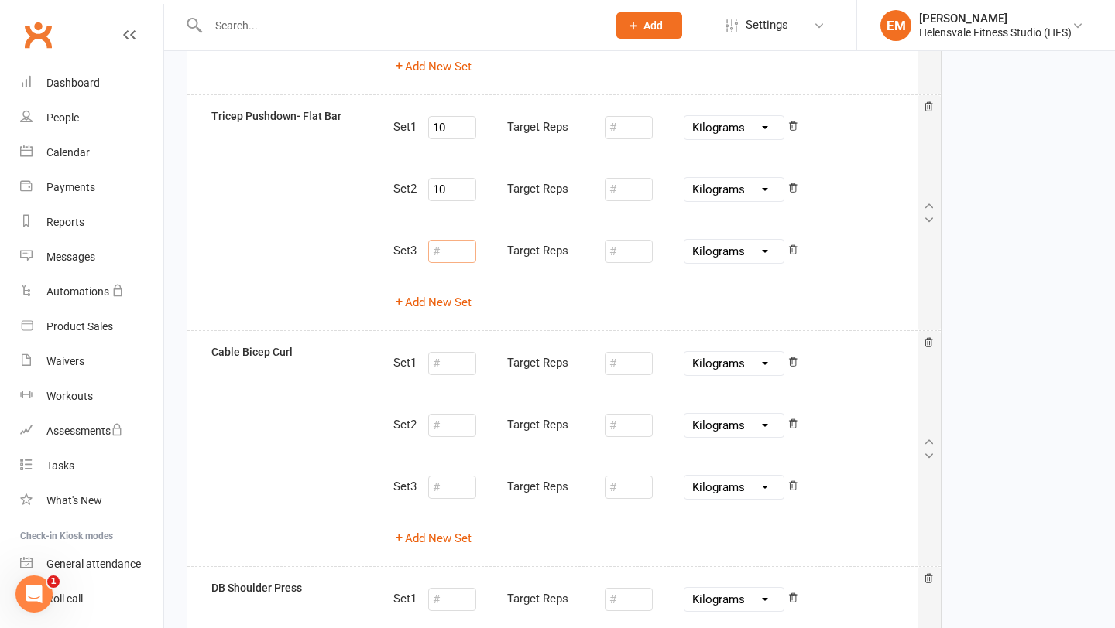
paste input "10"
type input "10"
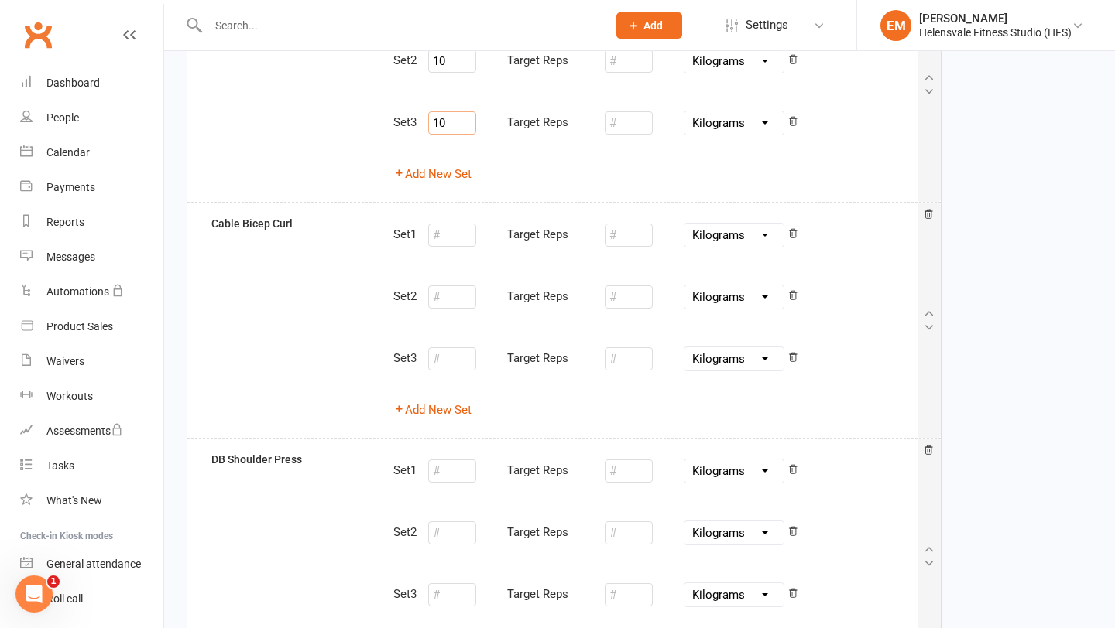
scroll to position [467, 0]
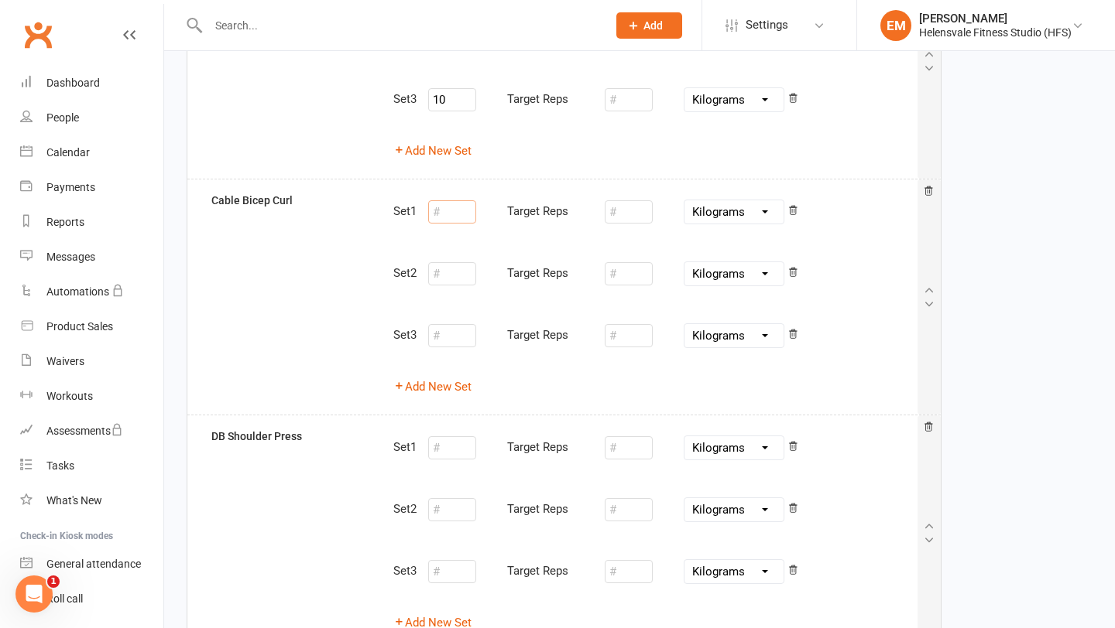
click at [449, 214] on input "number" at bounding box center [452, 211] width 48 height 23
paste input "10"
type input "10"
click at [452, 278] on input "number" at bounding box center [452, 273] width 48 height 23
paste input "10"
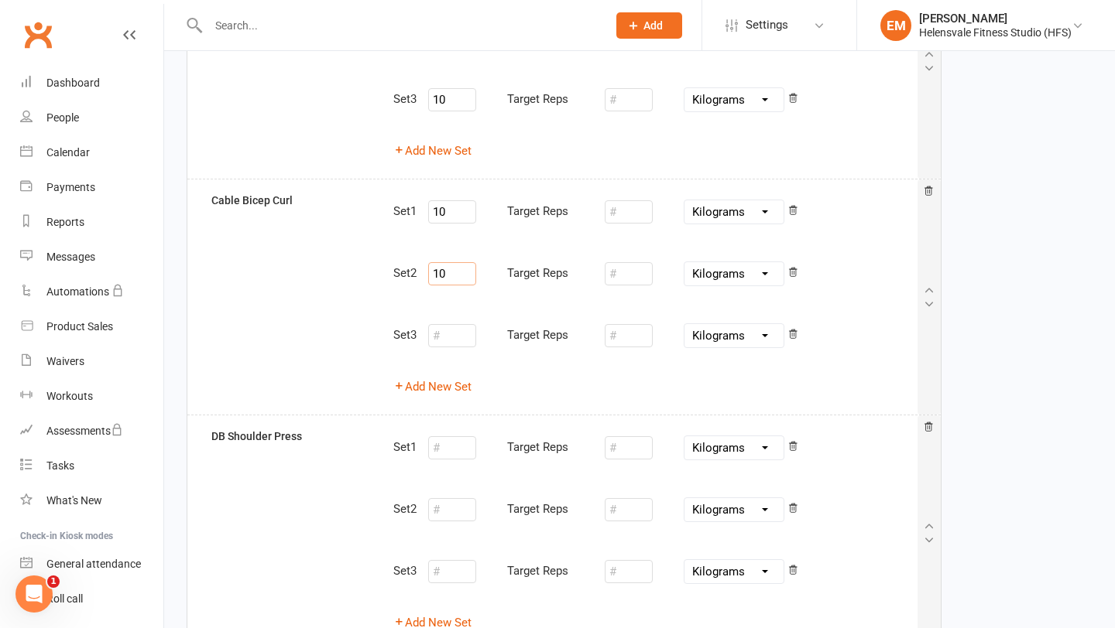
type input "10"
click at [446, 332] on input "number" at bounding box center [452, 335] width 48 height 23
paste input "10"
type input "10"
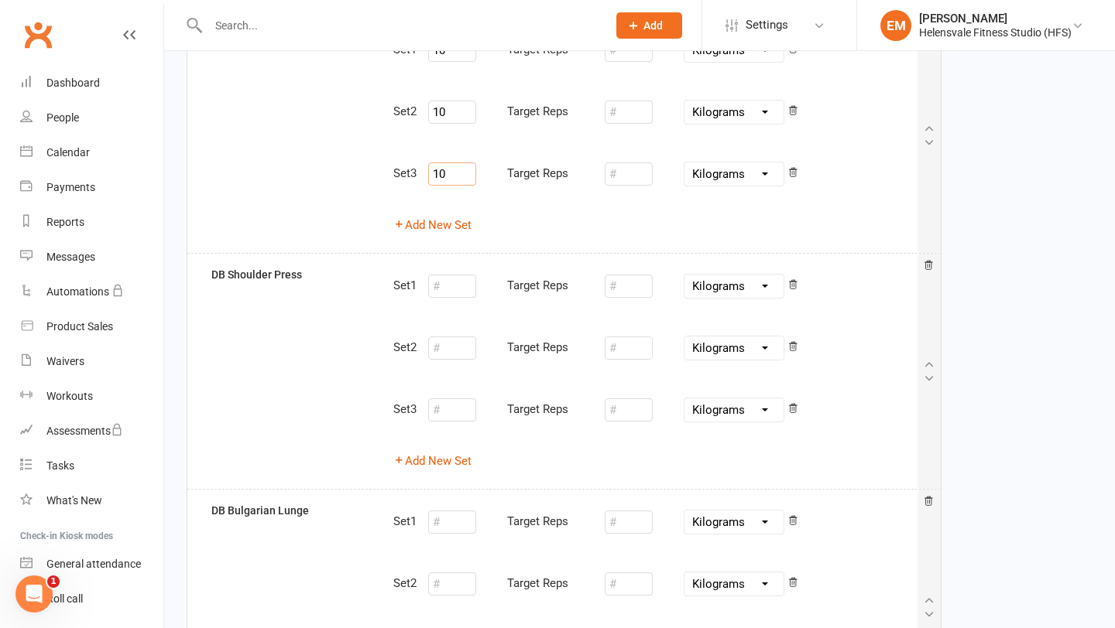
scroll to position [628, 0]
click at [444, 303] on div "Set 1 Target Reps Pounds Grams Kilograms" at bounding box center [654, 287] width 523 height 40
click at [447, 293] on input "number" at bounding box center [452, 287] width 48 height 23
paste input "10"
type input "10"
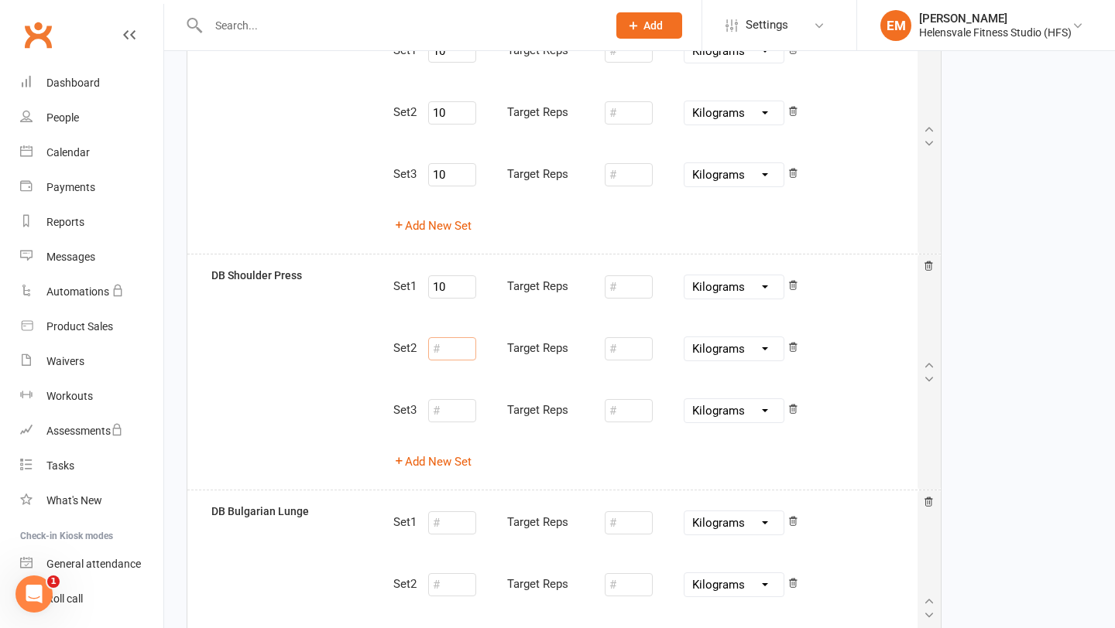
click at [444, 346] on input "number" at bounding box center [452, 348] width 48 height 23
paste input "10"
type input "10"
click at [443, 421] on input "number" at bounding box center [452, 410] width 48 height 23
paste input "10"
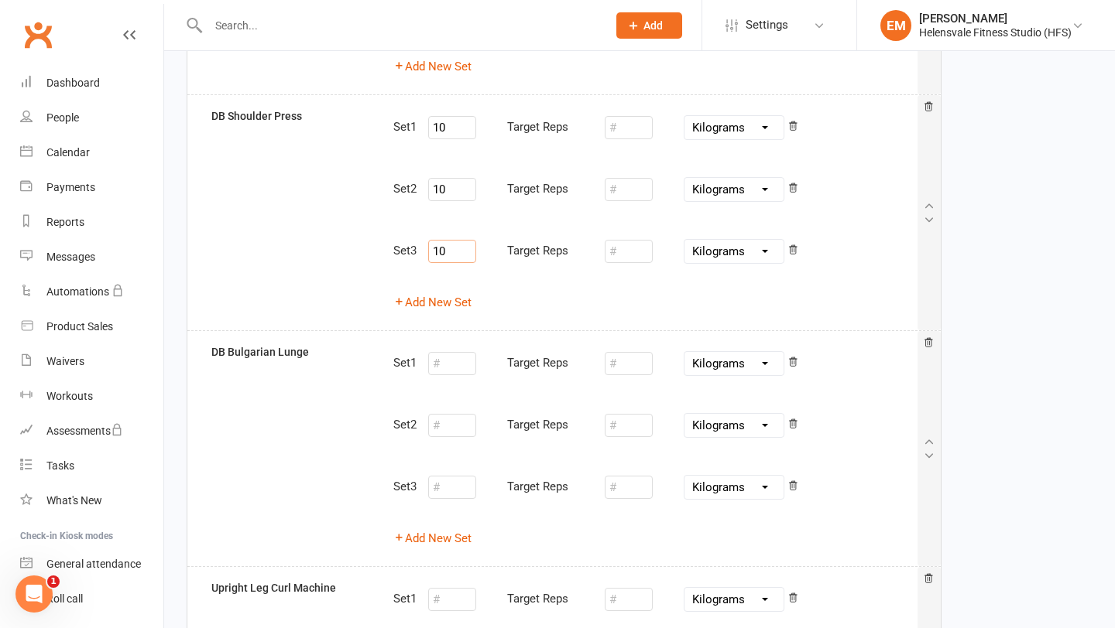
scroll to position [819, 0]
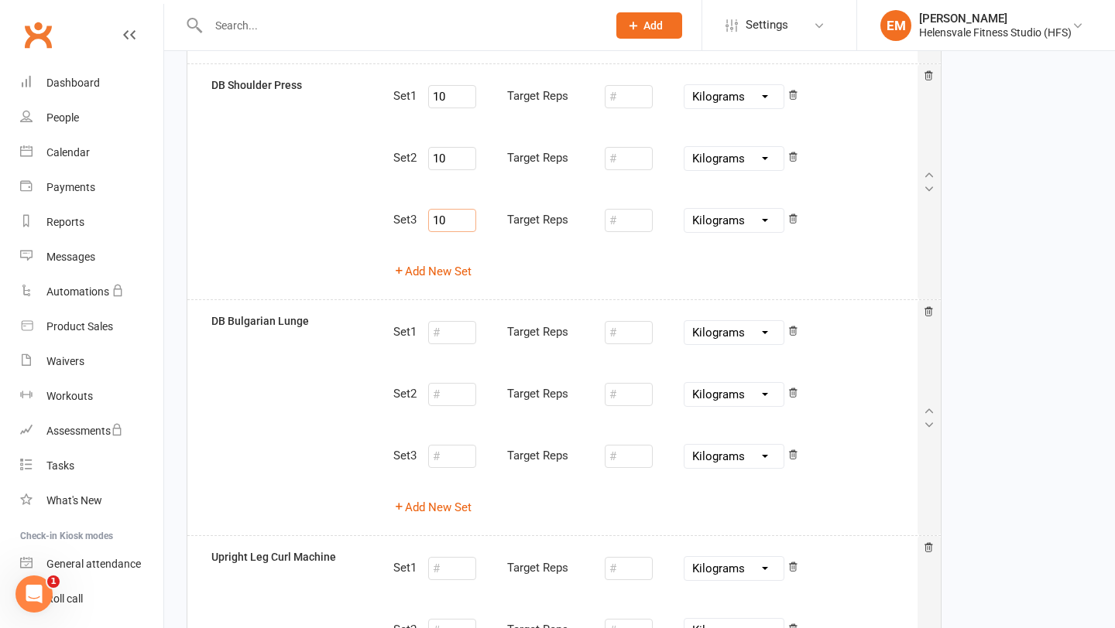
type input "10"
click at [445, 331] on input "number" at bounding box center [452, 332] width 48 height 23
paste input "10"
type input "10"
click at [445, 400] on input "number" at bounding box center [452, 394] width 48 height 23
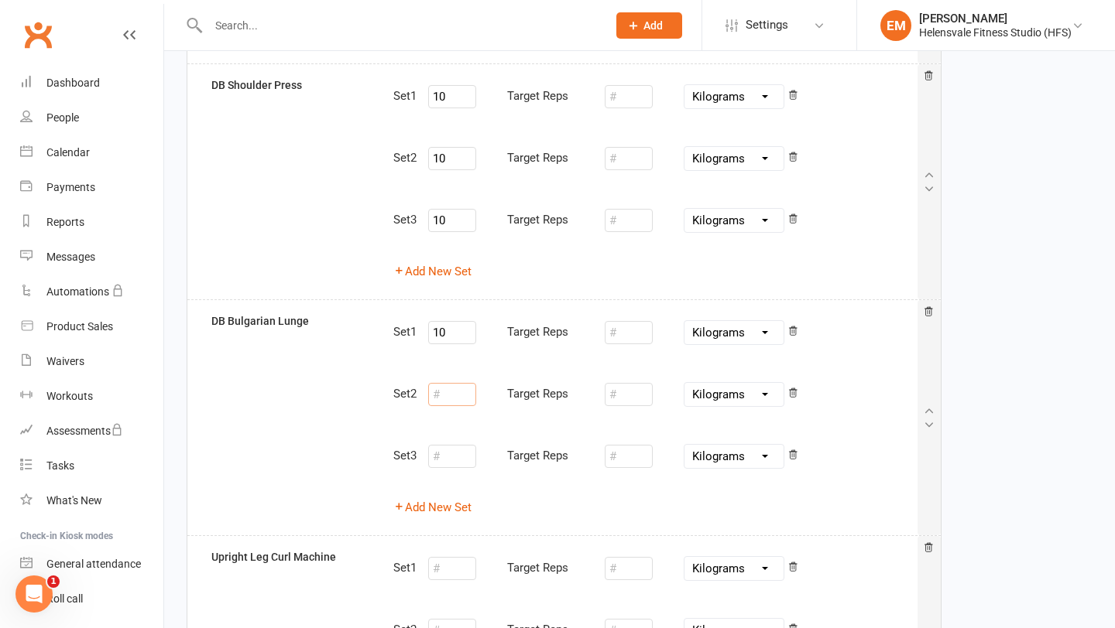
paste input "10"
click at [443, 444] on div "Target Reps" at bounding box center [504, 456] width 152 height 31
type input "10"
click at [443, 453] on input "number" at bounding box center [452, 456] width 48 height 23
paste input "10"
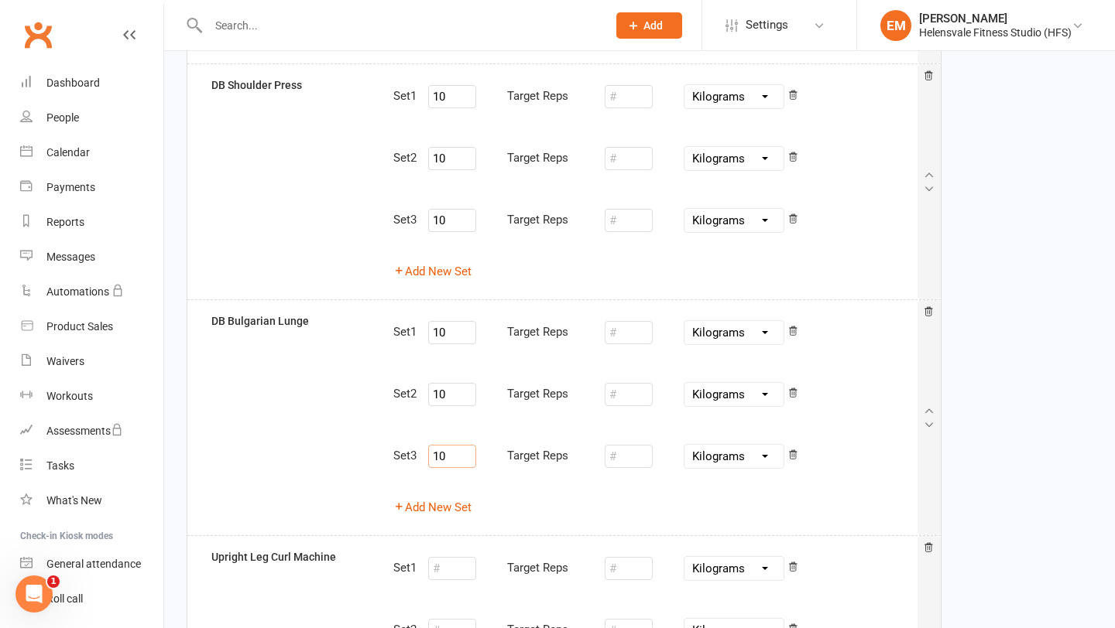
type input "10"
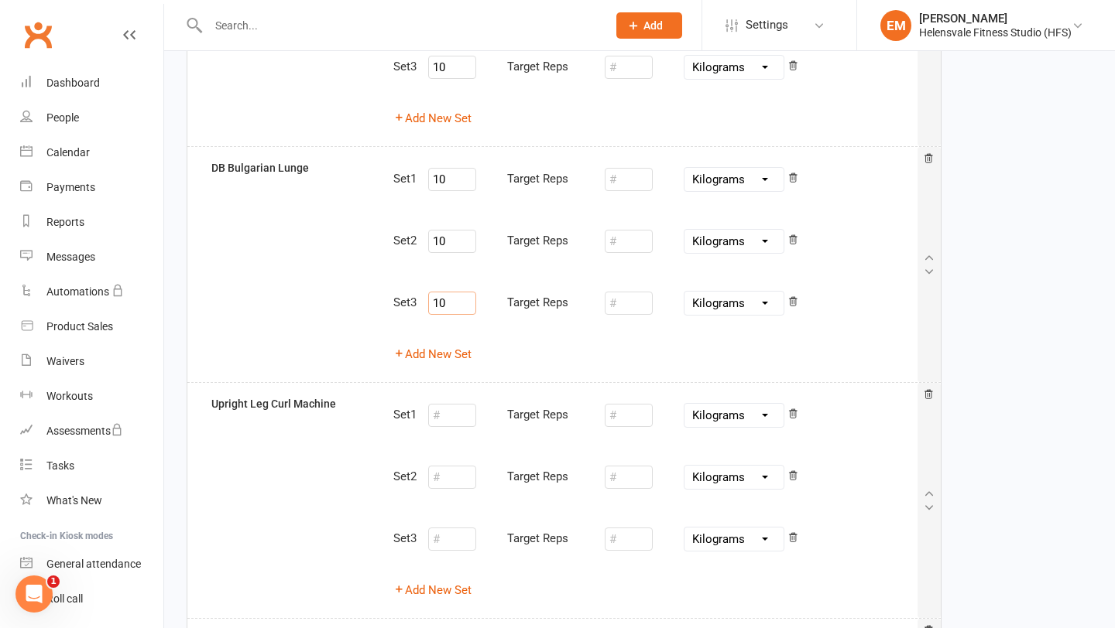
scroll to position [973, 0]
click at [452, 409] on input "number" at bounding box center [452, 414] width 48 height 23
paste input "10"
type input "10"
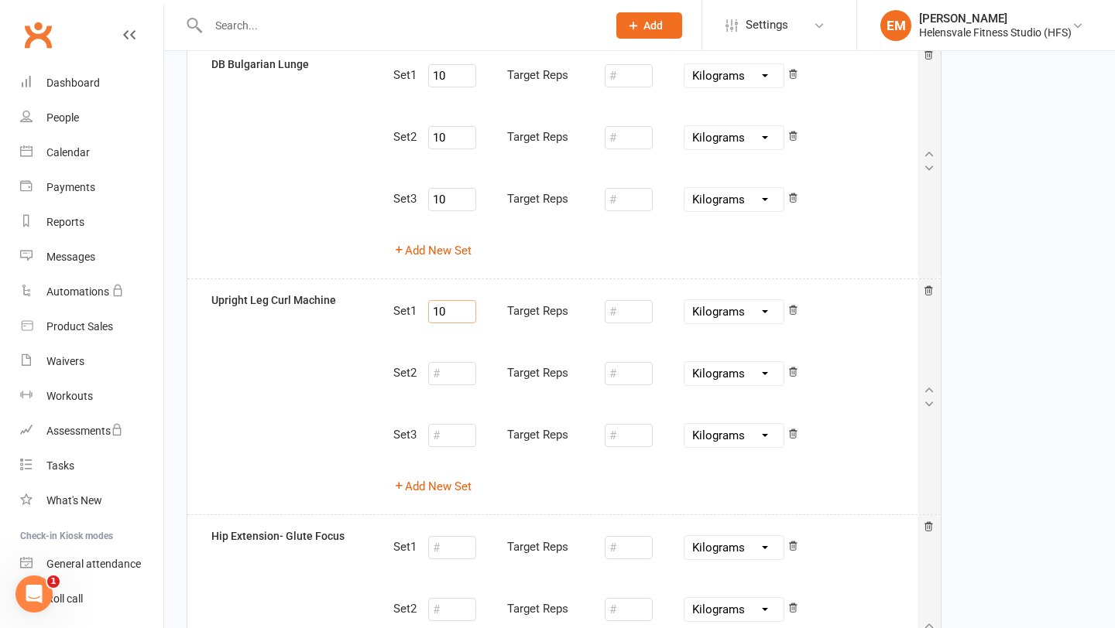
scroll to position [1092, 0]
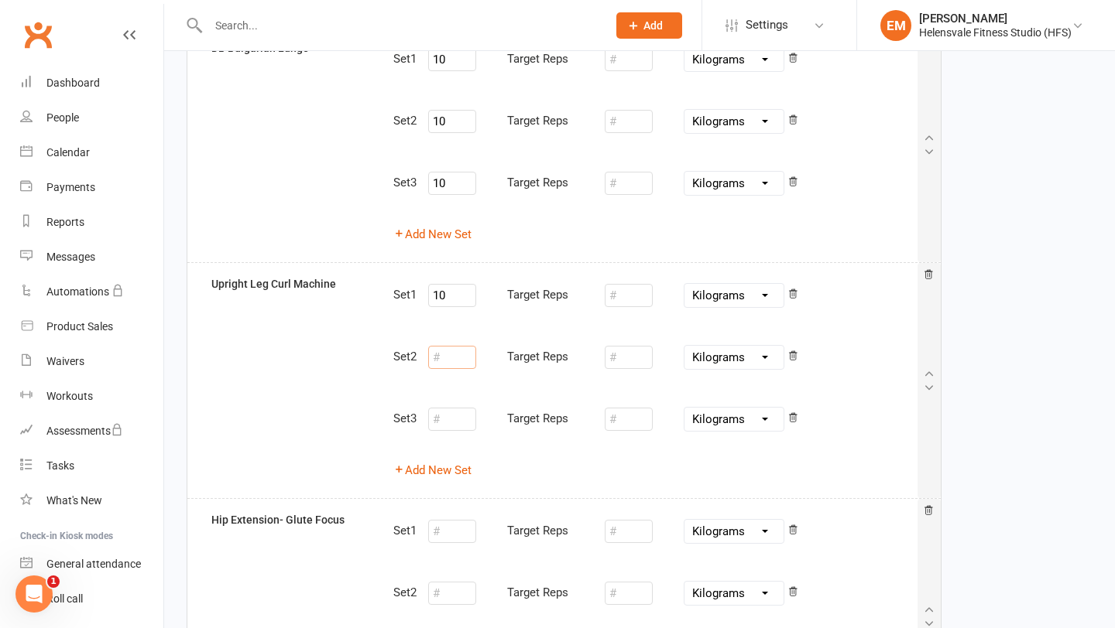
click at [453, 366] on input "number" at bounding box center [452, 357] width 48 height 23
paste input "10"
click at [450, 402] on div "Set 3 Target Reps Pounds Grams Kilograms" at bounding box center [654, 419] width 523 height 40
type input "10"
click at [450, 423] on input "number" at bounding box center [452, 419] width 48 height 23
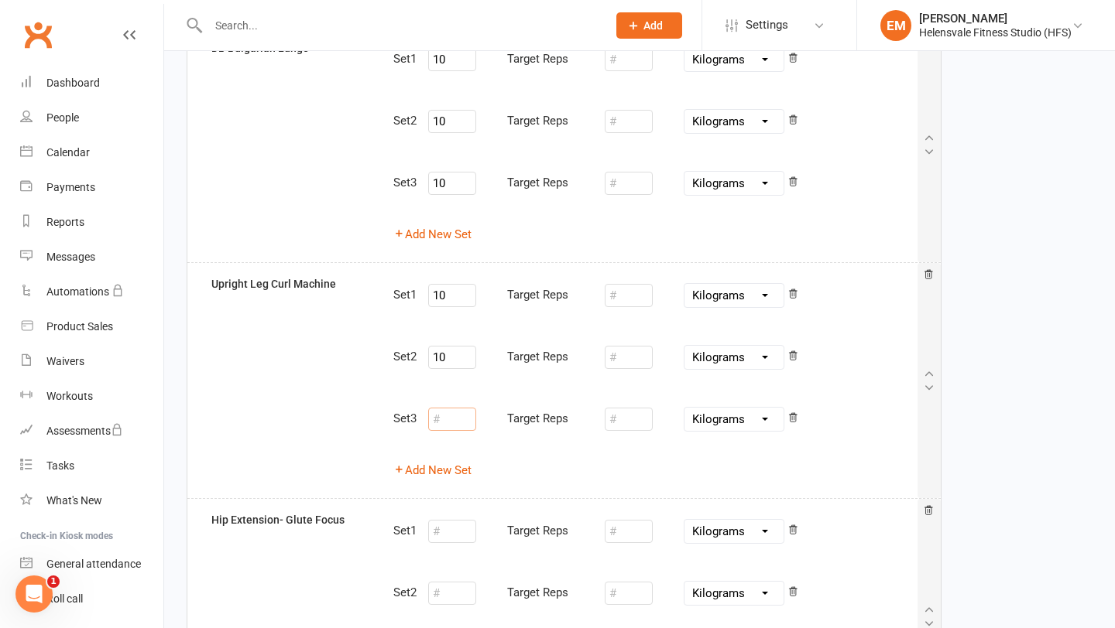
paste input "10"
type input "10"
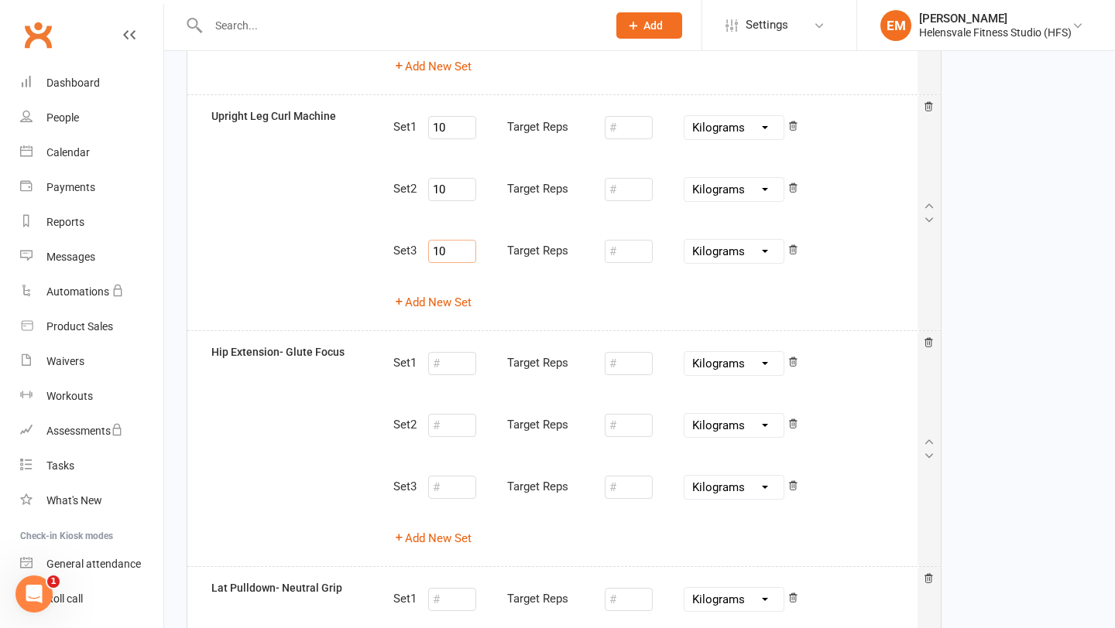
scroll to position [1259, 0]
click at [455, 358] on input "number" at bounding box center [452, 364] width 48 height 23
paste input "10"
type input "10"
click at [450, 429] on input "number" at bounding box center [452, 426] width 48 height 23
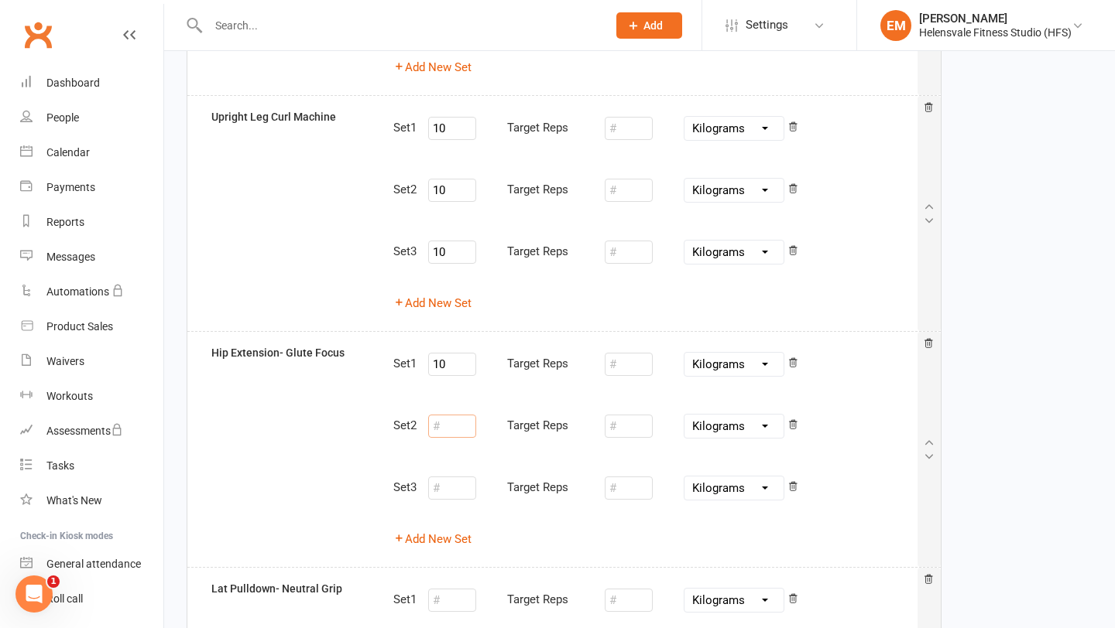
paste input "10"
type input "10"
click at [451, 489] on input "number" at bounding box center [452, 488] width 48 height 23
paste input "10"
type input "10"
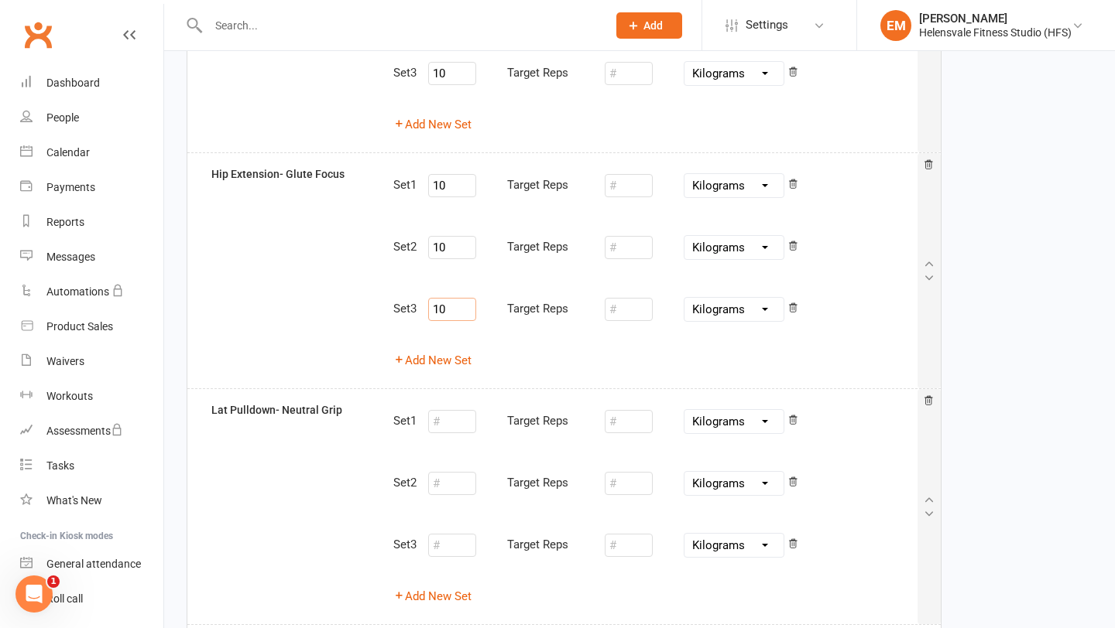
scroll to position [1451, 0]
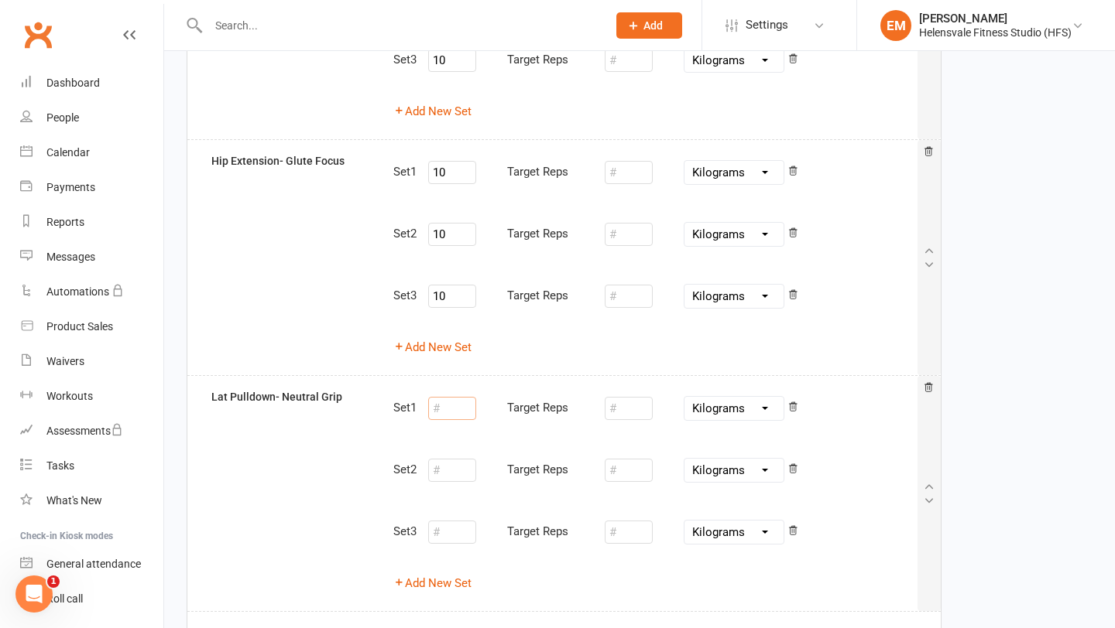
click at [450, 399] on input "number" at bounding box center [452, 408] width 48 height 23
paste input "10"
type input "10"
click at [444, 459] on input "number" at bounding box center [452, 470] width 48 height 23
paste input "10"
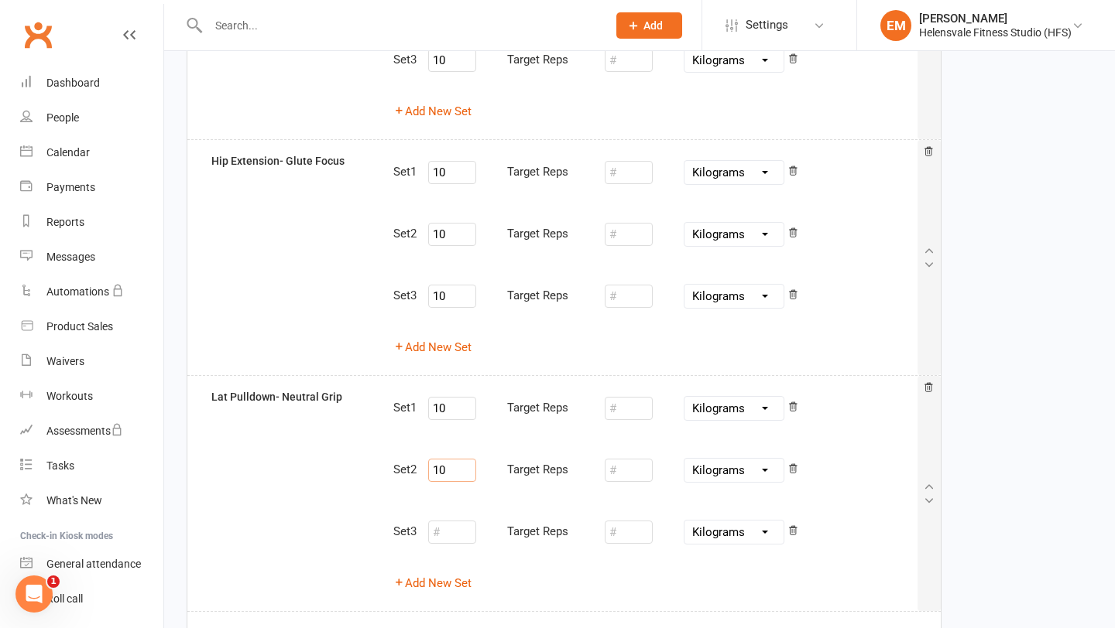
click at [442, 519] on div "Target Reps" at bounding box center [504, 532] width 152 height 31
type input "10"
click at [442, 523] on input "number" at bounding box center [452, 532] width 48 height 23
paste input "10"
type input "10"
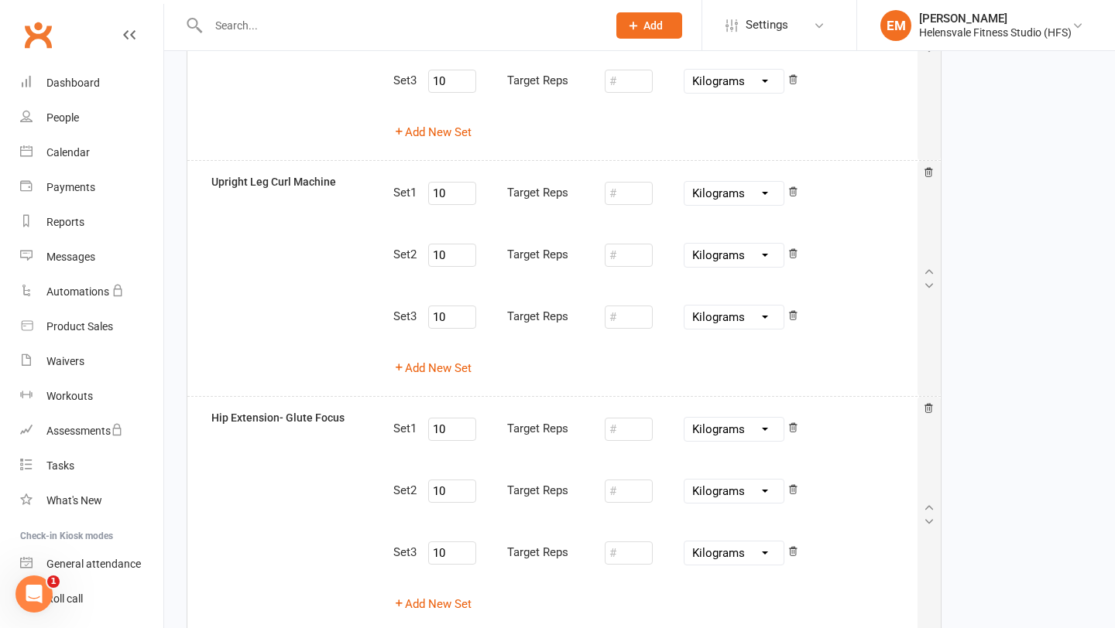
scroll to position [1642, 0]
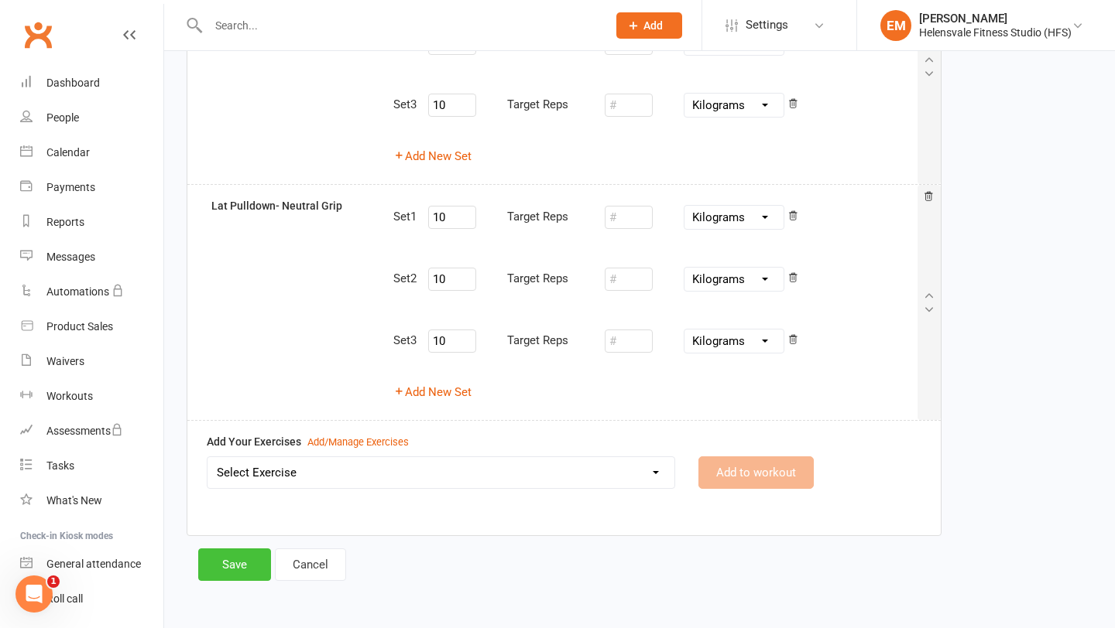
click at [231, 553] on button "Save" at bounding box center [234, 565] width 73 height 33
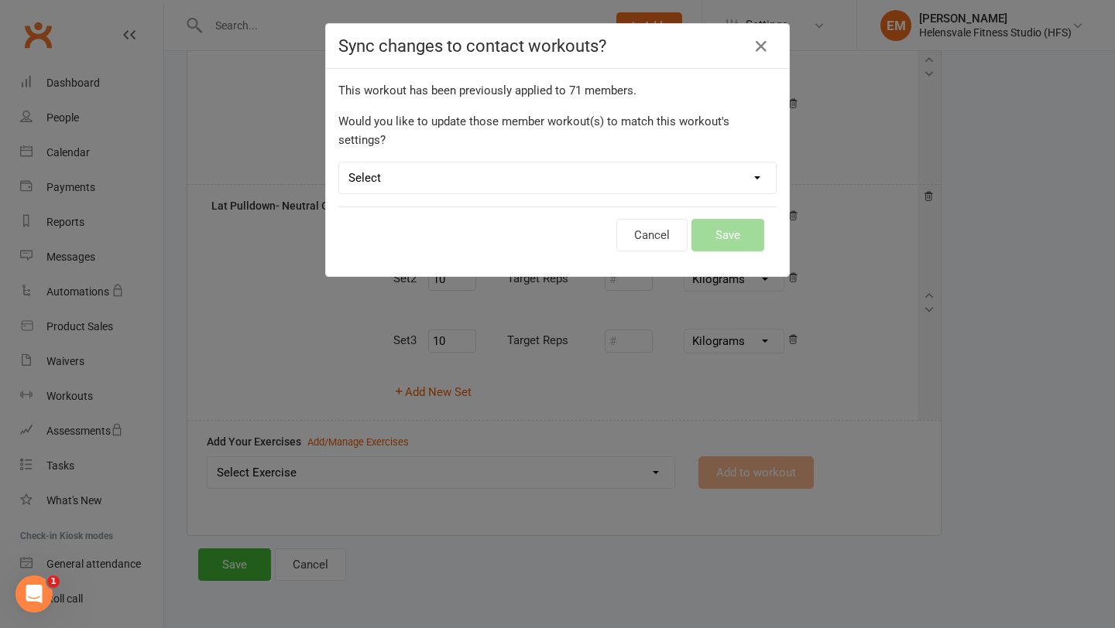
click at [505, 163] on select "Select Leave member workouts unchanged Sync workout + exercise settings to memb…" at bounding box center [557, 178] width 437 height 31
click at [486, 163] on select "Select Leave member workouts unchanged Sync workout + exercise settings to memb…" at bounding box center [557, 178] width 437 height 31
select select "workout_and_exercises"
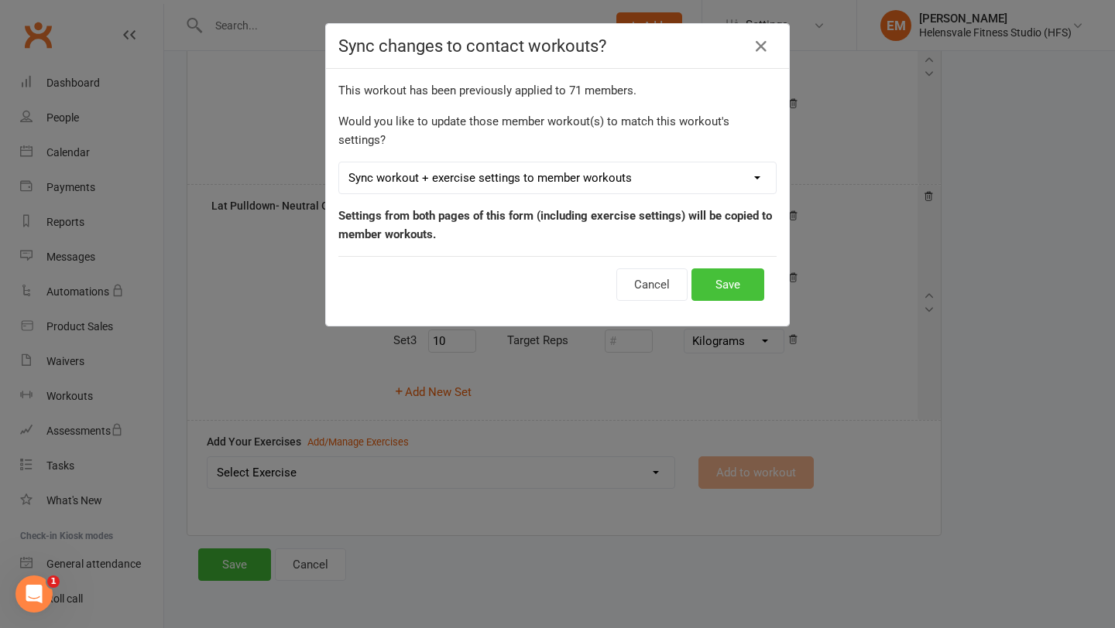
click at [718, 269] on button "Save" at bounding box center [727, 285] width 73 height 33
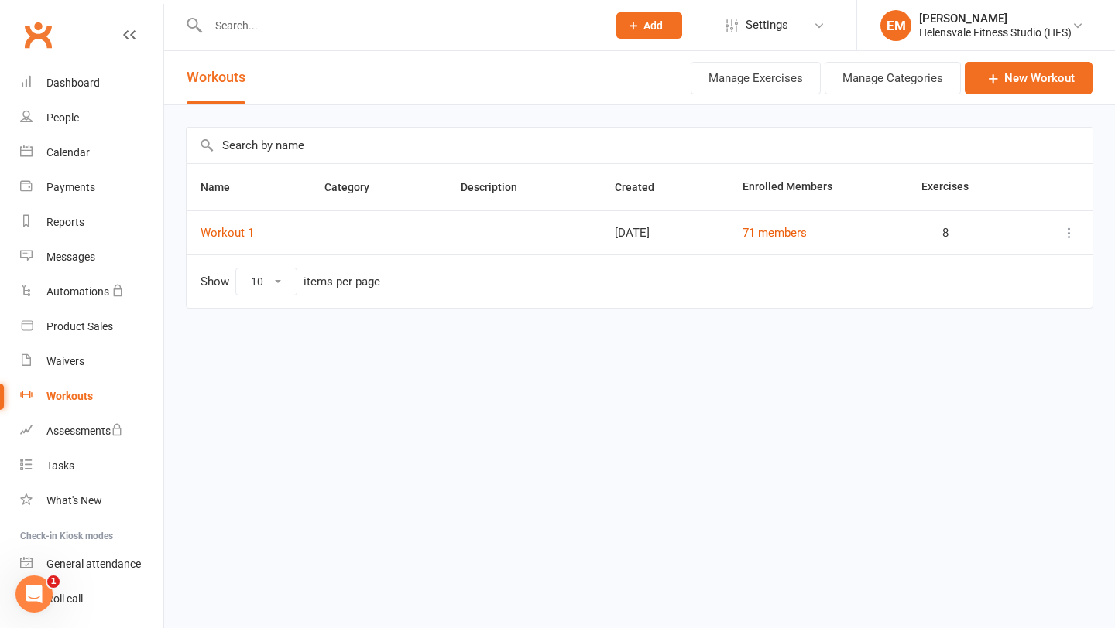
click at [228, 246] on td "Workout 1" at bounding box center [249, 233] width 124 height 44
drag, startPoint x: 63, startPoint y: 365, endPoint x: 926, endPoint y: 2, distance: 935.9
